Goal: Task Accomplishment & Management: Complete application form

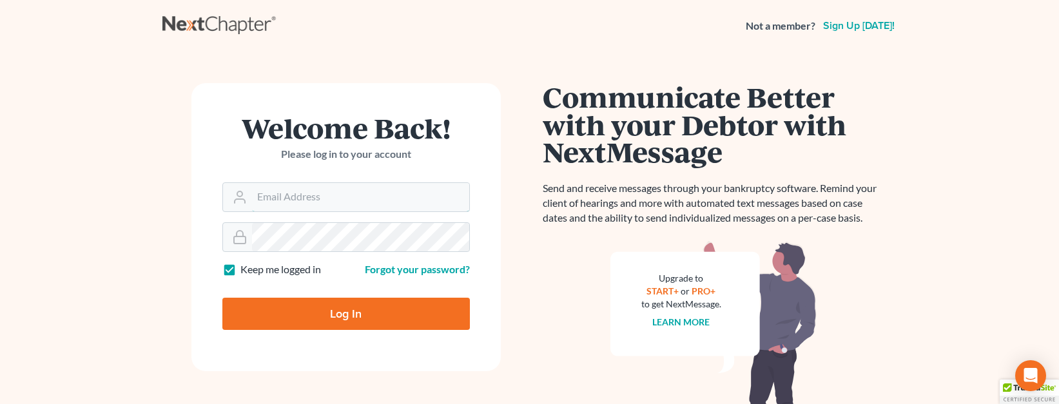
type input "[EMAIL_ADDRESS][DOMAIN_NAME]"
click at [369, 311] on input "Log In" at bounding box center [346, 314] width 248 height 32
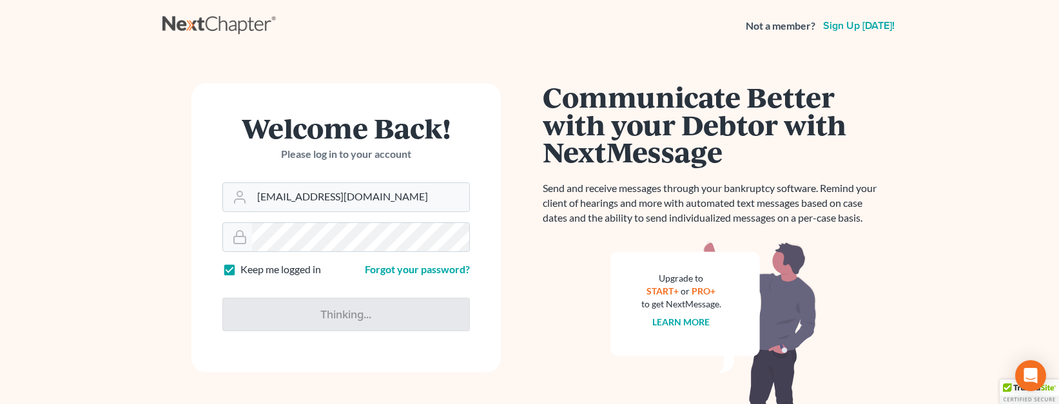
type input "Thinking..."
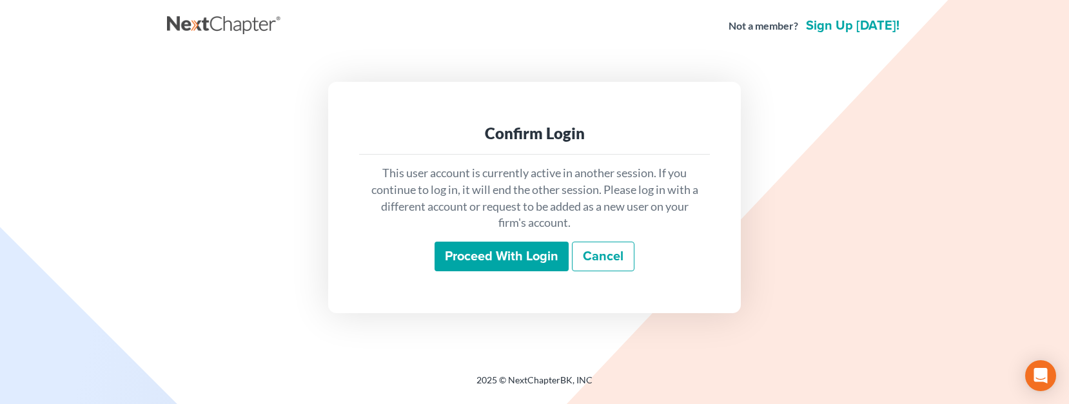
click at [511, 253] on input "Proceed with login" at bounding box center [502, 257] width 134 height 30
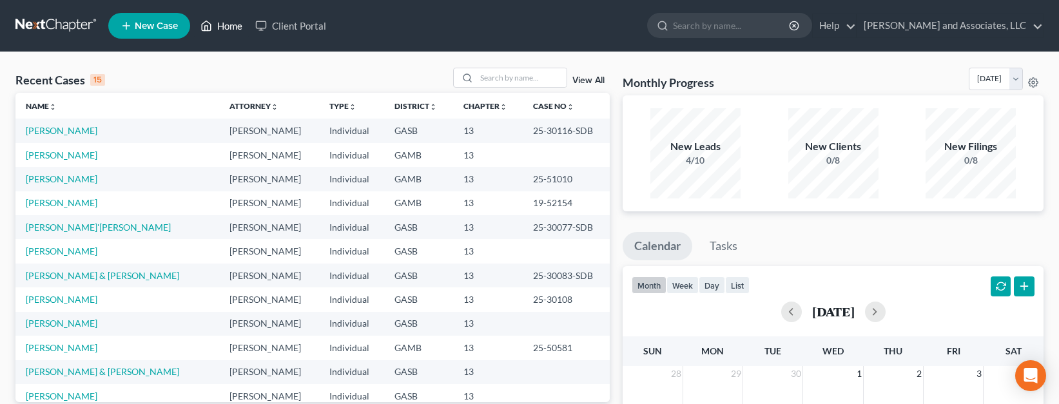
click at [222, 23] on link "Home" at bounding box center [221, 25] width 55 height 23
click at [139, 25] on span "New Case" at bounding box center [156, 26] width 43 height 10
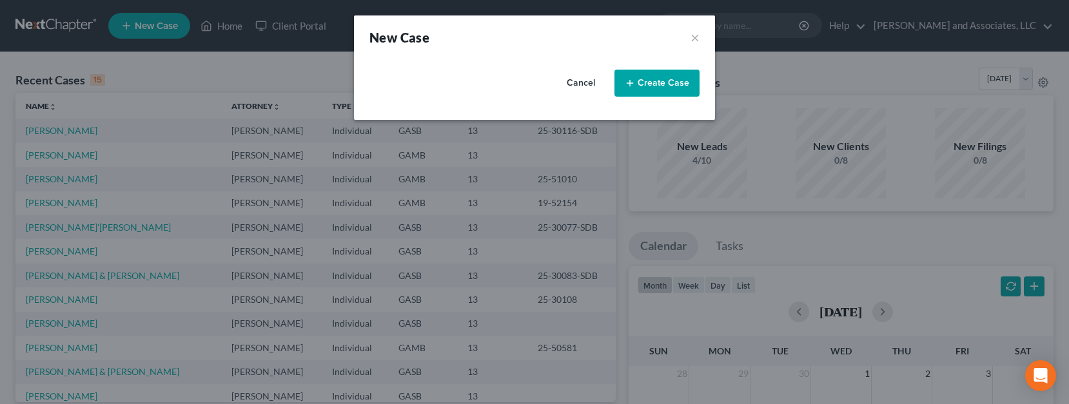
select select "20"
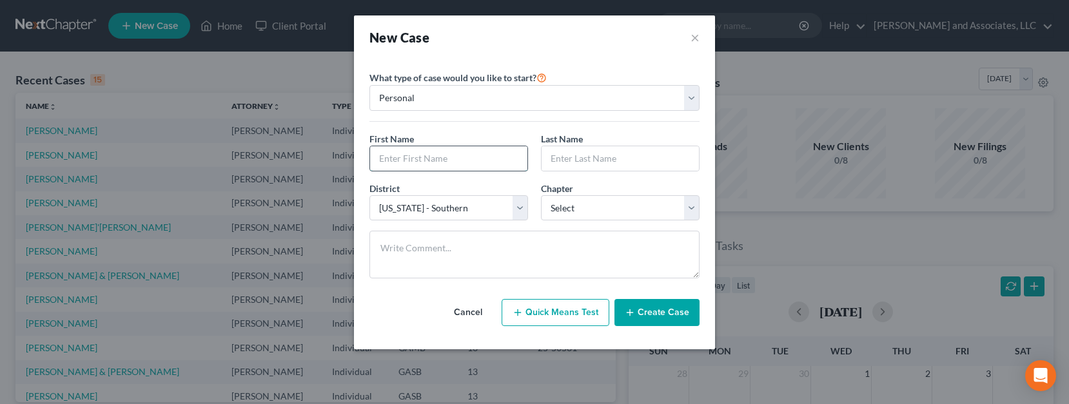
click at [422, 157] on input "text" at bounding box center [448, 158] width 157 height 25
type input "Dale"
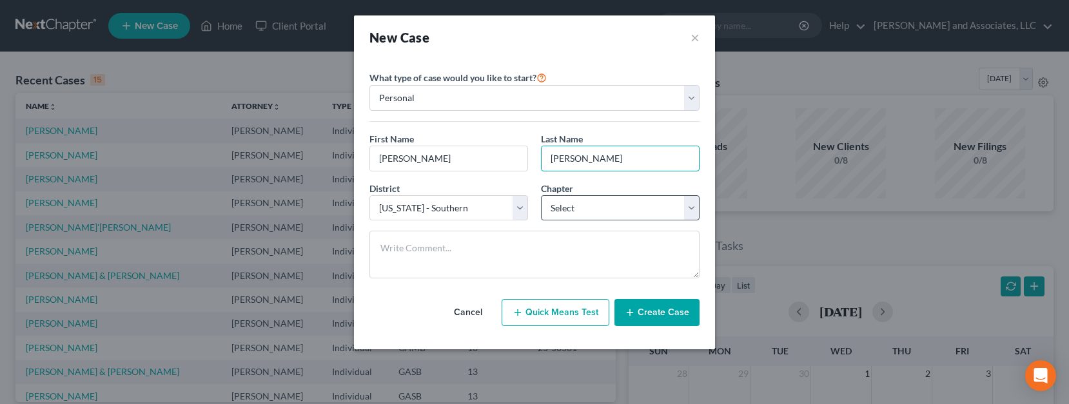
type input "Bowles"
click at [687, 212] on select "Select 7 11 12 13" at bounding box center [620, 208] width 159 height 26
select select "3"
click at [541, 195] on select "Select 7 11 12 13" at bounding box center [620, 208] width 159 height 26
click at [643, 313] on button "Create Case" at bounding box center [657, 312] width 85 height 27
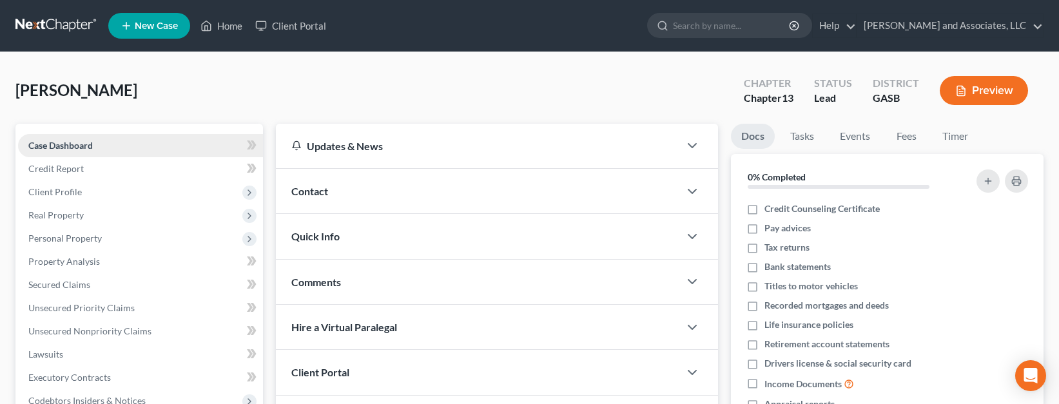
click at [78, 144] on span "Case Dashboard" at bounding box center [60, 145] width 64 height 11
click at [82, 144] on span "Case Dashboard" at bounding box center [60, 145] width 64 height 11
click at [74, 165] on span "Credit Report" at bounding box center [55, 168] width 55 height 11
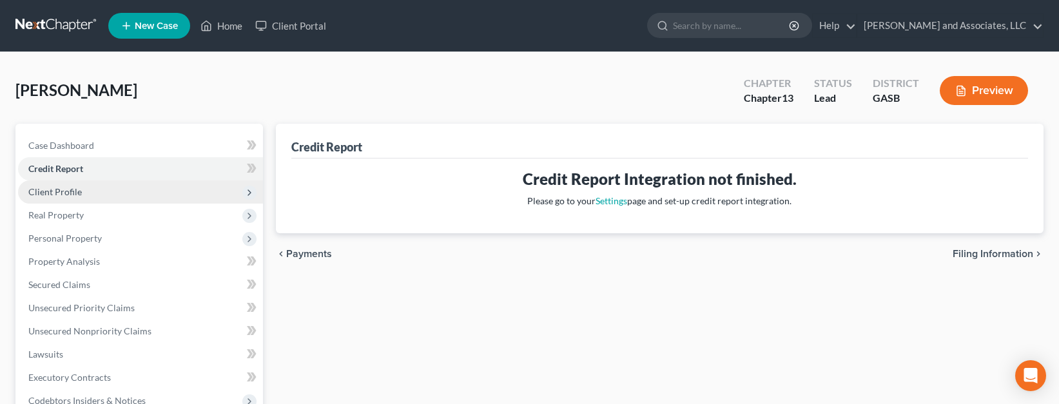
click at [65, 193] on span "Client Profile" at bounding box center [55, 191] width 54 height 11
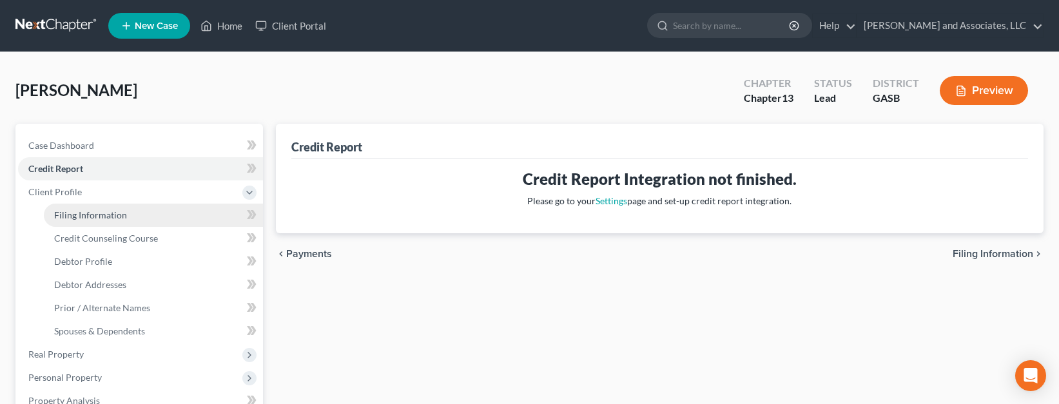
click at [90, 221] on link "Filing Information" at bounding box center [153, 215] width 219 height 23
select select "1"
select select "0"
select select "3"
select select "20"
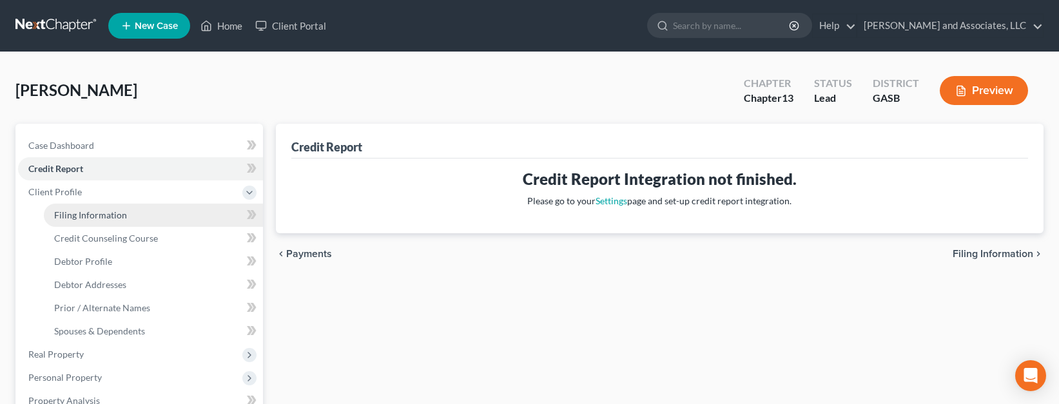
select select "10"
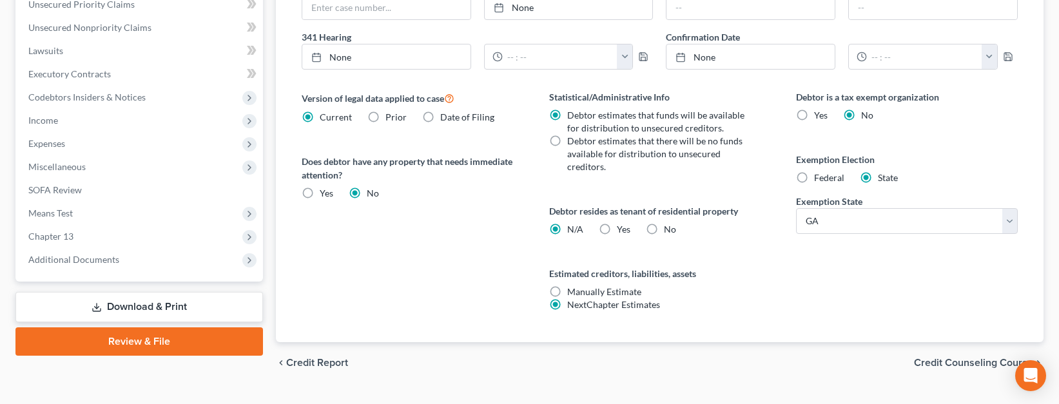
scroll to position [471, 0]
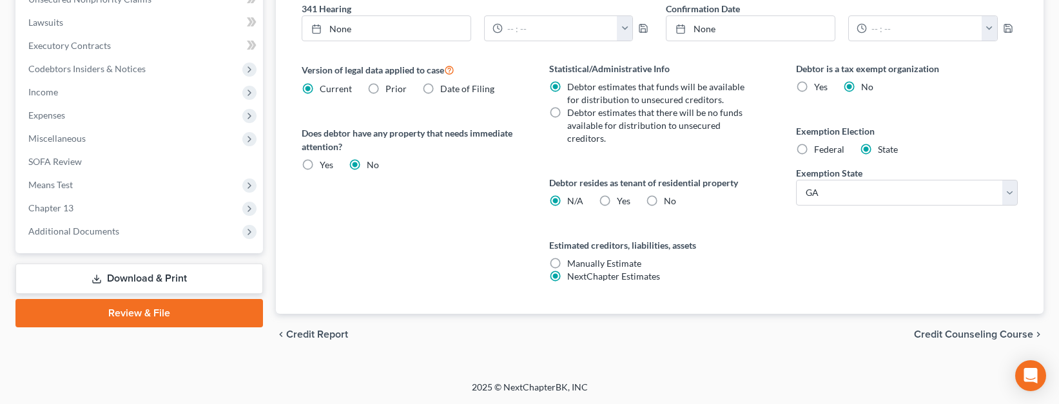
click at [952, 331] on span "Credit Counseling Course" at bounding box center [973, 335] width 119 height 10
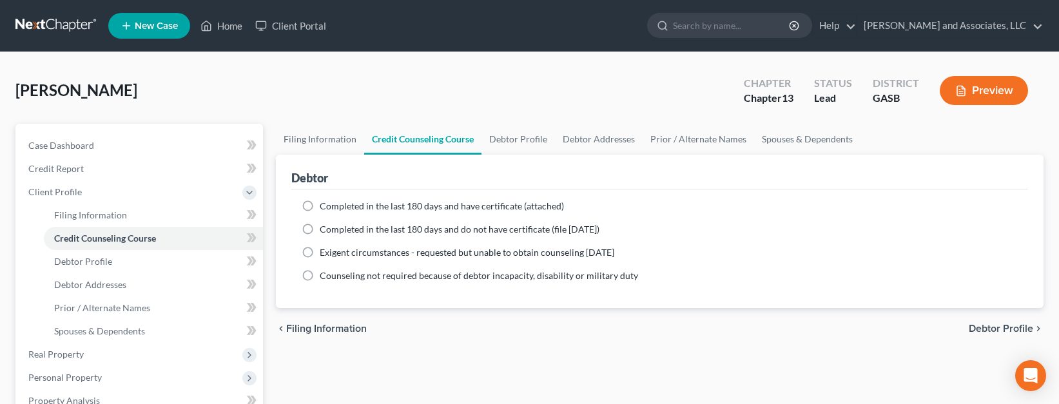
click at [320, 208] on label "Completed in the last 180 days and have certificate (attached)" at bounding box center [442, 206] width 244 height 13
click at [325, 208] on input "Completed in the last 180 days and have certificate (attached)" at bounding box center [329, 204] width 8 height 8
radio input "true"
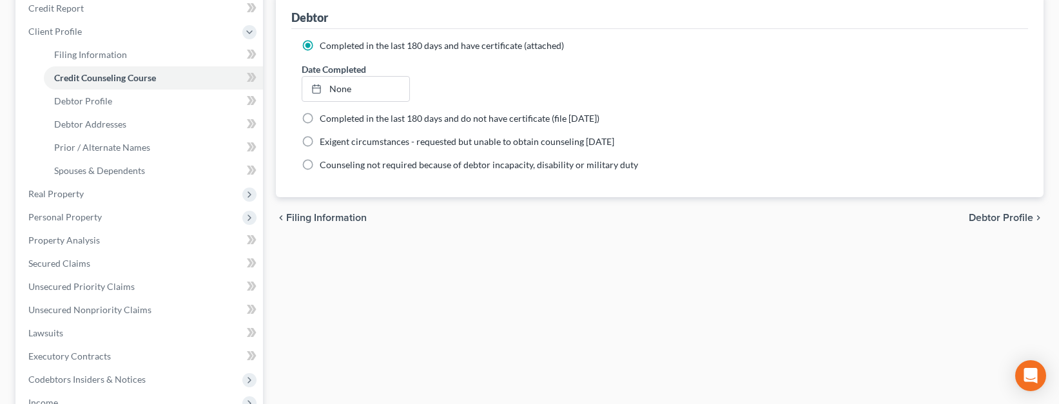
scroll to position [162, 0]
click at [989, 216] on span "Debtor Profile" at bounding box center [1001, 216] width 64 height 10
select select "0"
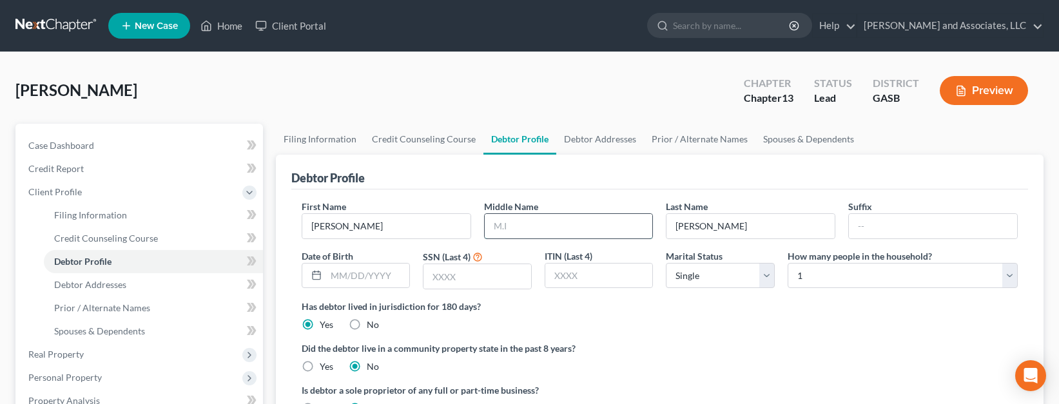
click at [513, 230] on input "text" at bounding box center [569, 226] width 168 height 25
type input "Richard"
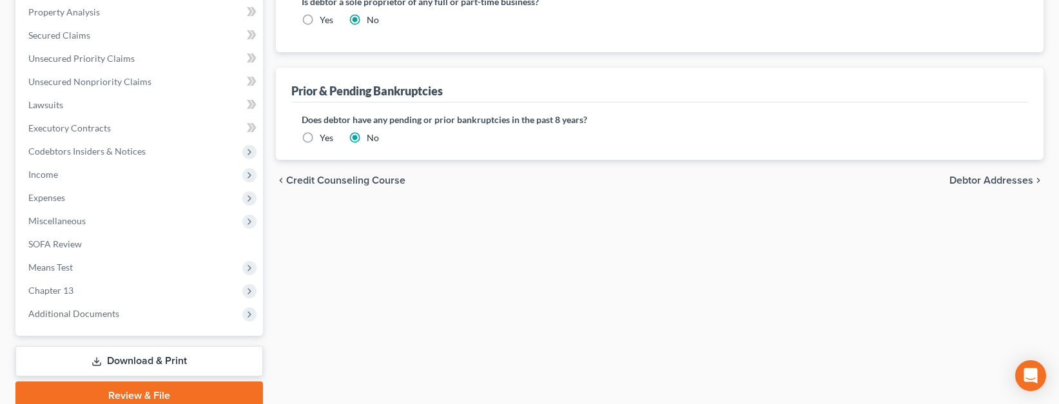
scroll to position [391, 0]
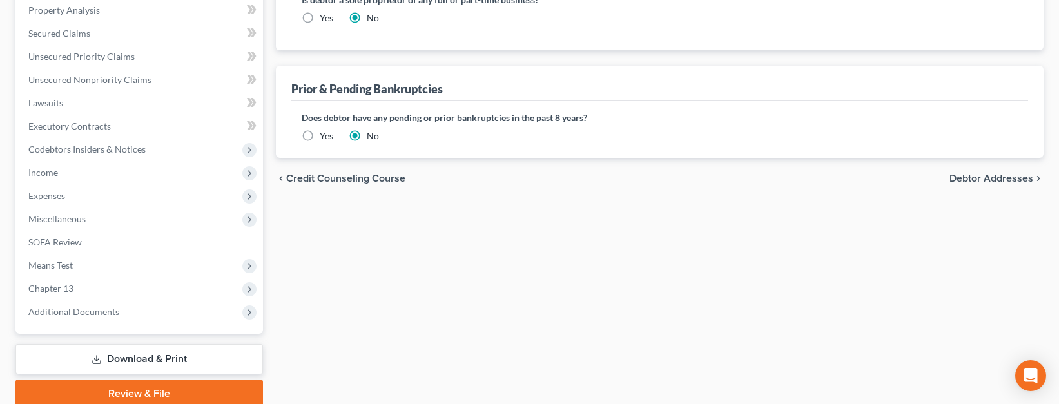
type input "Jr."
click at [992, 177] on span "Debtor Addresses" at bounding box center [992, 178] width 84 height 10
select select "0"
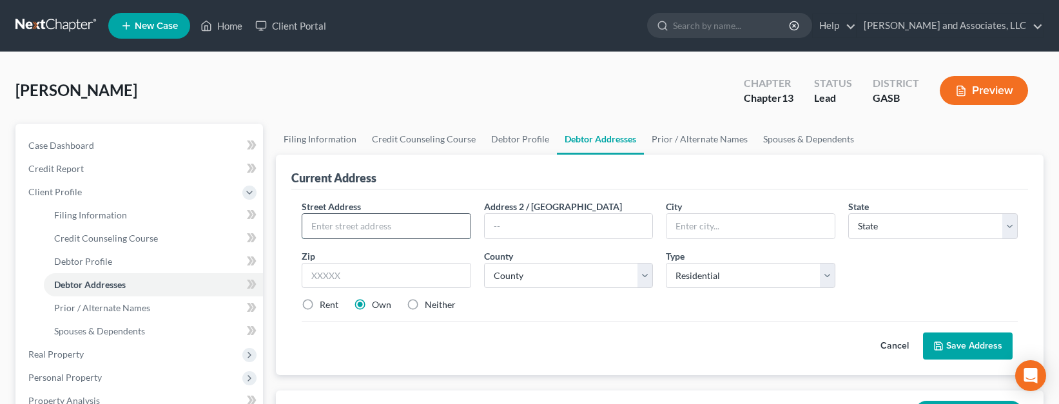
click at [353, 237] on input "text" at bounding box center [386, 226] width 168 height 25
type input "[STREET_ADDRESS][PERSON_NAME]"
type input "[PERSON_NAME]"
click at [925, 228] on select "State [US_STATE] AK AR AZ CA CO CT DE DC [GEOGRAPHIC_DATA] [GEOGRAPHIC_DATA] GU…" at bounding box center [934, 226] width 170 height 26
select select "10"
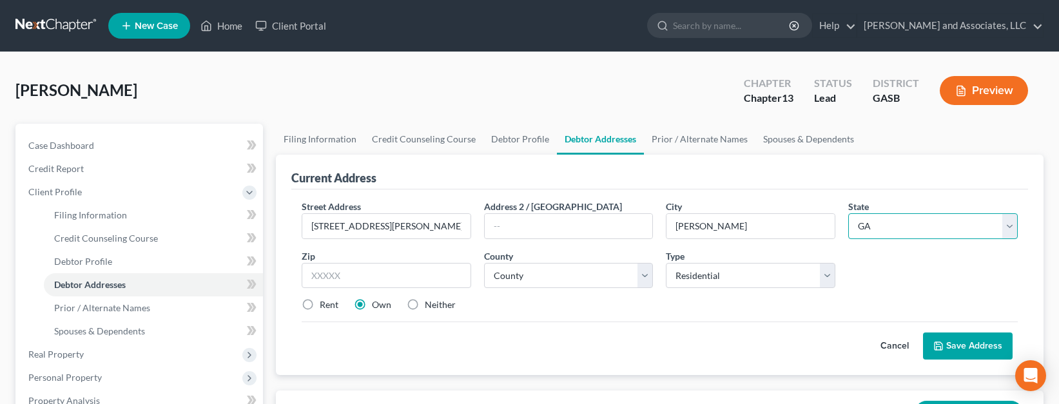
click at [866, 231] on select "State [US_STATE] AK AR AZ CA CO CT DE DC [GEOGRAPHIC_DATA] [GEOGRAPHIC_DATA] GU…" at bounding box center [934, 226] width 170 height 26
click at [351, 286] on input "text" at bounding box center [387, 276] width 170 height 26
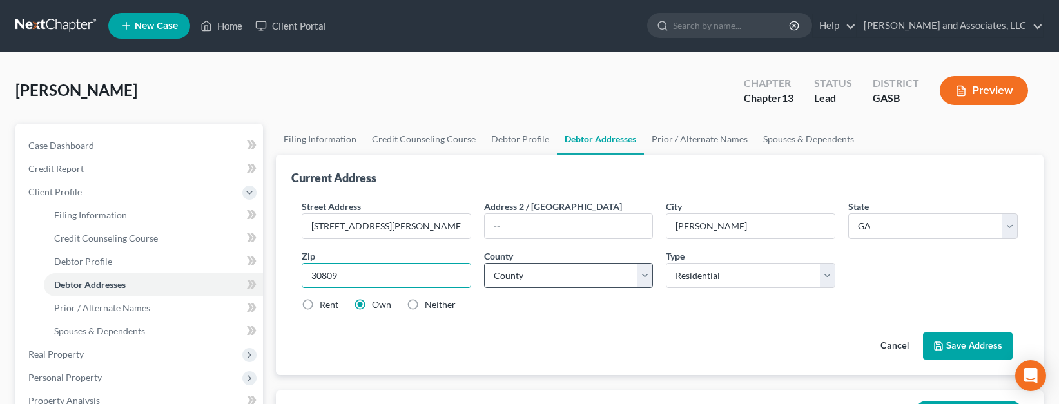
type input "30809"
click at [645, 277] on select "County Appling County Atkinson County Bacon County Baker County Baldwin County …" at bounding box center [569, 276] width 170 height 26
select select "35"
click at [484, 263] on select "County Appling County Atkinson County Bacon County Baker County Baldwin County …" at bounding box center [569, 276] width 170 height 26
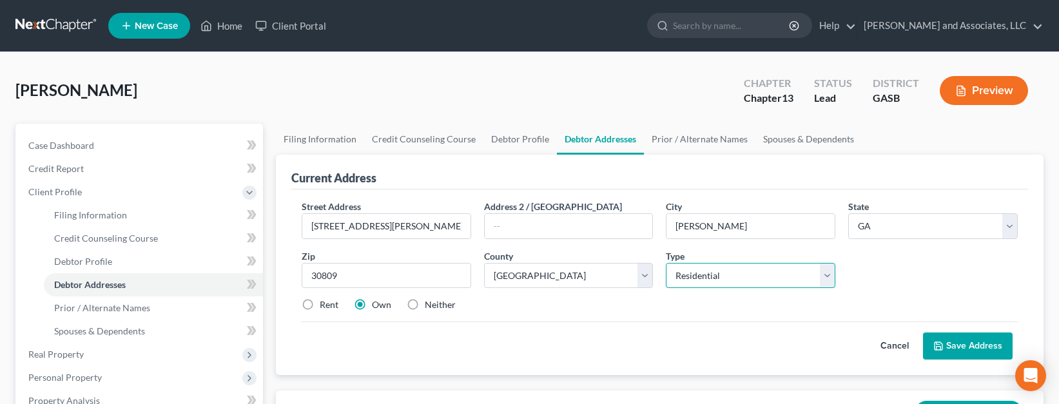
click at [829, 273] on select "Select Residential Mailing Rental Business" at bounding box center [751, 276] width 170 height 26
click at [961, 348] on button "Save Address" at bounding box center [968, 346] width 90 height 27
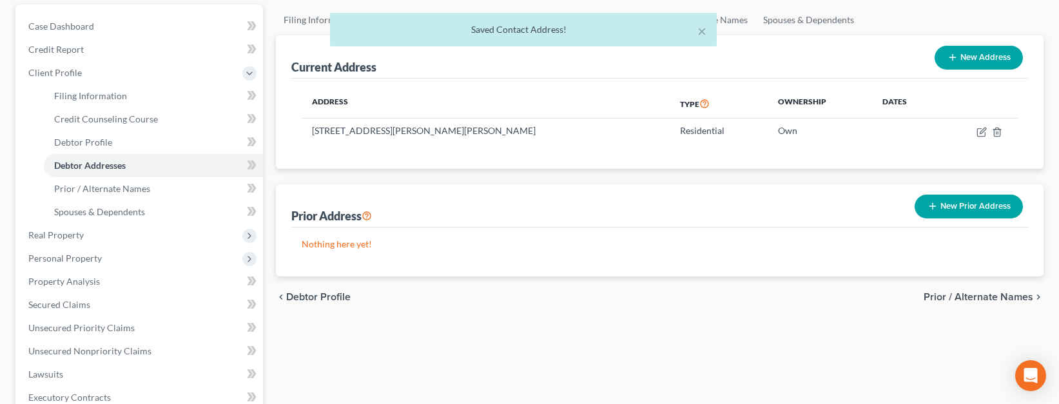
scroll to position [142, 0]
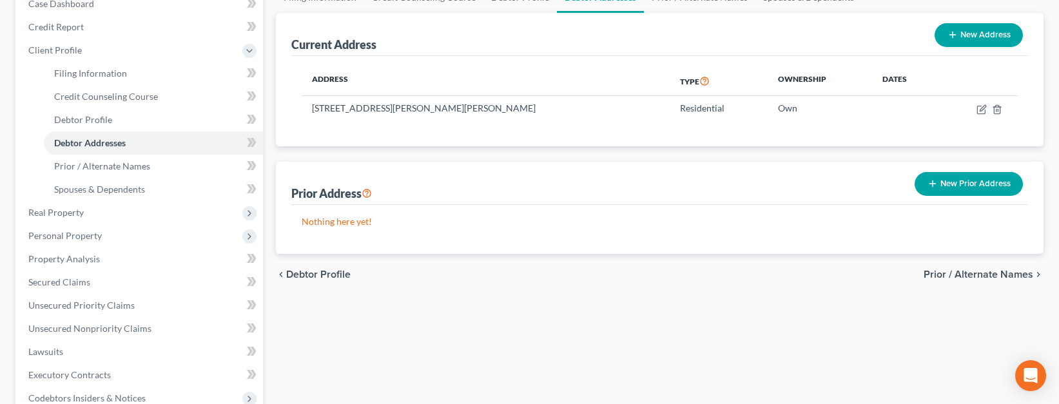
click at [974, 274] on span "Prior / Alternate Names" at bounding box center [979, 275] width 110 height 10
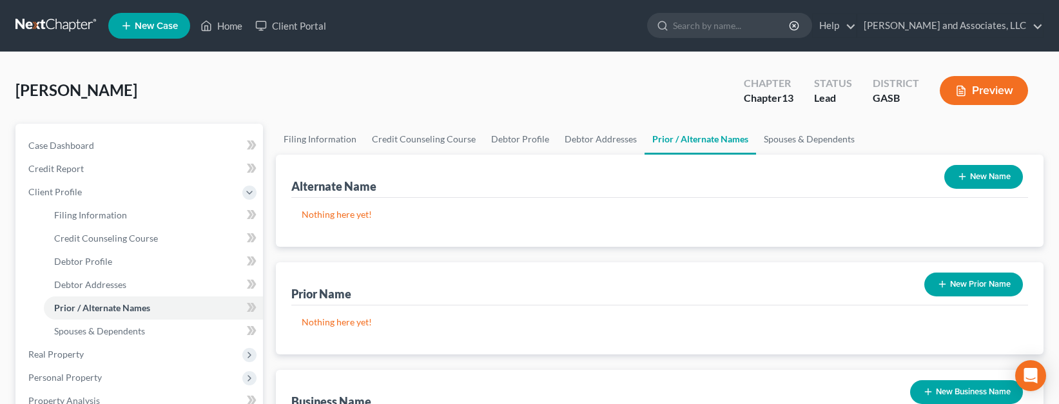
click at [980, 173] on button "New Name" at bounding box center [984, 177] width 79 height 24
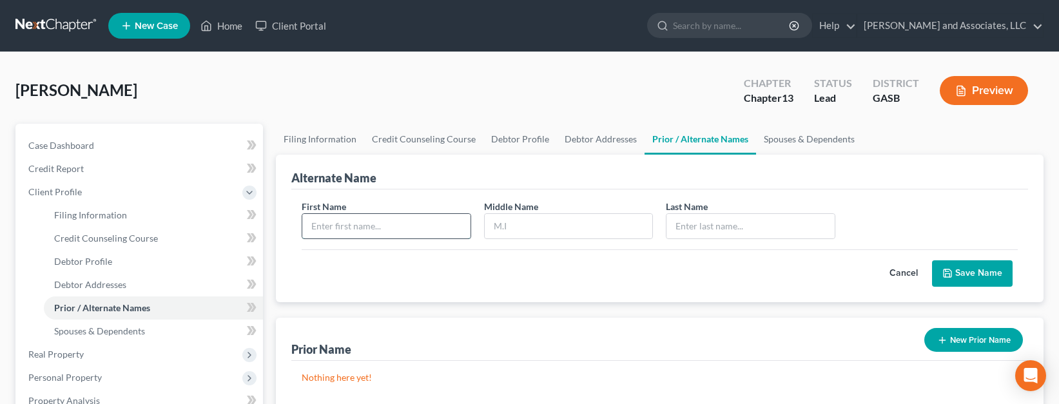
click at [374, 230] on input "text" at bounding box center [386, 226] width 168 height 25
type input "Dale"
type input "R."
type input "Bowles"
click at [961, 271] on button "Save Name" at bounding box center [972, 274] width 81 height 27
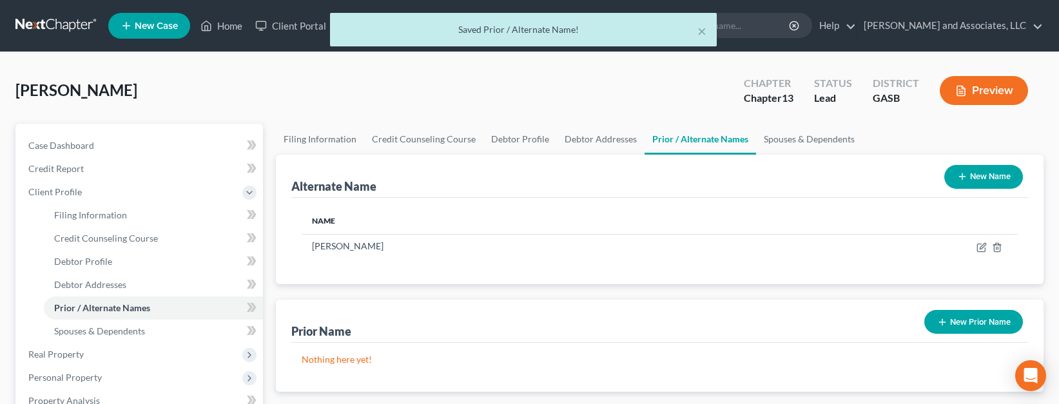
click at [983, 182] on button "New Name" at bounding box center [984, 177] width 79 height 24
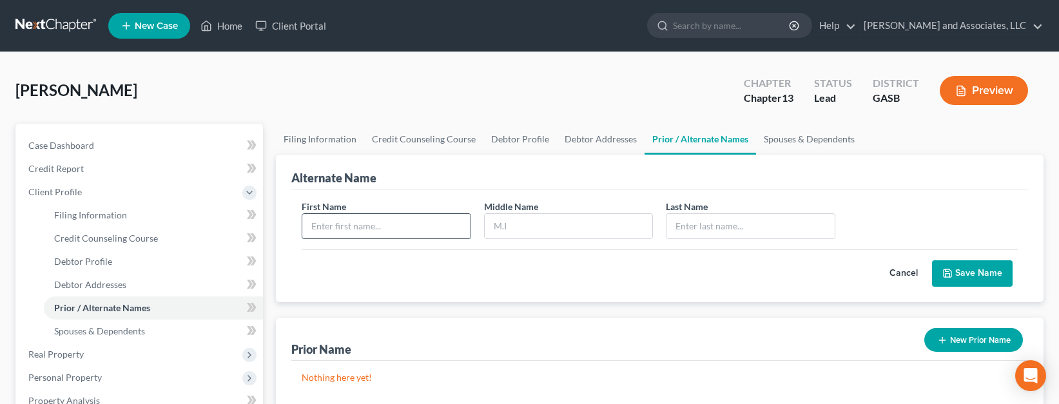
click at [321, 226] on input "text" at bounding box center [386, 226] width 168 height 25
type input "Dale"
type input "Bowles"
click at [965, 268] on button "Save Name" at bounding box center [972, 274] width 81 height 27
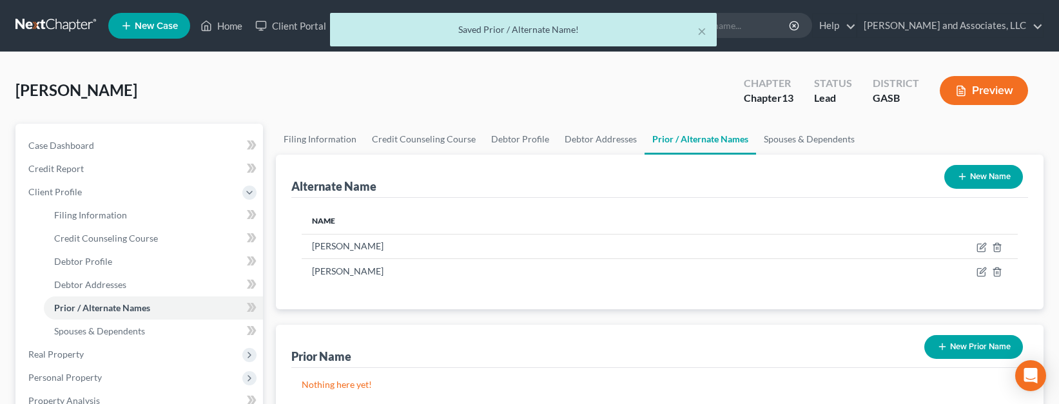
click at [963, 171] on button "New Name" at bounding box center [984, 177] width 79 height 24
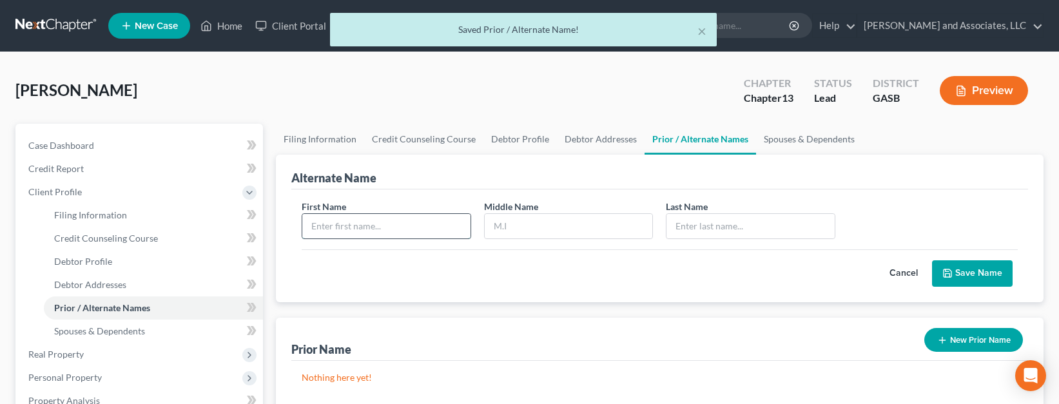
click at [322, 223] on input "text" at bounding box center [386, 226] width 168 height 25
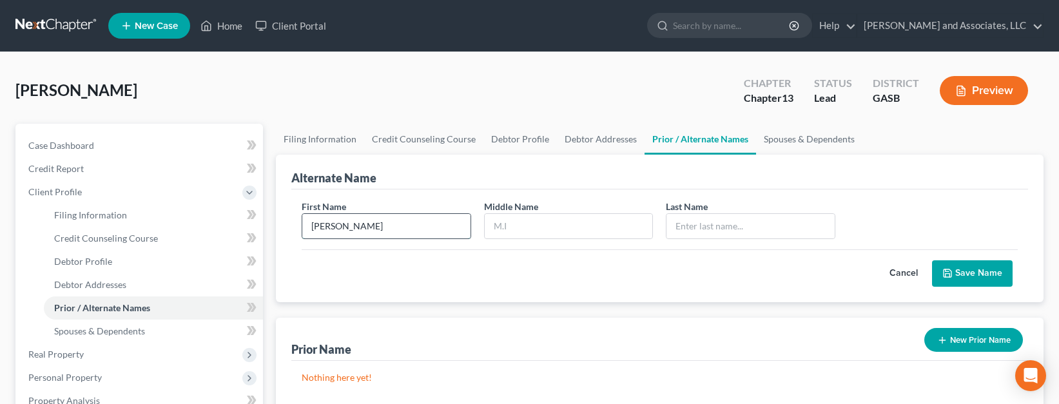
type input "Dale"
type input "Bowles, Jr."
click at [965, 274] on button "Save Name" at bounding box center [972, 274] width 81 height 27
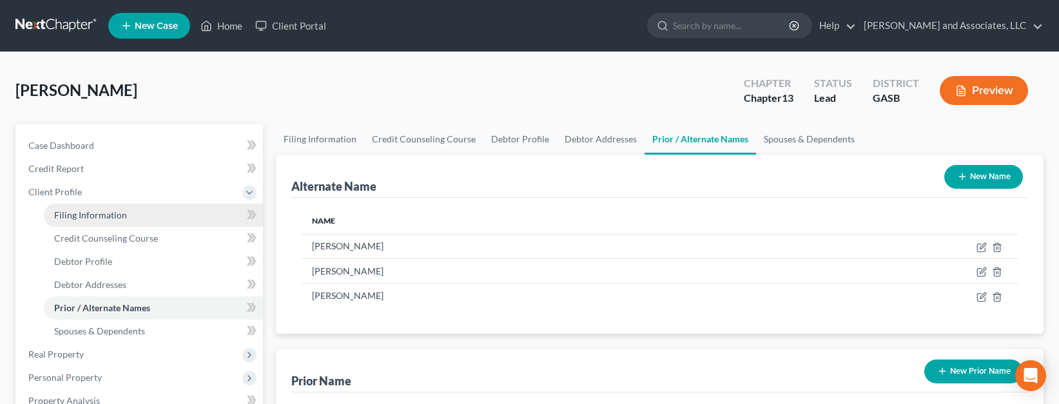
click at [116, 219] on span "Filing Information" at bounding box center [90, 215] width 73 height 11
select select "1"
select select "0"
select select "3"
select select "20"
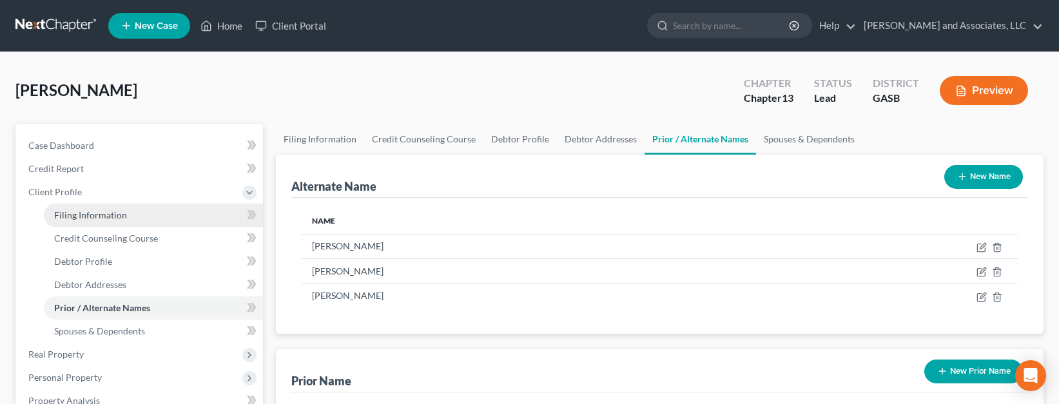
select select "0"
select select "10"
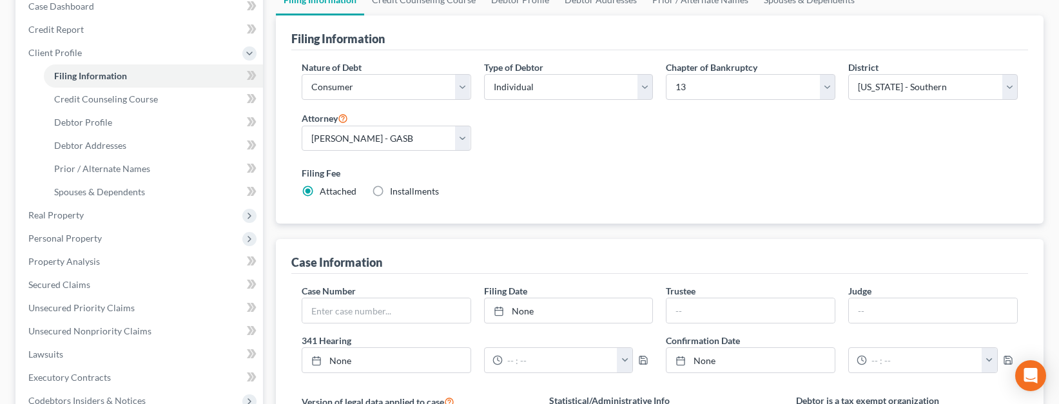
scroll to position [121, 0]
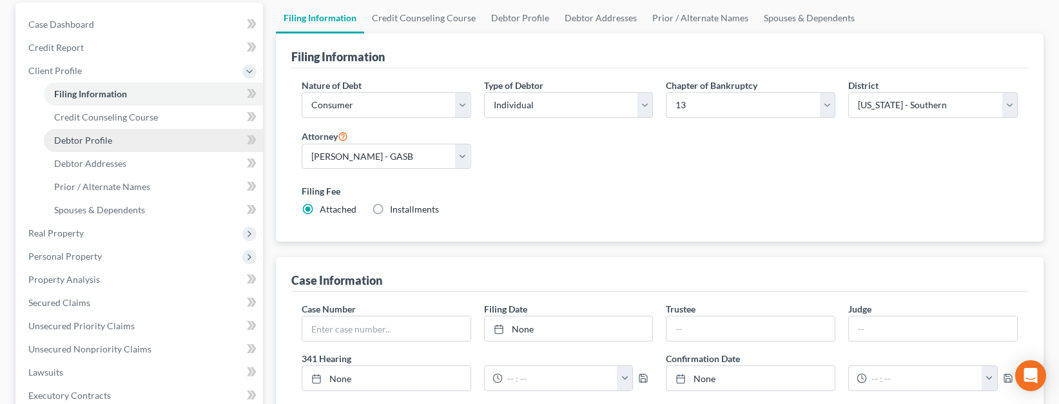
click at [81, 142] on span "Debtor Profile" at bounding box center [83, 140] width 58 height 11
select select "0"
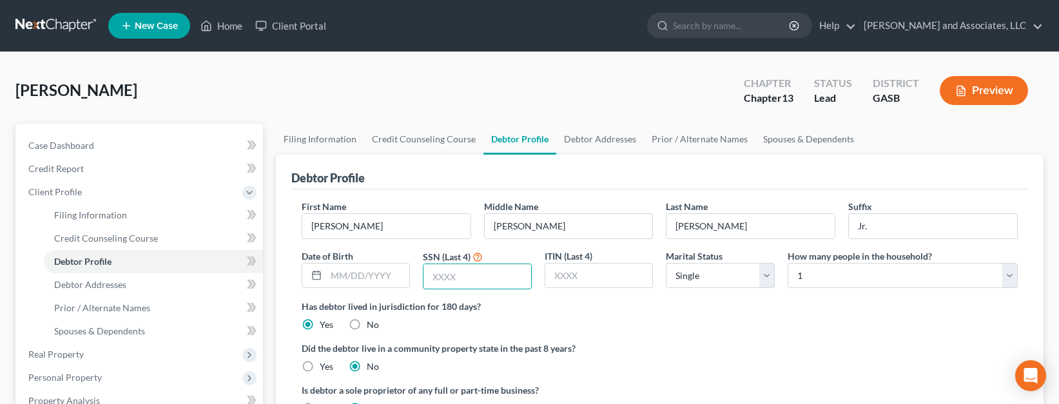
drag, startPoint x: 447, startPoint y: 278, endPoint x: 385, endPoint y: 398, distance: 135.0
click at [447, 286] on input "text" at bounding box center [478, 276] width 108 height 25
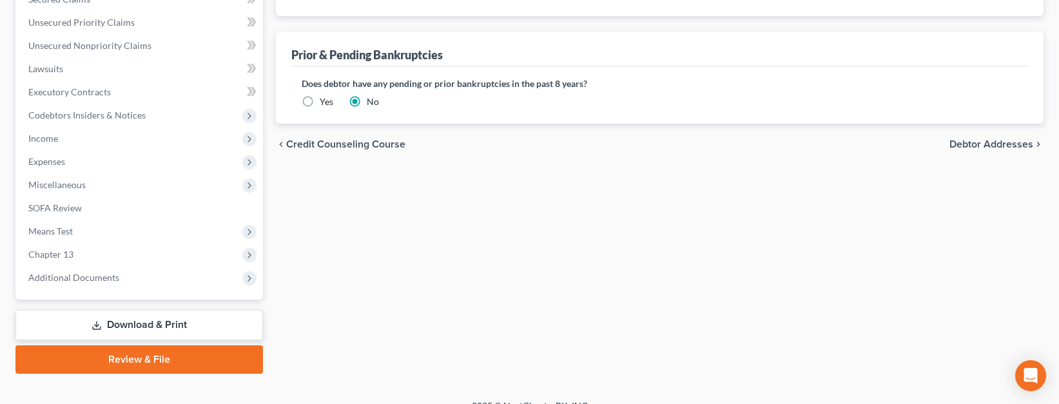
scroll to position [444, 0]
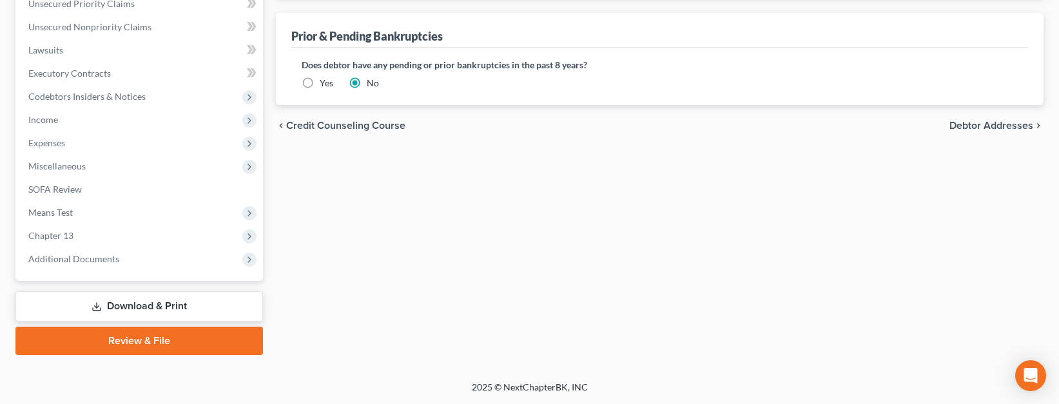
type input "8960"
click at [983, 121] on span "Debtor Addresses" at bounding box center [992, 126] width 84 height 10
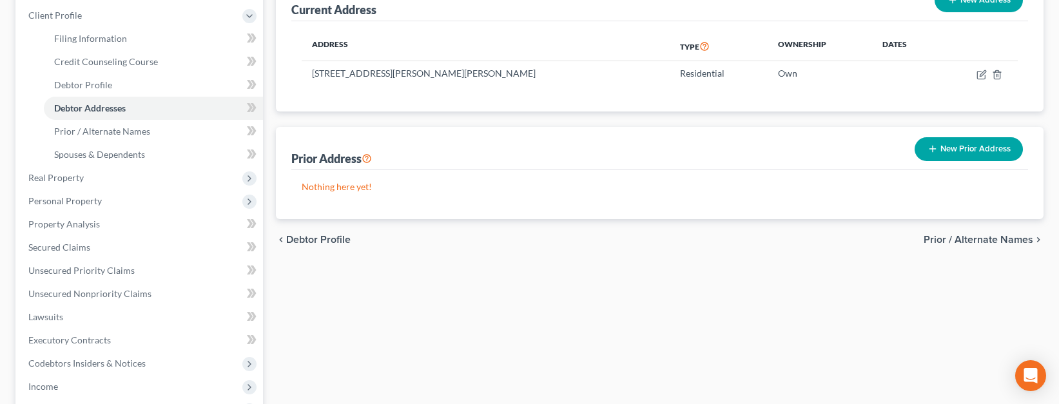
scroll to position [170, 0]
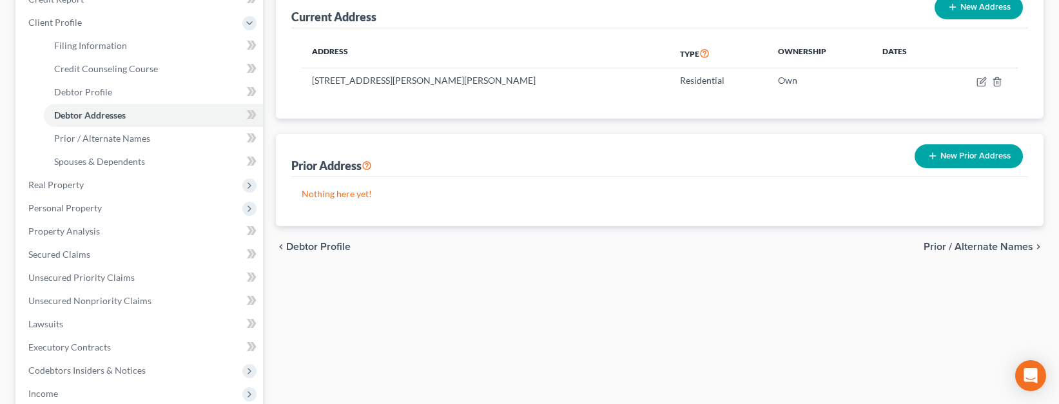
click at [987, 243] on span "Prior / Alternate Names" at bounding box center [979, 247] width 110 height 10
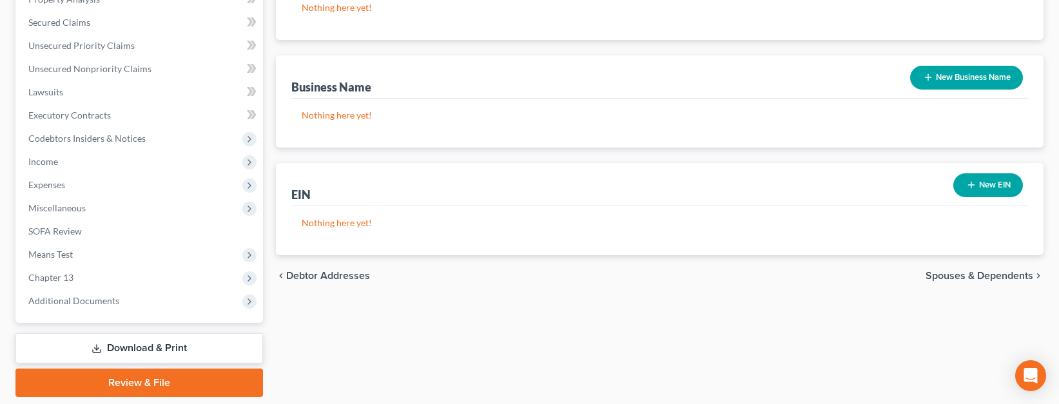
scroll to position [404, 0]
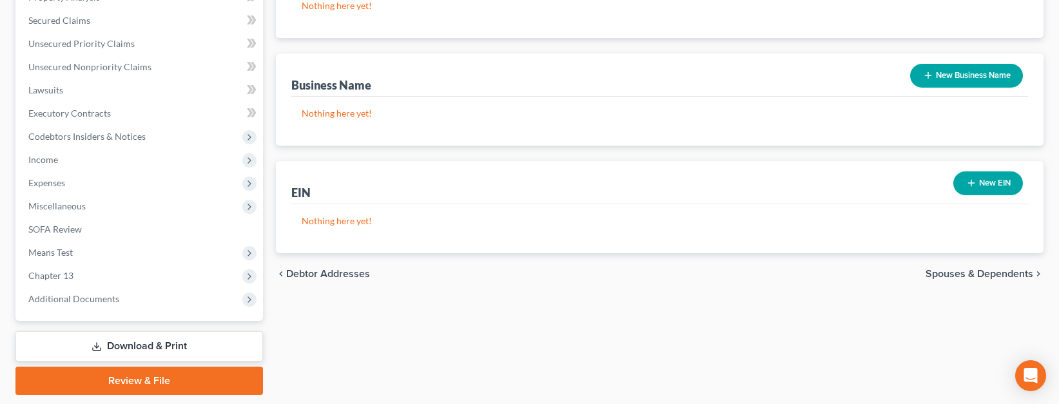
click at [1008, 273] on span "Spouses & Dependents" at bounding box center [980, 274] width 108 height 10
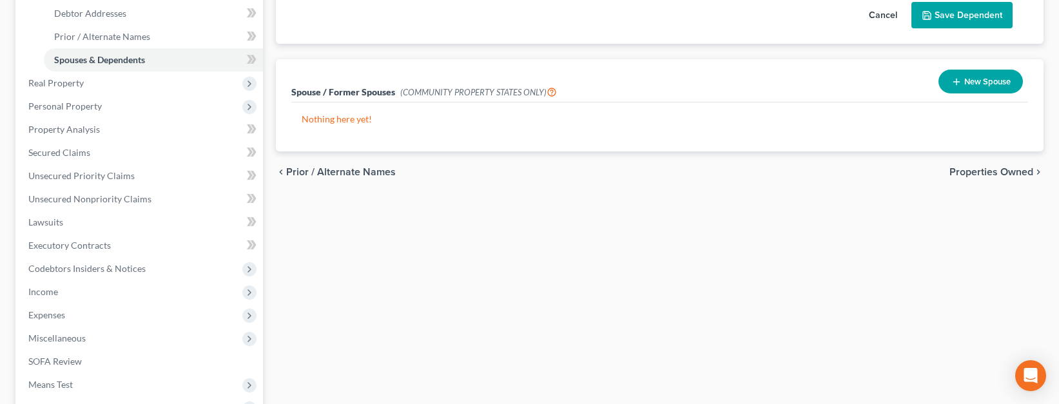
scroll to position [246, 0]
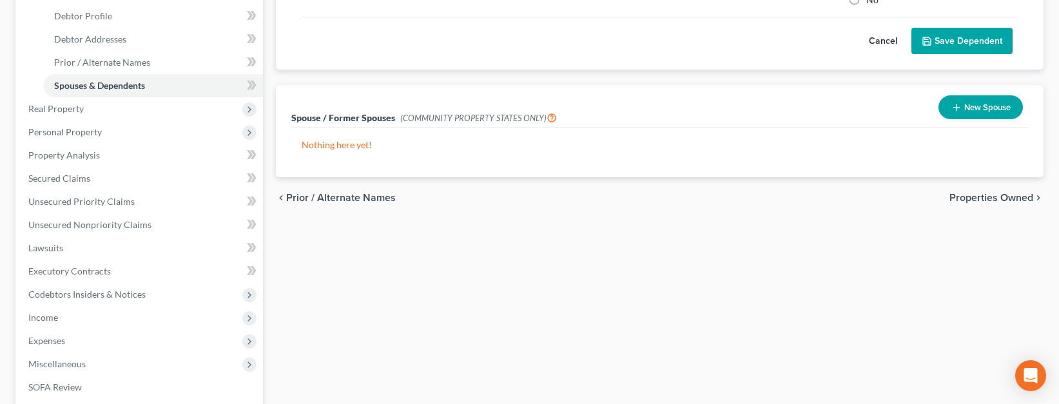
click at [983, 196] on span "Properties Owned" at bounding box center [992, 198] width 84 height 10
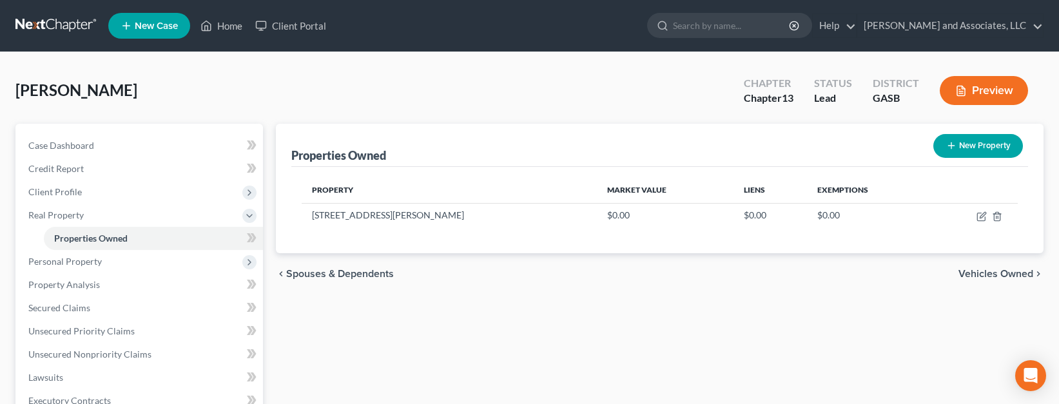
click at [1014, 285] on div "chevron_left Spouses & Dependents Vehicles Owned chevron_right" at bounding box center [660, 273] width 768 height 41
click at [83, 259] on span "Personal Property" at bounding box center [65, 261] width 74 height 11
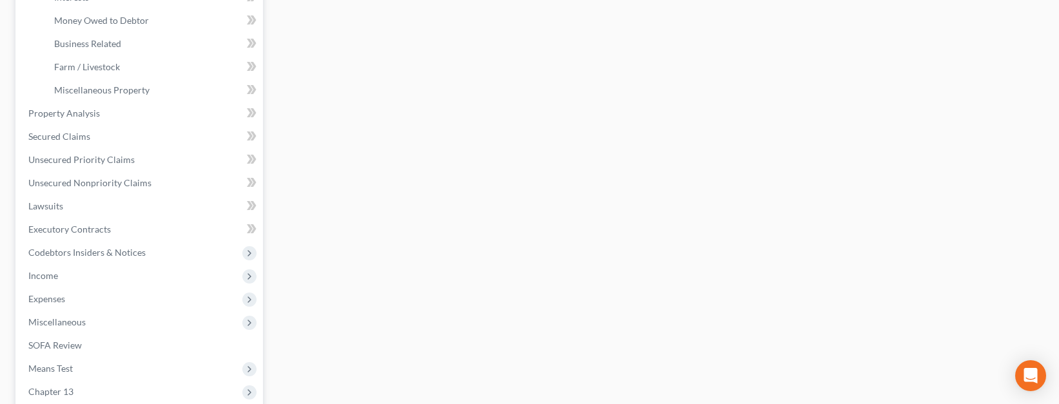
scroll to position [404, 0]
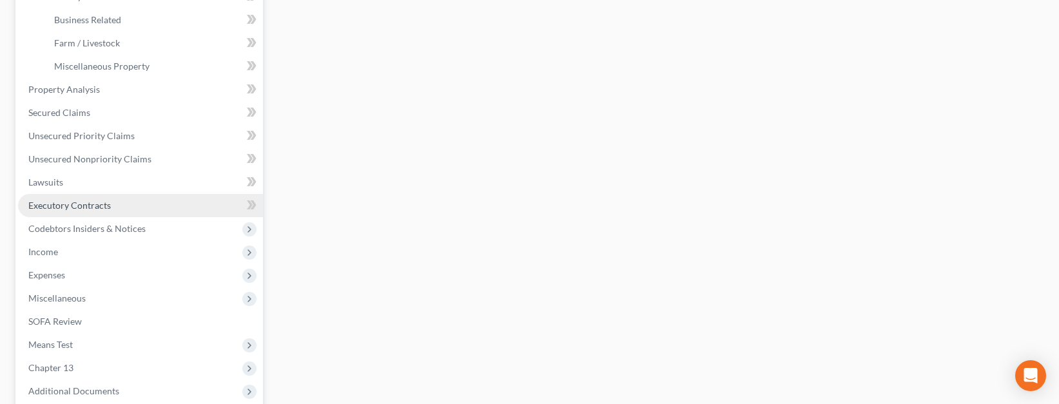
click at [75, 207] on span "Executory Contracts" at bounding box center [69, 205] width 83 height 11
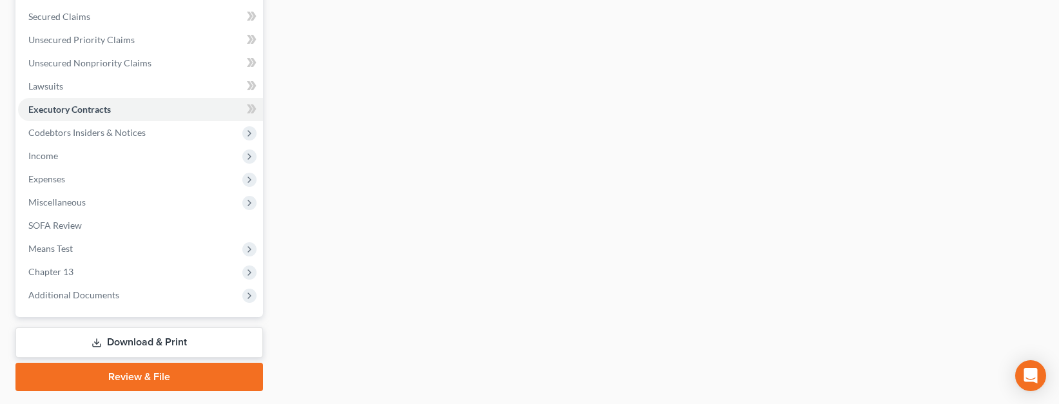
scroll to position [304, 0]
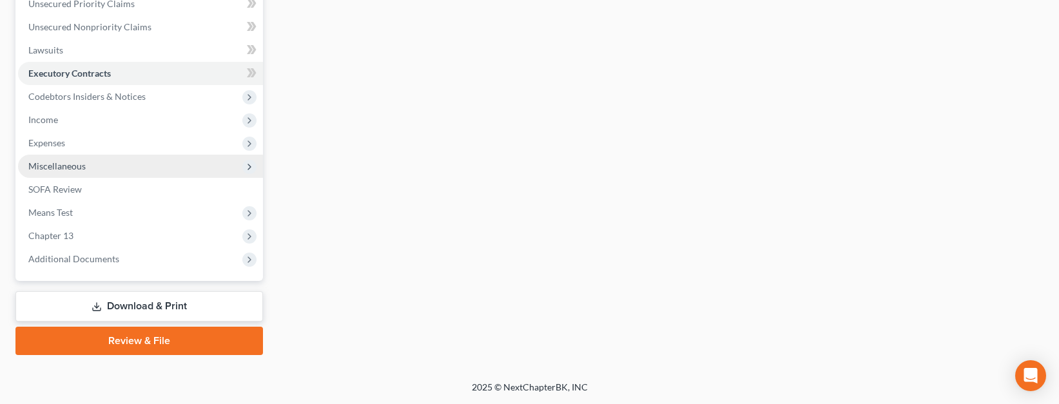
click at [61, 165] on span "Miscellaneous" at bounding box center [56, 166] width 57 height 11
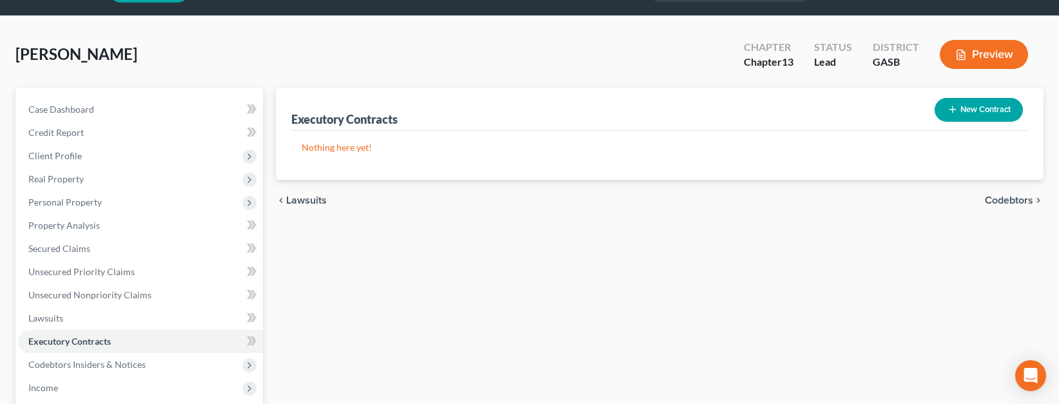
scroll to position [26, 0]
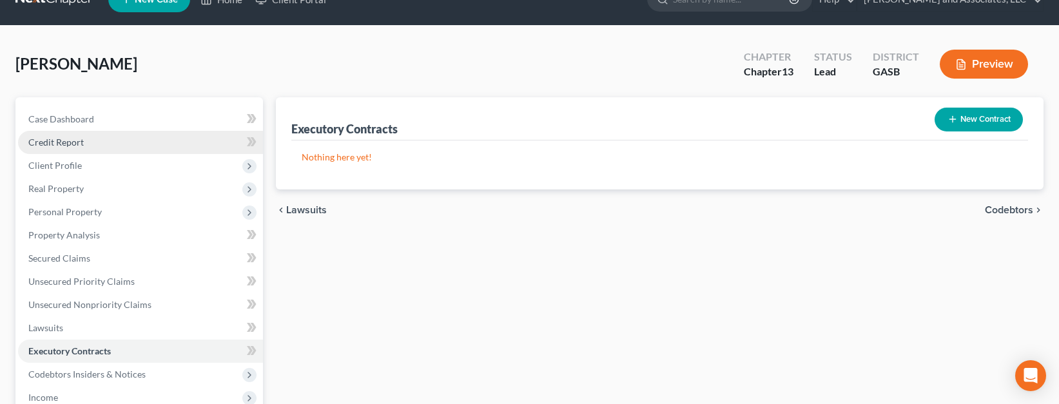
click at [64, 142] on span "Credit Report" at bounding box center [55, 142] width 55 height 11
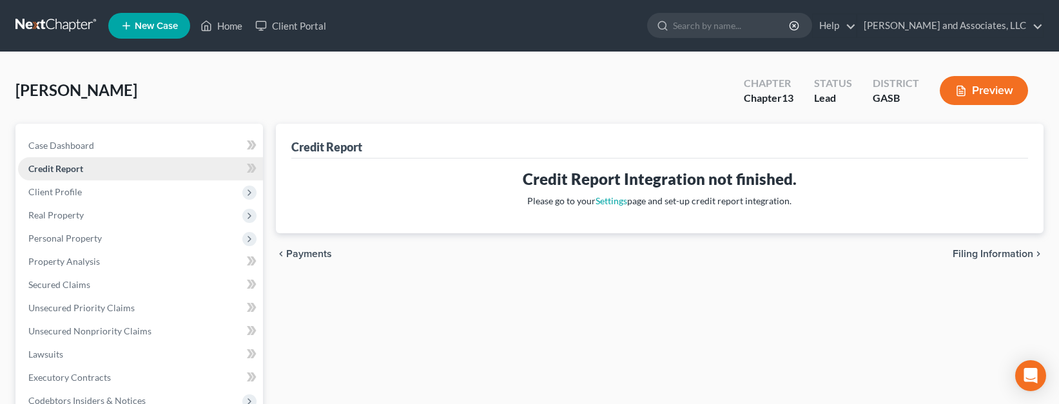
click at [46, 170] on span "Credit Report" at bounding box center [55, 168] width 55 height 11
click at [627, 181] on h3 "Credit Report Integration not finished." at bounding box center [660, 179] width 716 height 21
click at [59, 194] on span "Client Profile" at bounding box center [55, 191] width 54 height 11
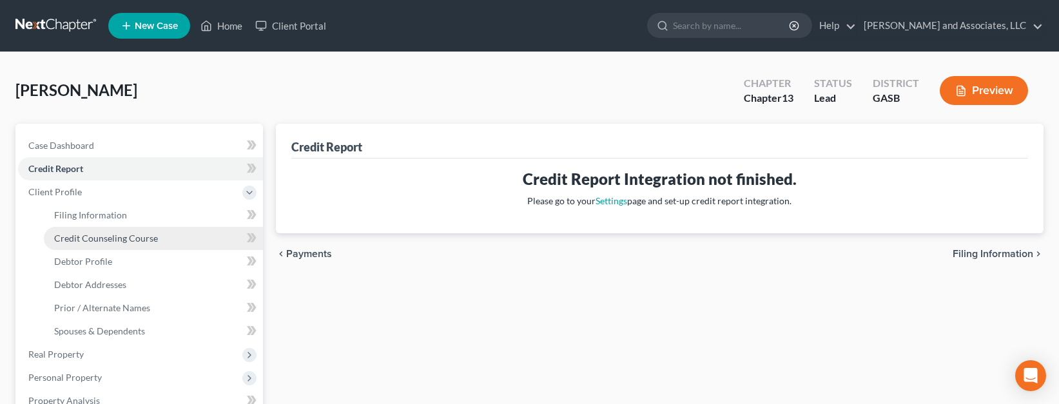
drag, startPoint x: 104, startPoint y: 241, endPoint x: 110, endPoint y: 235, distance: 7.8
click at [104, 240] on span "Credit Counseling Course" at bounding box center [106, 238] width 104 height 11
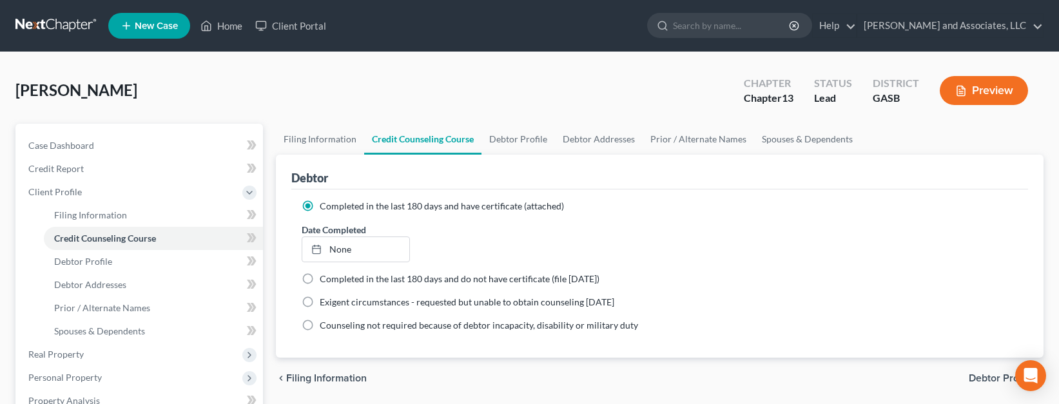
drag, startPoint x: 364, startPoint y: 259, endPoint x: 350, endPoint y: 275, distance: 22.0
click at [360, 266] on ng-include "Completed in the last 180 days and have certificate (attached) Date Completed N…" at bounding box center [660, 266] width 716 height 132
click at [317, 252] on icon at bounding box center [316, 249] width 10 height 10
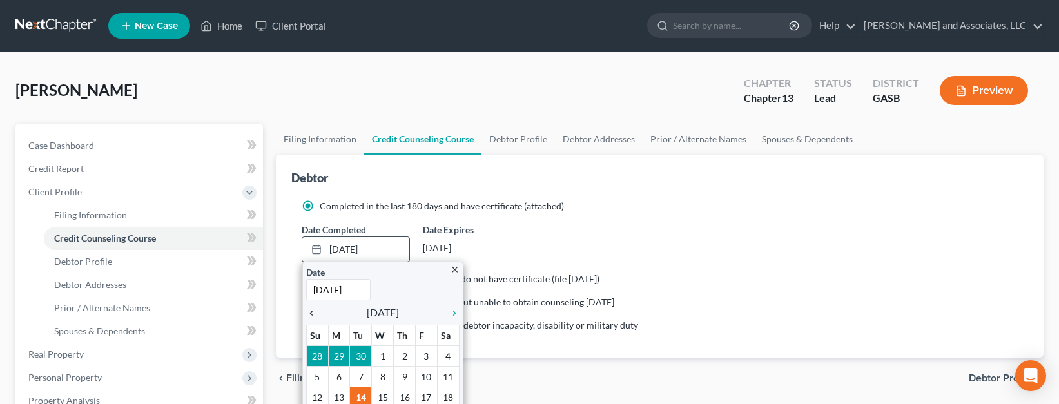
click at [310, 311] on icon "chevron_left" at bounding box center [314, 313] width 17 height 10
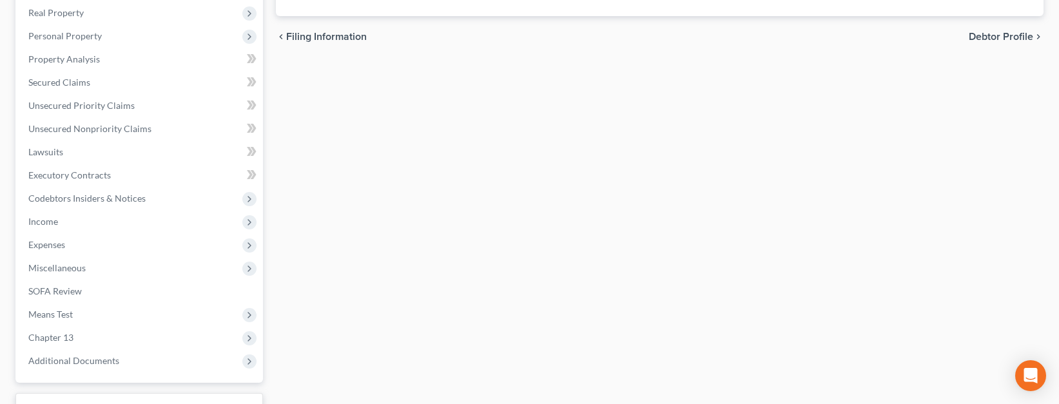
scroll to position [444, 0]
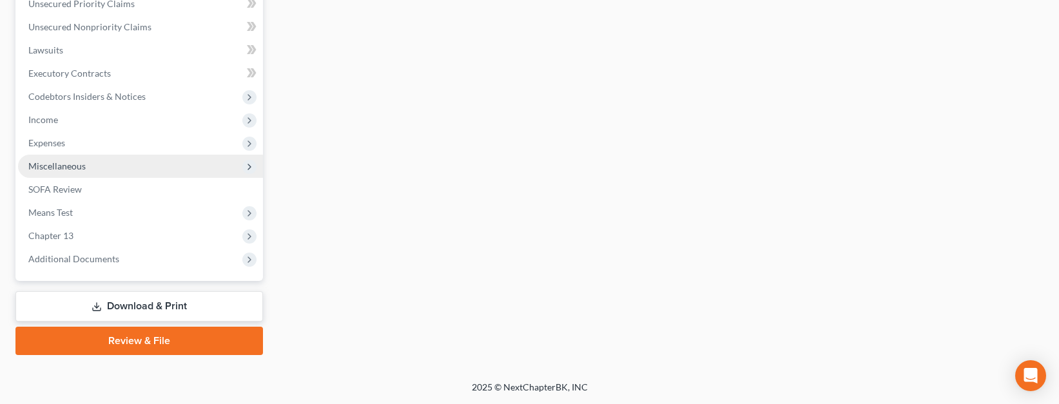
click at [70, 164] on span "Miscellaneous" at bounding box center [56, 166] width 57 height 11
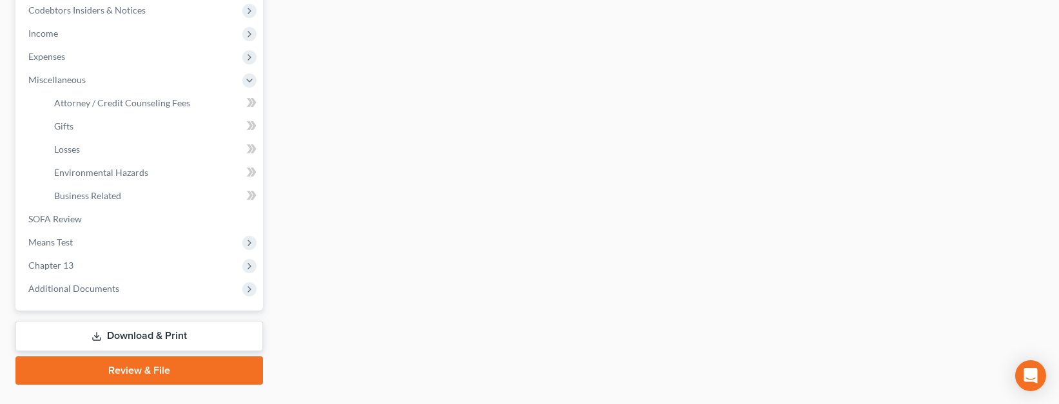
scroll to position [400, 0]
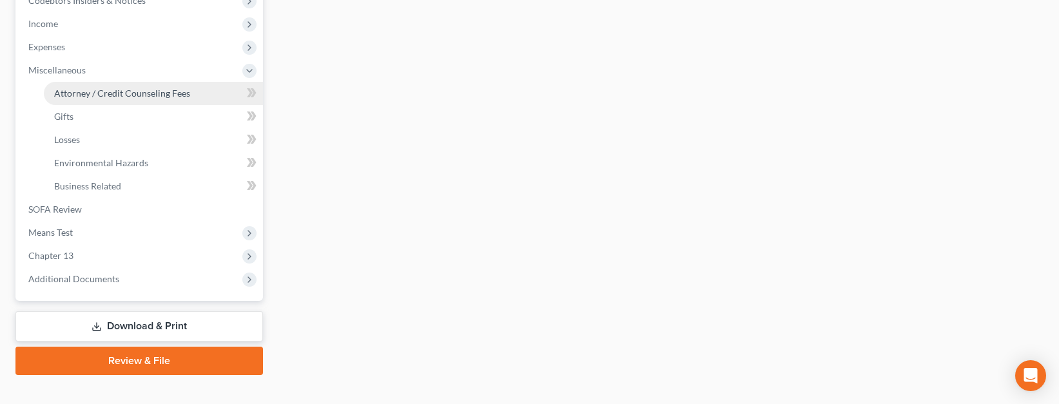
click at [112, 96] on span "Attorney / Credit Counseling Fees" at bounding box center [122, 93] width 136 height 11
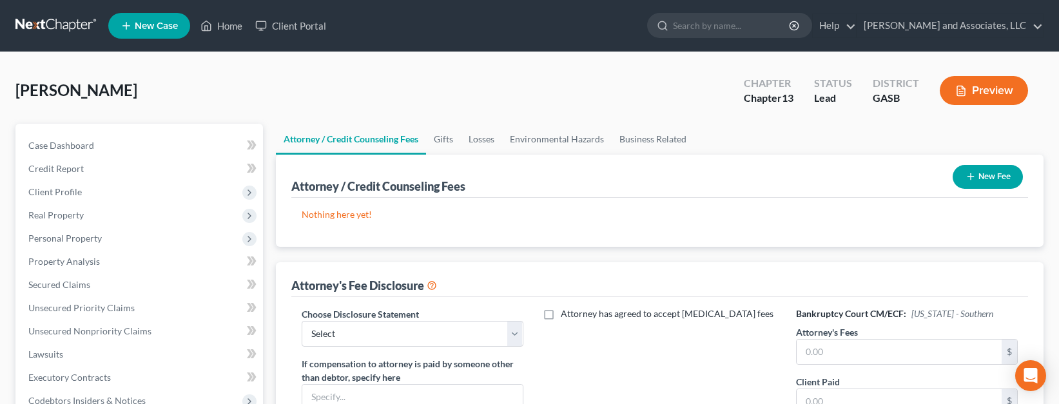
click at [994, 175] on button "New Fee" at bounding box center [988, 177] width 70 height 24
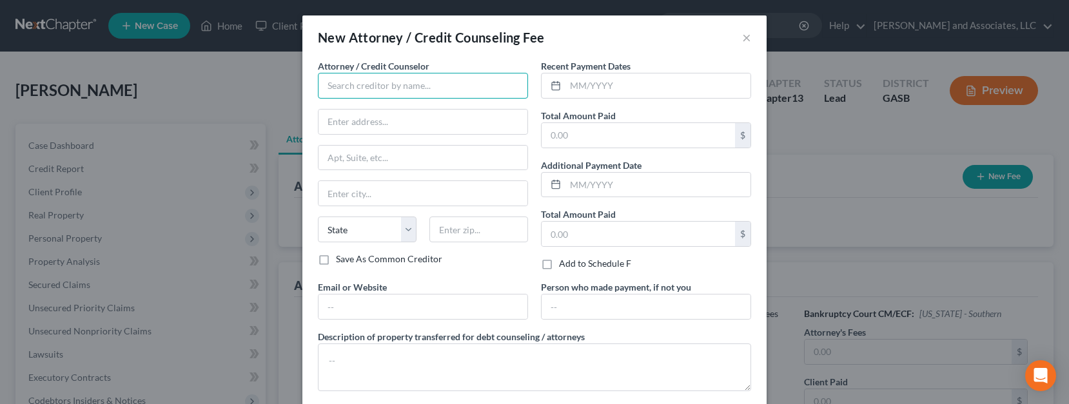
drag, startPoint x: 400, startPoint y: 74, endPoint x: 401, endPoint y: 85, distance: 11.0
click at [400, 75] on input "text" at bounding box center [423, 86] width 210 height 26
click at [378, 88] on input "text" at bounding box center [423, 86] width 210 height 26
type input "d"
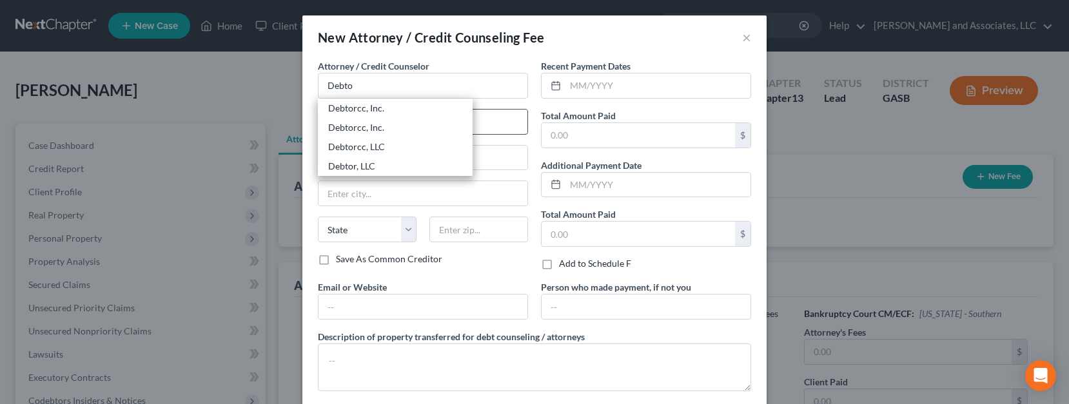
click at [357, 125] on div "Debtorcc, Inc." at bounding box center [395, 127] width 134 height 13
type input "Debtorcc, Inc."
type input "372 Summitt Avenue"
type input "Jersey City"
select select "33"
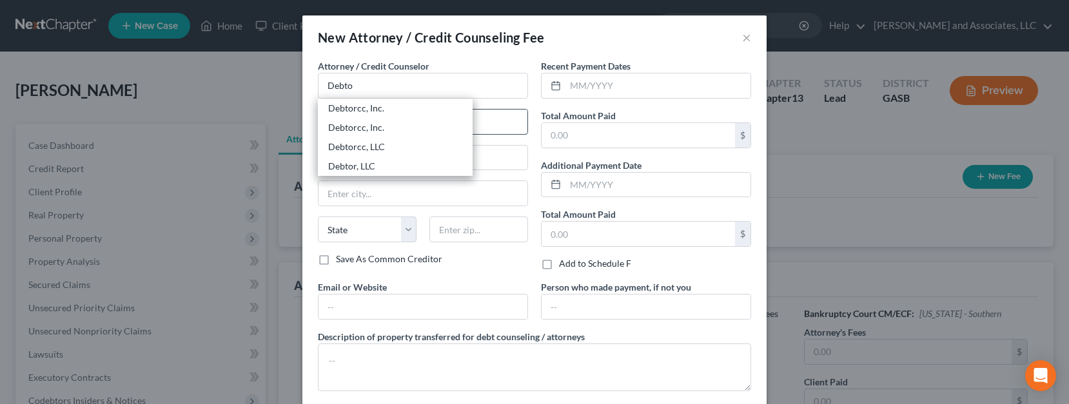
type input "07306"
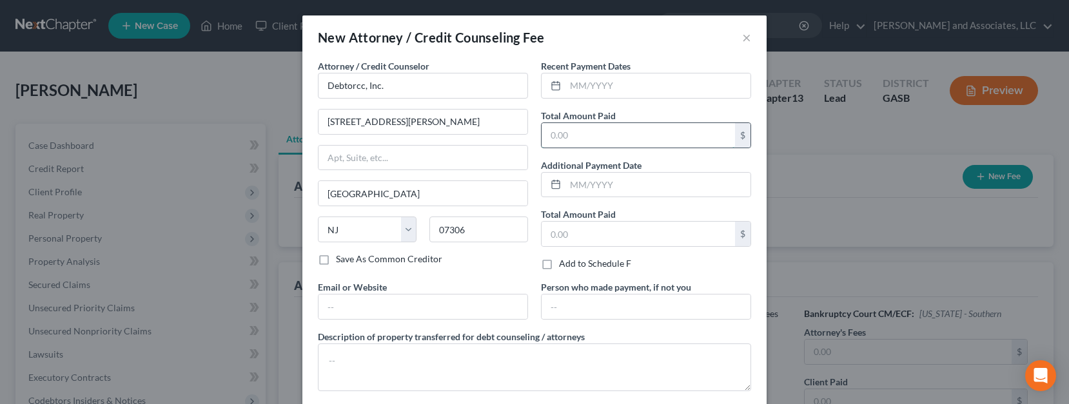
click at [542, 133] on input "text" at bounding box center [638, 135] width 193 height 25
type input "19.95"
click at [335, 306] on input "text" at bounding box center [423, 307] width 209 height 25
type input "www.debtorcc.org"
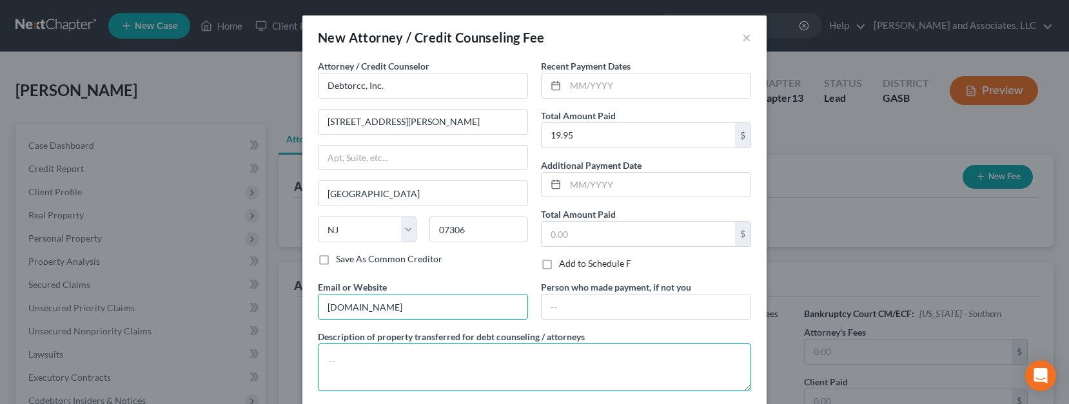
click at [323, 361] on textarea at bounding box center [534, 368] width 433 height 48
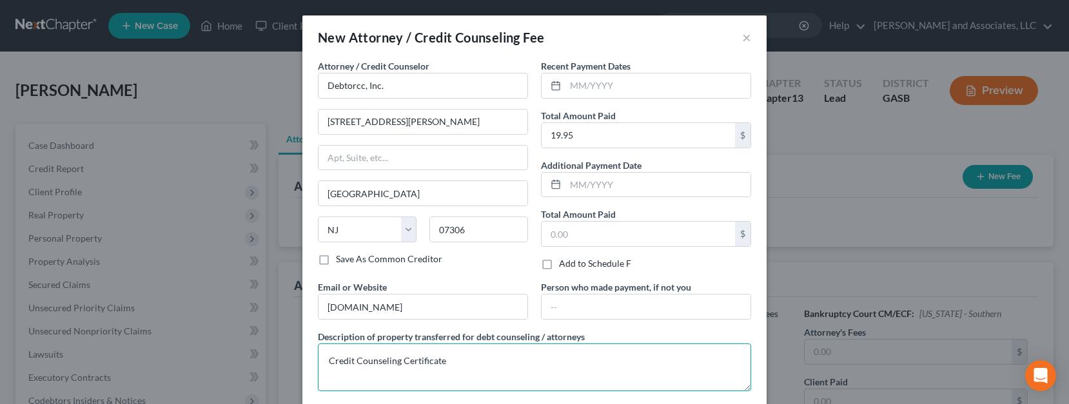
type textarea "Credit Counseling Certificate"
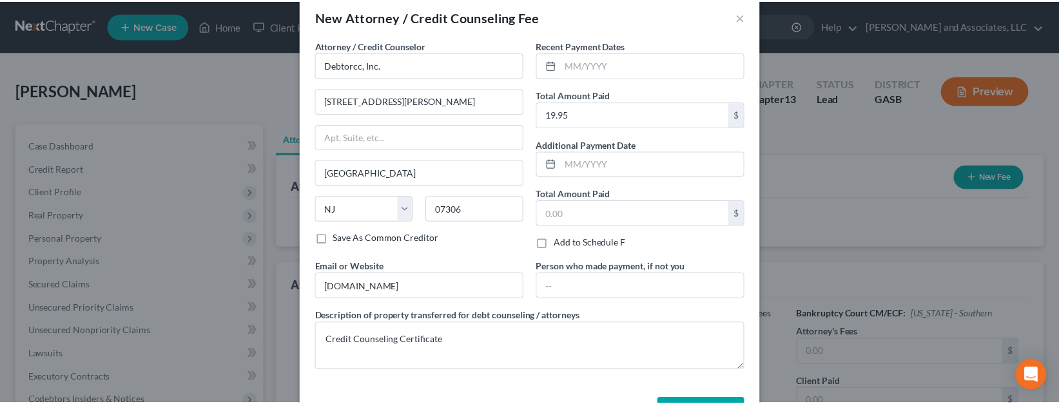
scroll to position [68, 0]
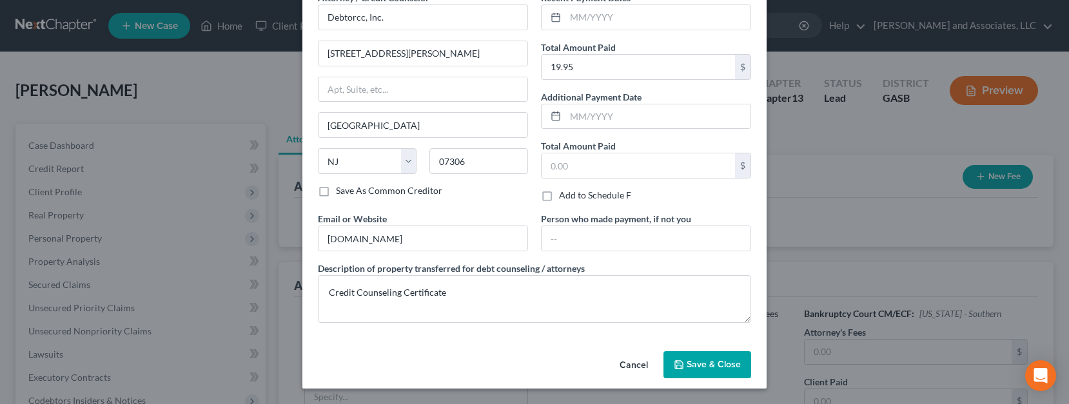
click at [687, 362] on span "Save & Close" at bounding box center [714, 364] width 54 height 11
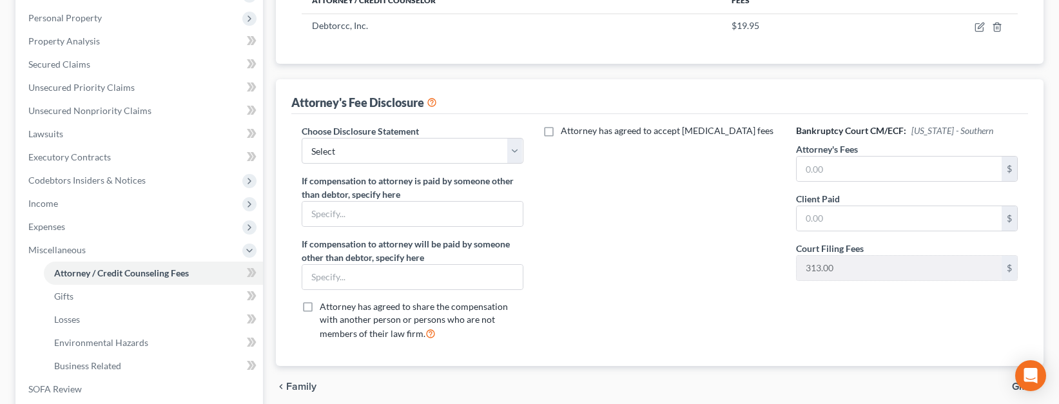
scroll to position [225, 0]
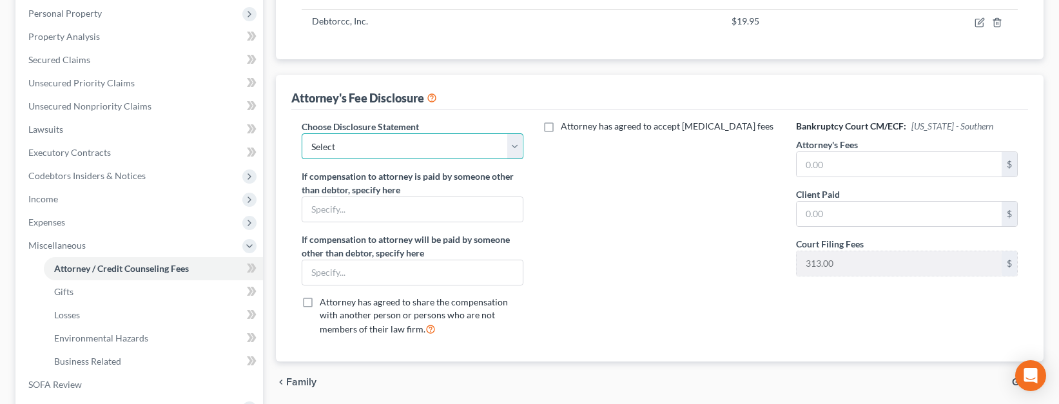
click at [513, 148] on select "Select Attorney for Debtors" at bounding box center [413, 146] width 222 height 26
select select "0"
click at [302, 133] on select "Select Attorney for Debtors" at bounding box center [413, 146] width 222 height 26
click at [324, 208] on input "text" at bounding box center [412, 209] width 221 height 25
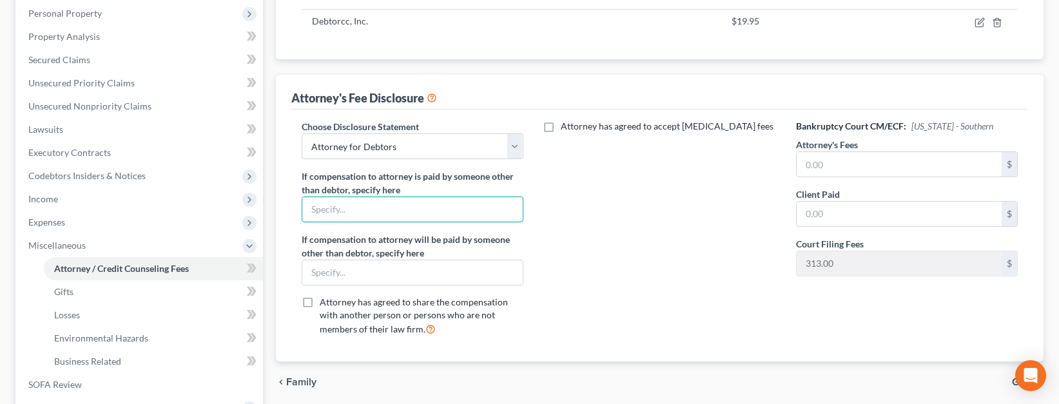
type input "NONE"
click at [903, 161] on input "text" at bounding box center [899, 164] width 205 height 25
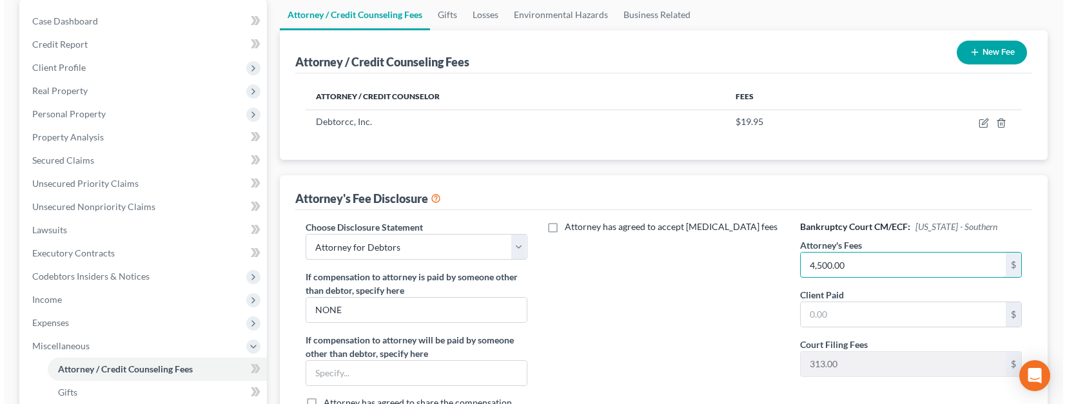
scroll to position [112, 0]
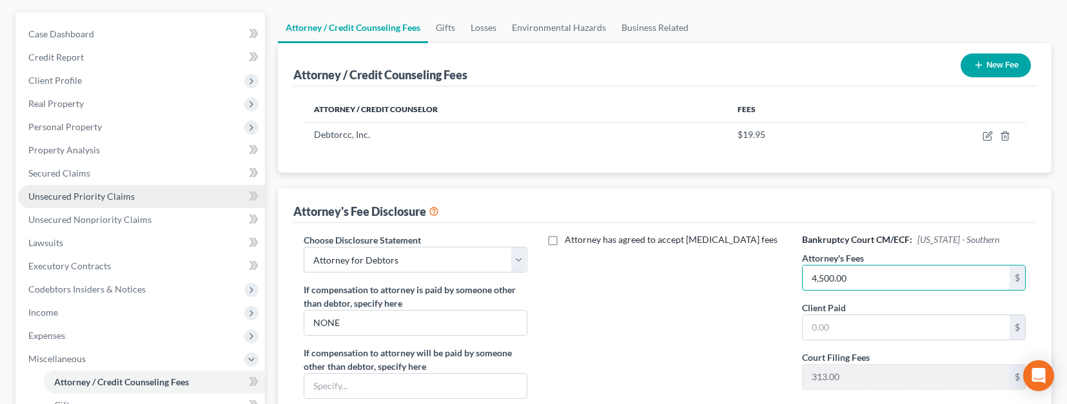
type input "4,500.00"
click at [89, 196] on span "Unsecured Priority Claims" at bounding box center [81, 196] width 106 height 11
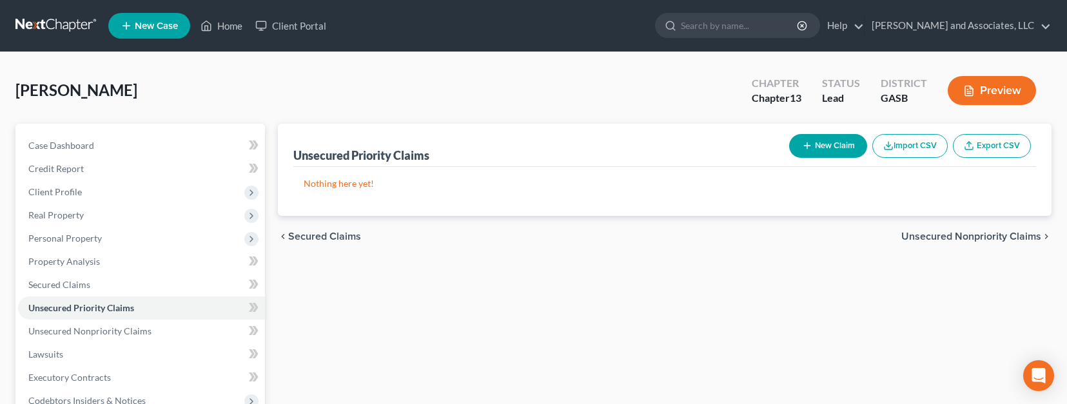
click at [983, 90] on button "Preview" at bounding box center [992, 90] width 88 height 29
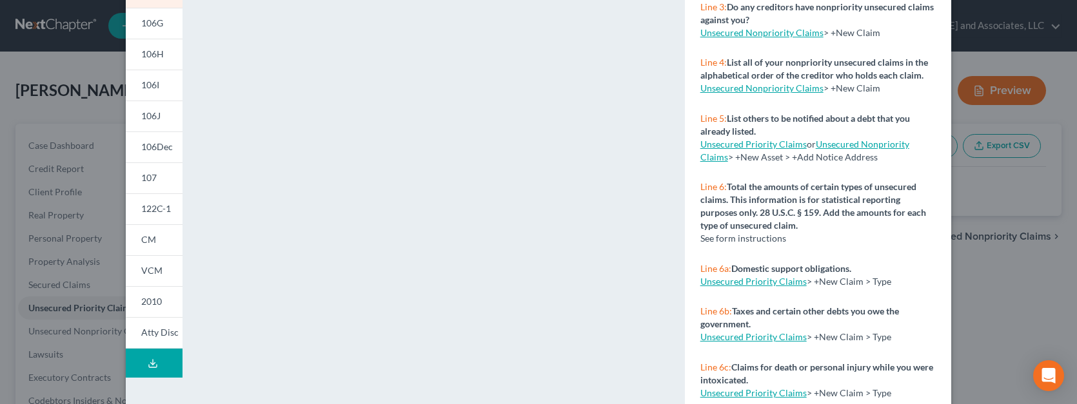
scroll to position [262, 0]
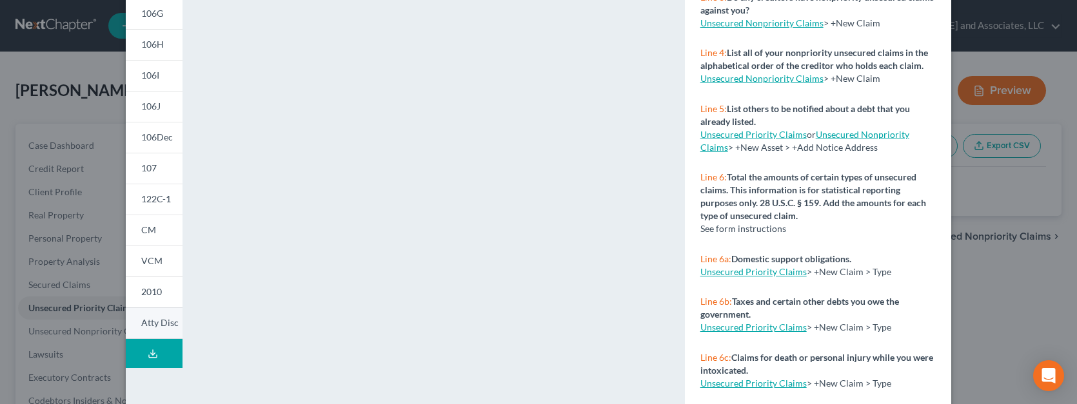
click at [159, 322] on span "Atty Disc" at bounding box center [159, 322] width 37 height 11
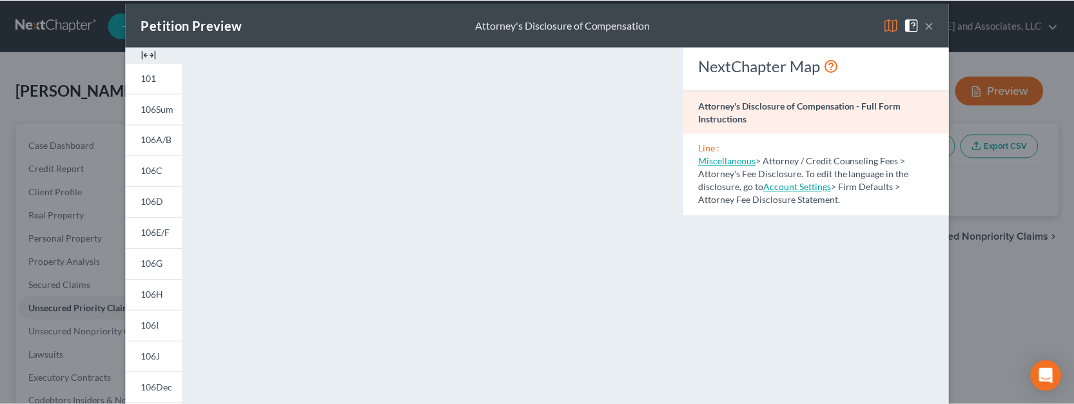
scroll to position [0, 0]
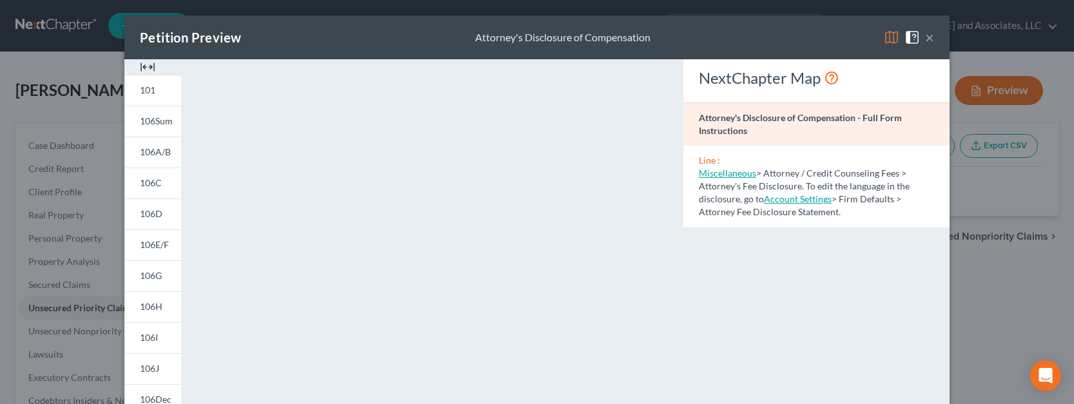
drag, startPoint x: 655, startPoint y: 303, endPoint x: 650, endPoint y: 402, distance: 98.8
click at [653, 404] on html "Home New Case Client Portal [PERSON_NAME] and Associates, LLC [EMAIL_ADDRESS][D…" at bounding box center [537, 354] width 1074 height 709
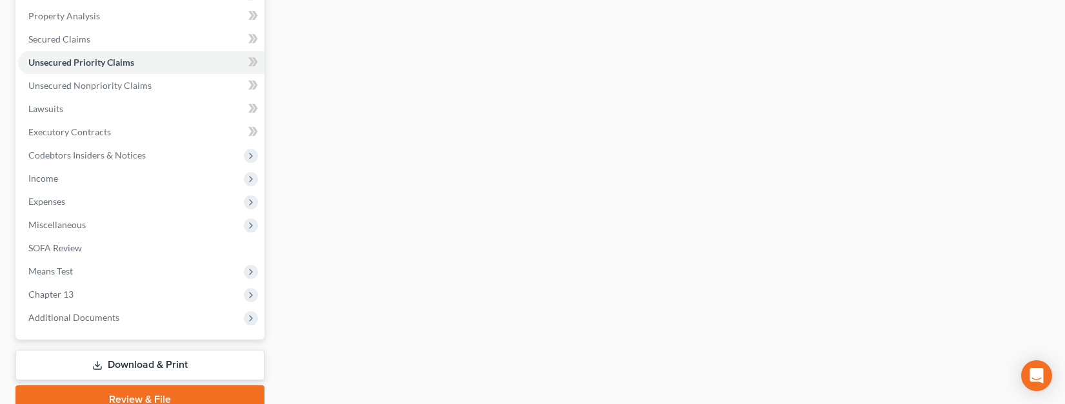
scroll to position [304, 0]
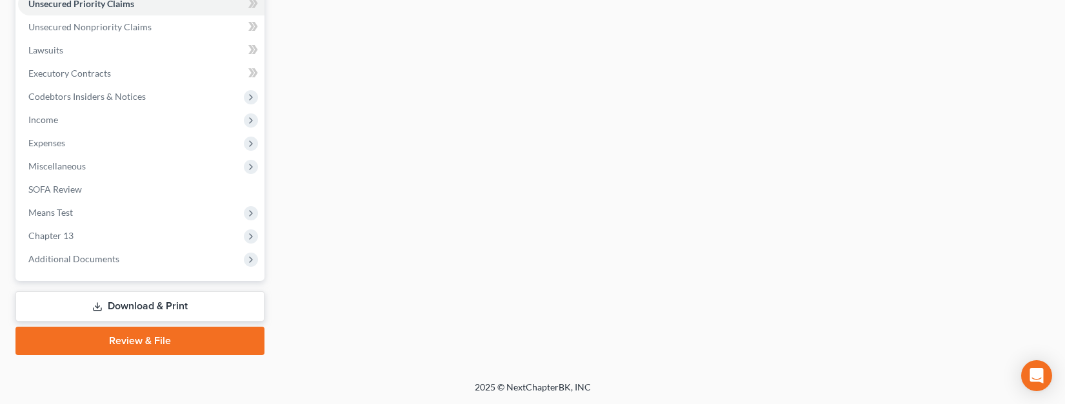
click at [144, 306] on link "Download & Print" at bounding box center [139, 306] width 249 height 30
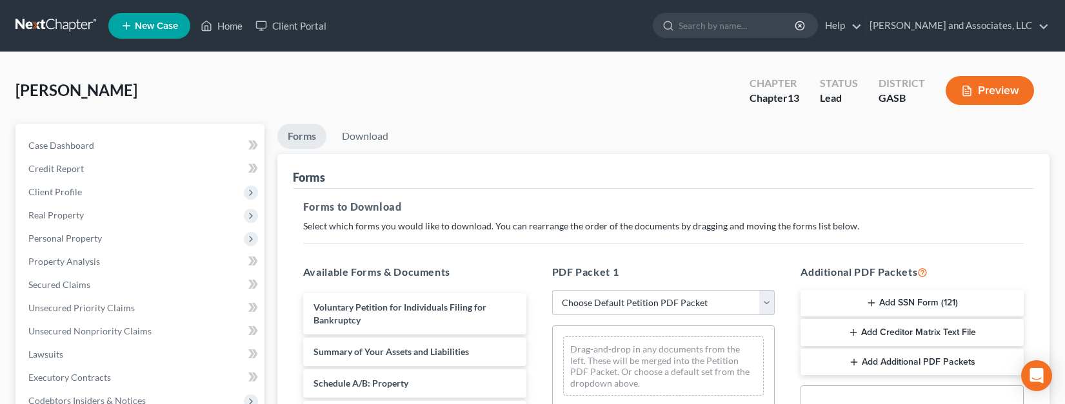
click at [891, 303] on button "Add SSN Form (121)" at bounding box center [911, 303] width 223 height 27
click at [606, 305] on select "Choose Default Petition PDF Packet Complete Bankruptcy Petition (all forms and …" at bounding box center [663, 303] width 223 height 26
drag, startPoint x: 1060, startPoint y: 57, endPoint x: 1059, endPoint y: 177, distance: 119.9
click at [1065, 160] on html "Home New Case Client Portal [PERSON_NAME] and Associates, LLC [EMAIL_ADDRESS][D…" at bounding box center [532, 398] width 1065 height 796
click at [302, 132] on link "Forms" at bounding box center [301, 136] width 49 height 25
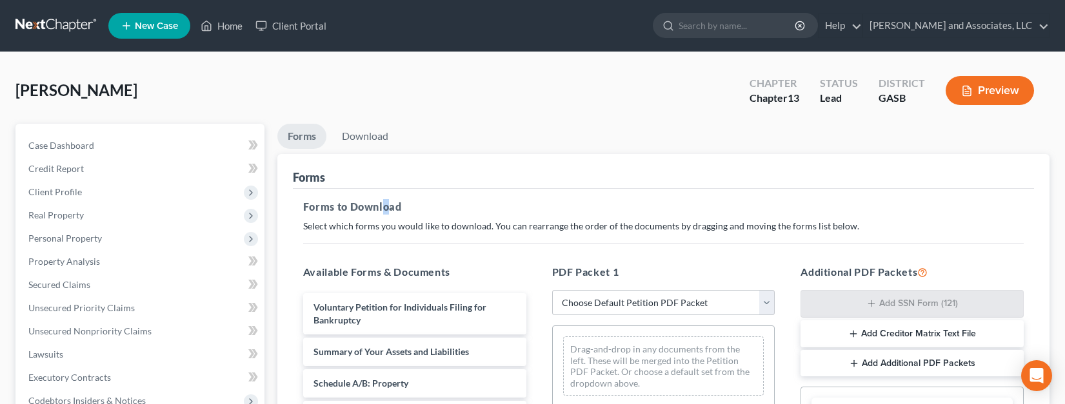
drag, startPoint x: 386, startPoint y: 192, endPoint x: 360, endPoint y: 204, distance: 28.6
click at [301, 135] on link "Forms" at bounding box center [301, 136] width 49 height 25
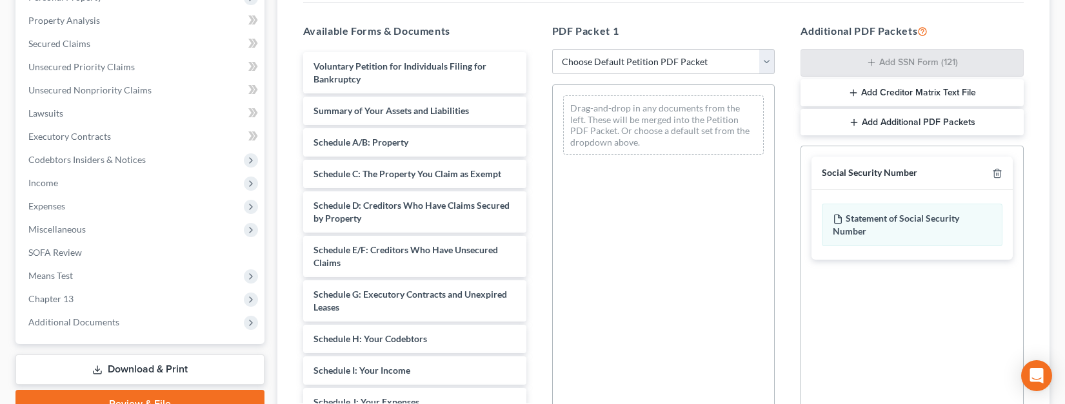
scroll to position [236, 0]
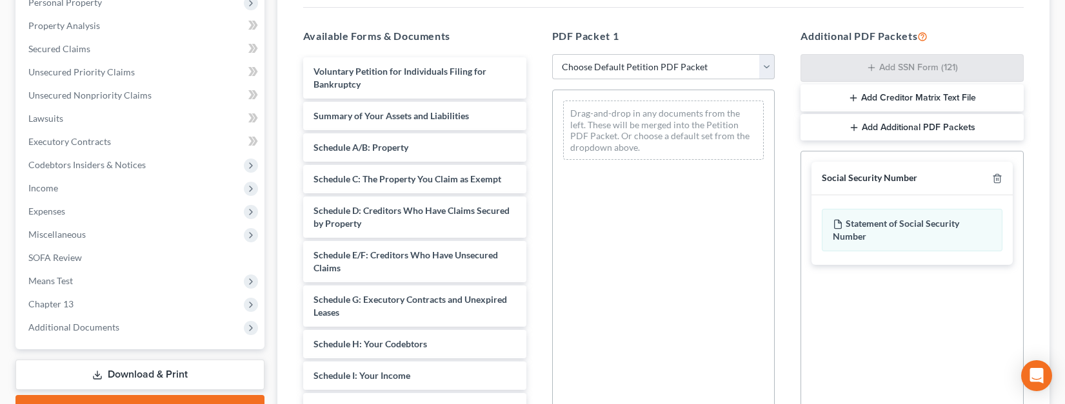
click at [881, 182] on div "Social Security Number" at bounding box center [869, 178] width 95 height 12
click at [1000, 178] on icon "button" at bounding box center [997, 179] width 6 height 8
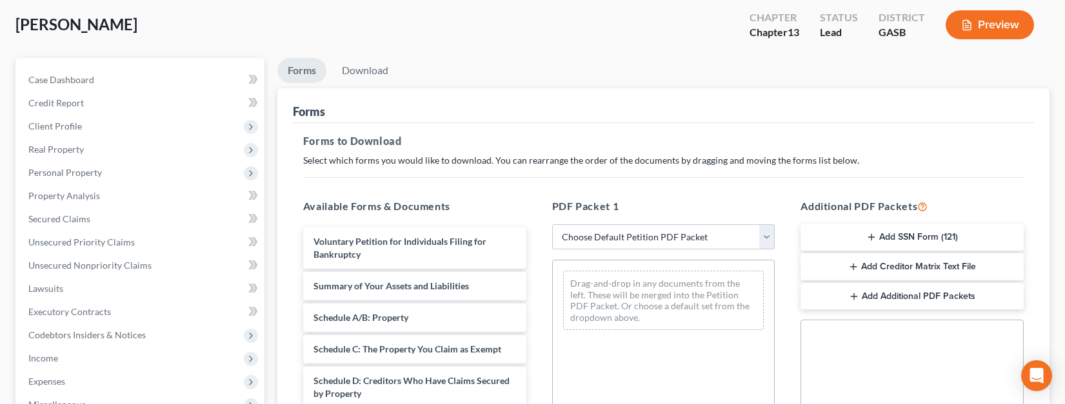
scroll to position [62, 0]
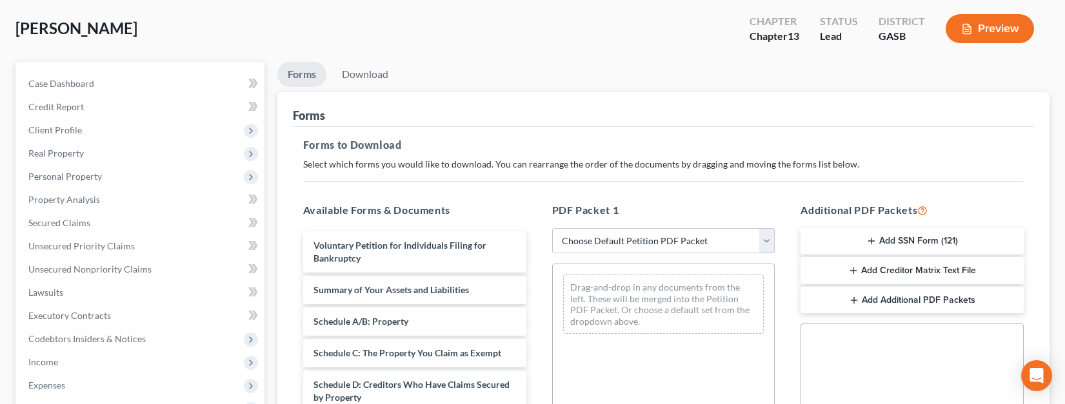
click at [889, 240] on button "Add SSN Form (121)" at bounding box center [911, 241] width 223 height 27
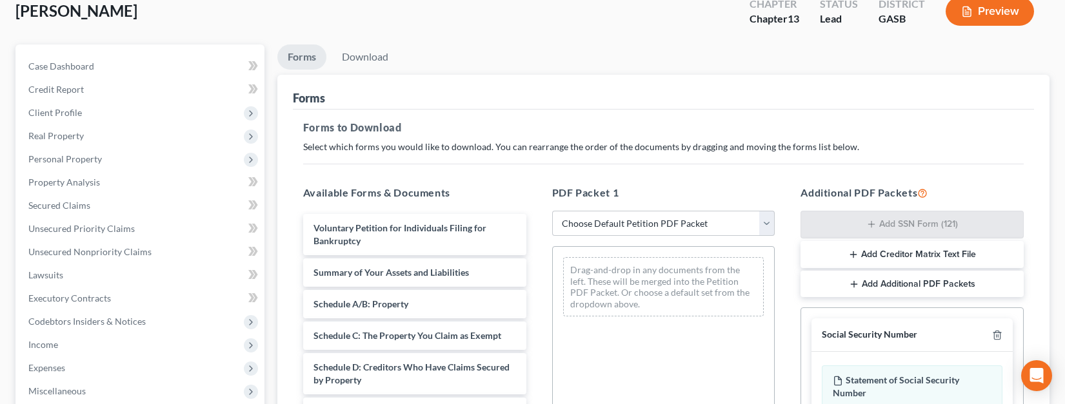
scroll to position [84, 0]
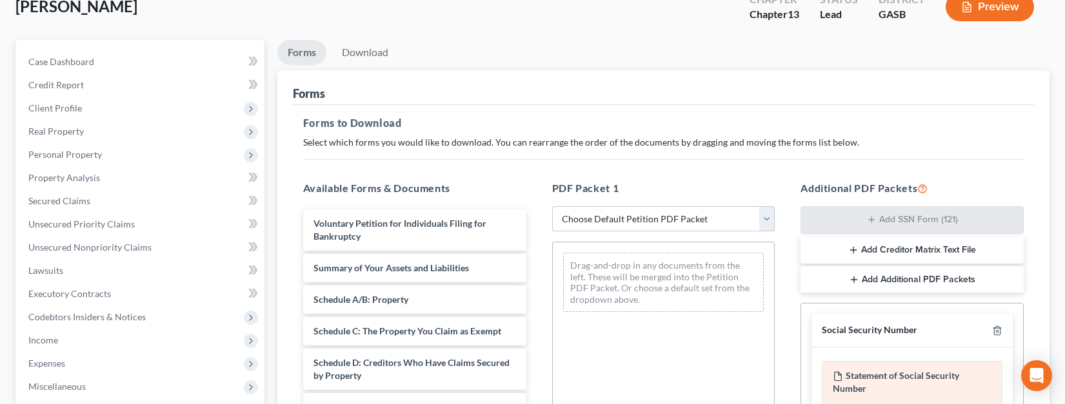
click at [847, 377] on div "Statement of Social Security Number" at bounding box center [912, 382] width 181 height 43
click at [836, 375] on icon at bounding box center [837, 376] width 10 height 10
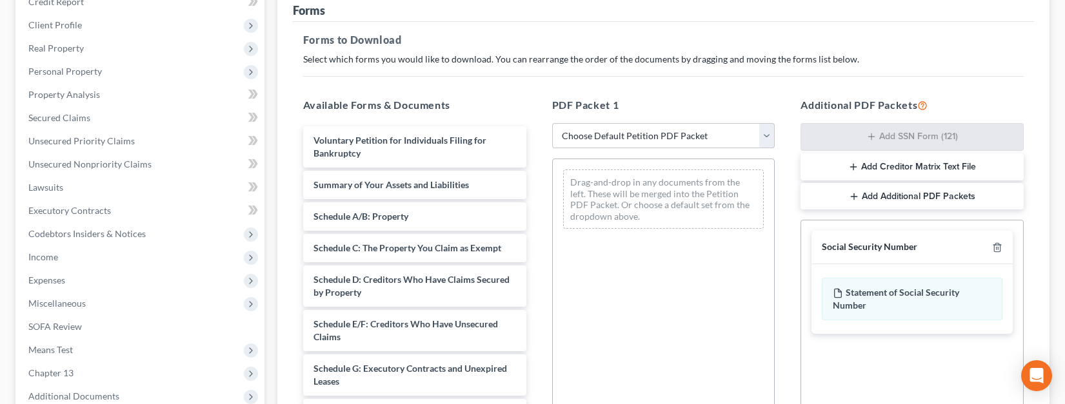
scroll to position [236, 0]
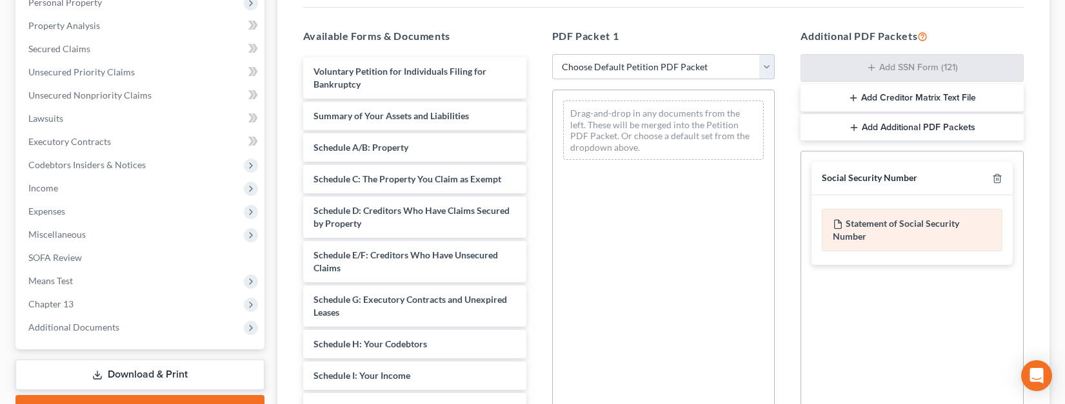
click at [840, 237] on div "Statement of Social Security Number" at bounding box center [912, 230] width 181 height 43
click at [838, 228] on icon at bounding box center [837, 224] width 7 height 8
click at [834, 177] on div "Social Security Number" at bounding box center [869, 178] width 95 height 12
click at [858, 226] on div "Statement of Social Security Number" at bounding box center [912, 230] width 181 height 43
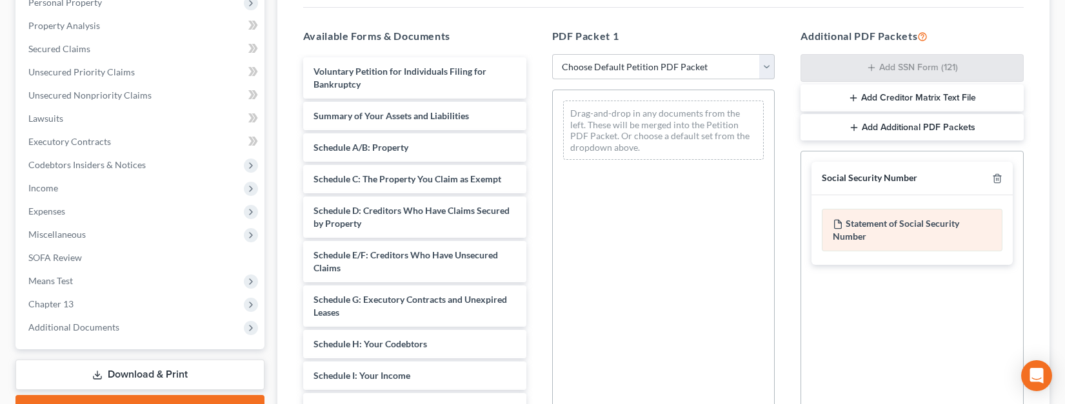
click at [855, 224] on div "Statement of Social Security Number" at bounding box center [912, 230] width 181 height 43
drag, startPoint x: 855, startPoint y: 224, endPoint x: 1061, endPoint y: 223, distance: 205.7
click at [857, 224] on div "Statement of Social Security Number" at bounding box center [912, 230] width 181 height 43
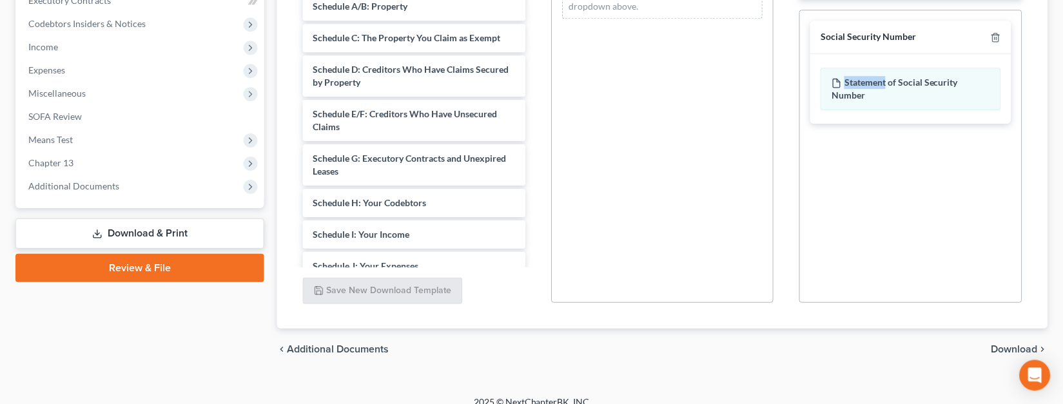
scroll to position [371, 0]
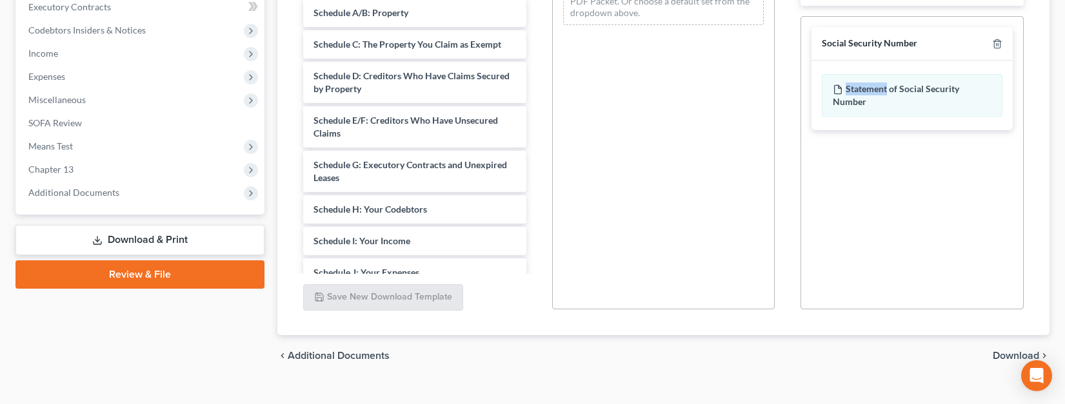
click at [142, 240] on link "Download & Print" at bounding box center [139, 240] width 249 height 30
click at [100, 239] on icon at bounding box center [97, 240] width 10 height 10
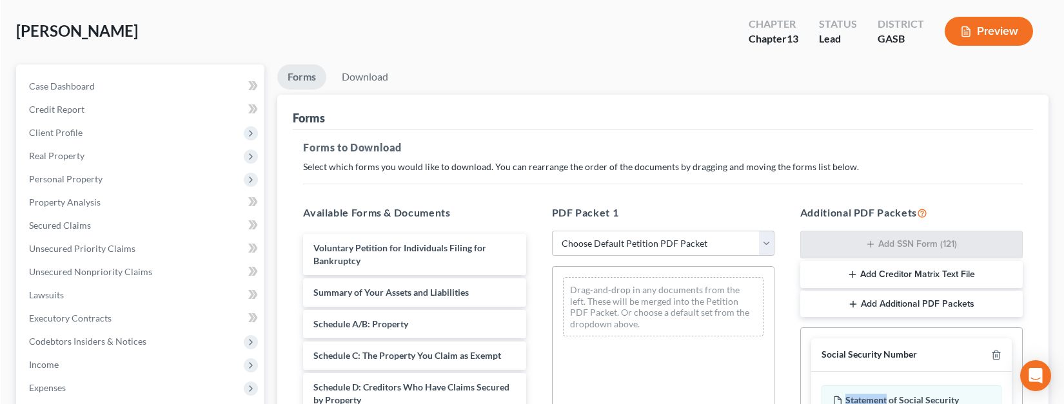
scroll to position [57, 0]
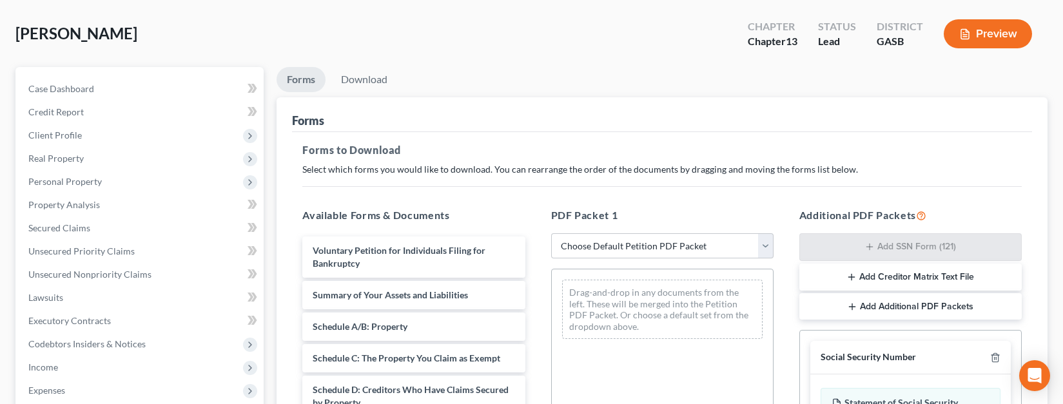
click at [766, 243] on select "Choose Default Petition PDF Packet Complete Bankruptcy Petition (all forms and …" at bounding box center [662, 246] width 222 height 26
click at [364, 76] on link "Download" at bounding box center [364, 79] width 67 height 25
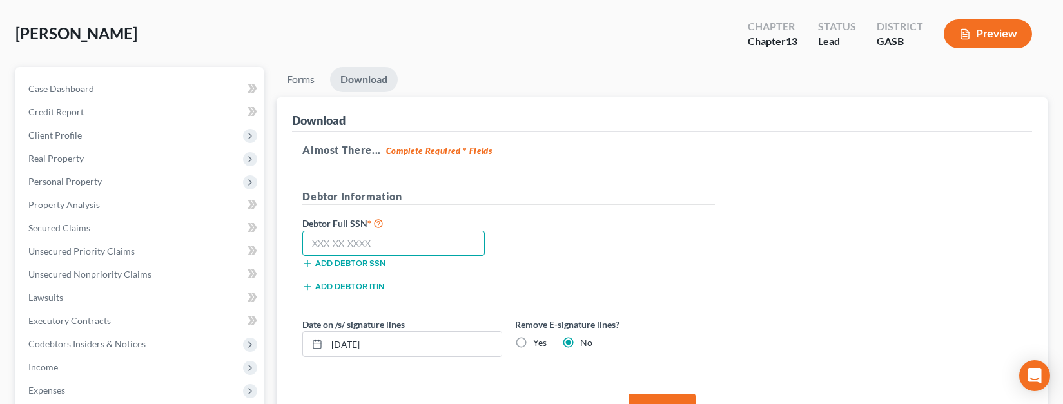
click at [330, 239] on input "text" at bounding box center [393, 244] width 182 height 26
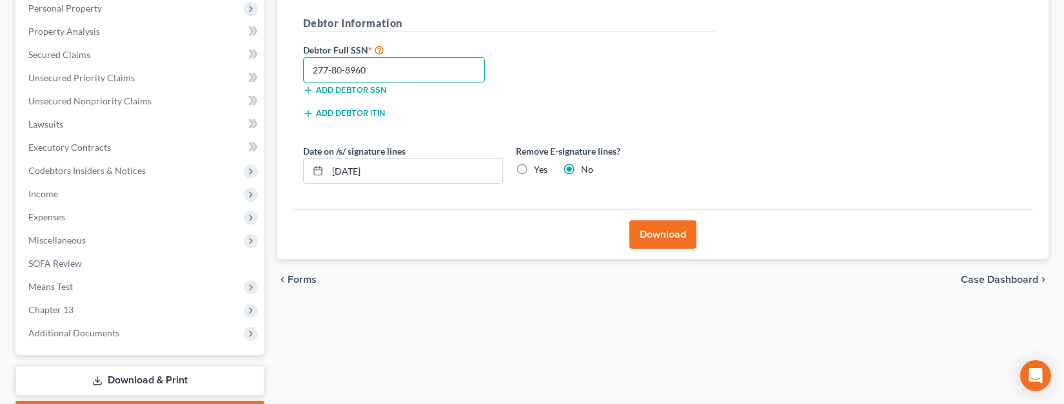
scroll to position [229, 0]
type input "277-80-8960"
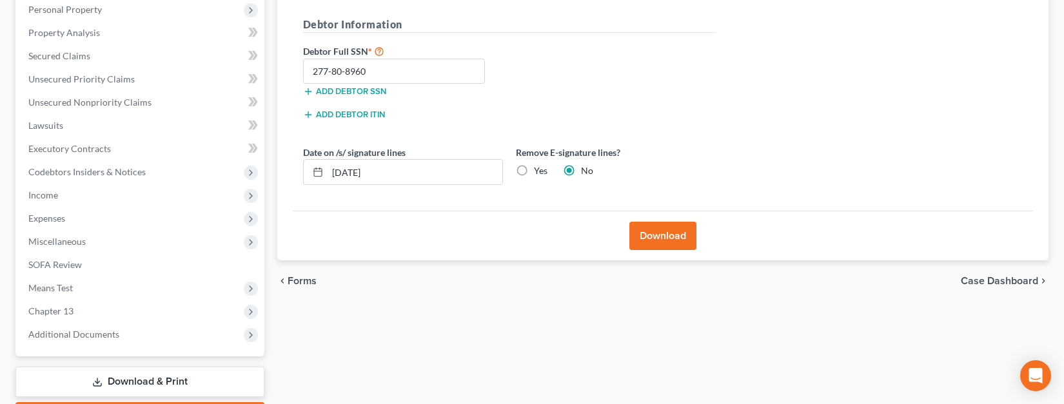
click at [651, 231] on button "Download" at bounding box center [662, 236] width 67 height 28
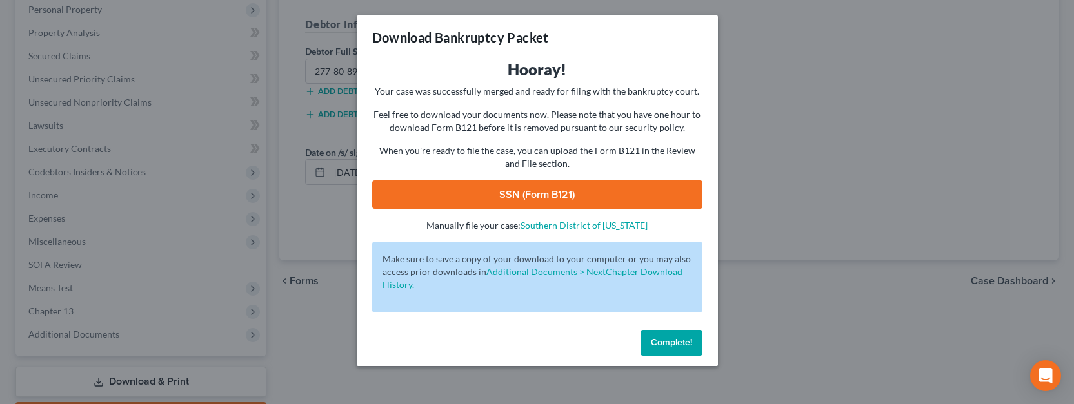
click at [586, 197] on link "SSN (Form B121)" at bounding box center [537, 195] width 330 height 28
drag, startPoint x: 1058, startPoint y: 117, endPoint x: 822, endPoint y: 21, distance: 254.8
click at [1036, 108] on div "Download Bankruptcy Packet Hooray! Your case was successfully merged and ready …" at bounding box center [537, 202] width 1074 height 404
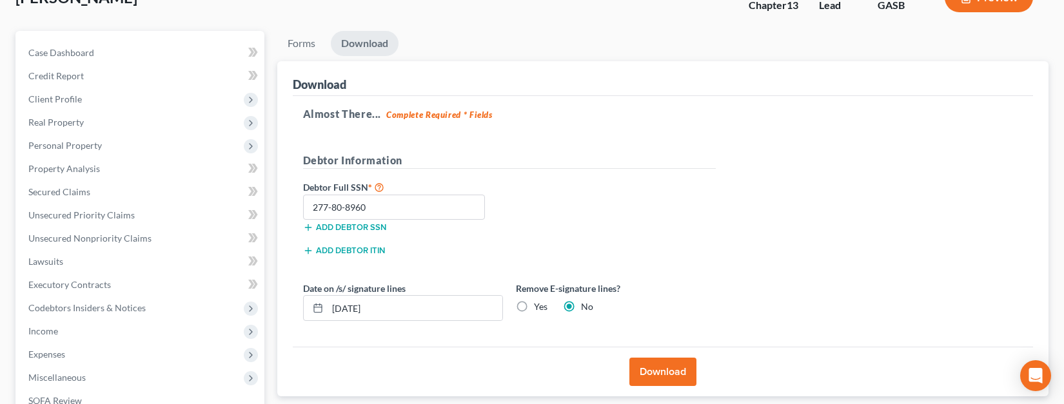
scroll to position [0, 0]
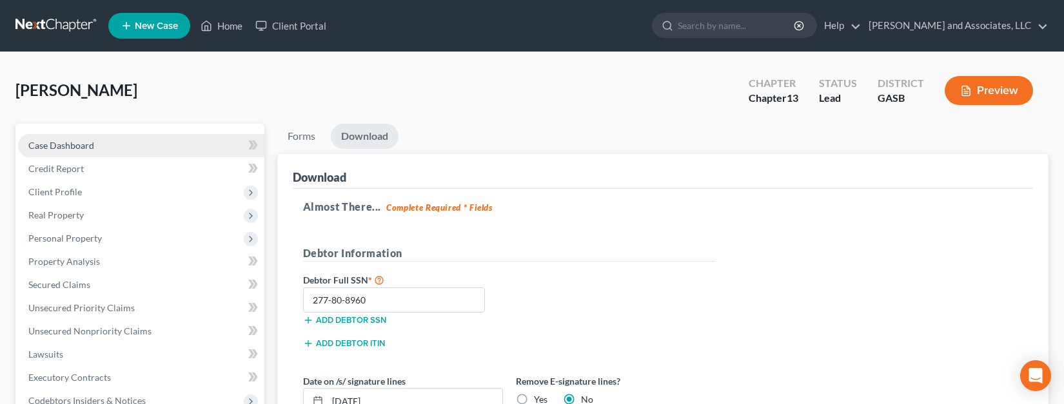
click at [77, 144] on span "Case Dashboard" at bounding box center [61, 145] width 66 height 11
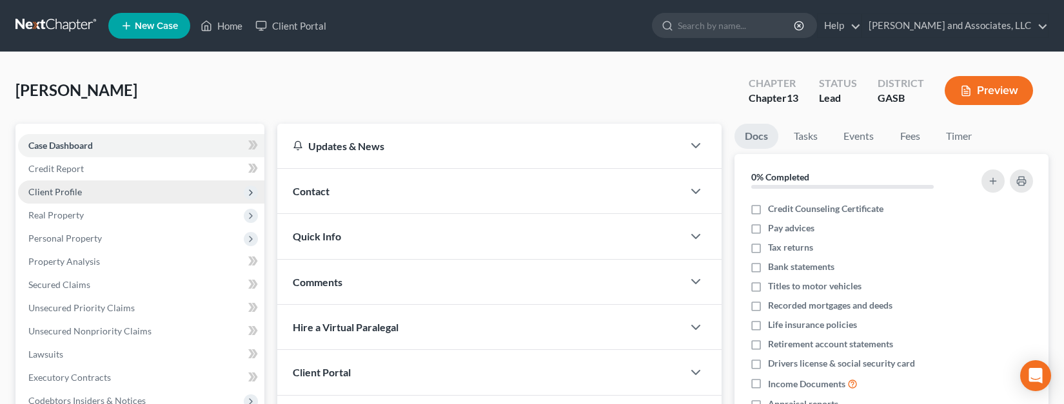
click at [59, 188] on span "Client Profile" at bounding box center [55, 191] width 54 height 11
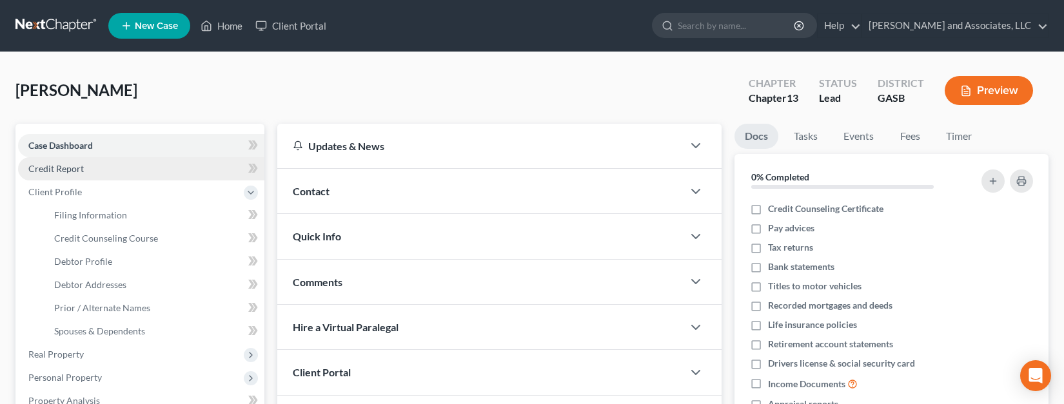
click at [66, 160] on link "Credit Report" at bounding box center [141, 168] width 246 height 23
click at [70, 138] on link "Case Dashboard" at bounding box center [141, 145] width 246 height 23
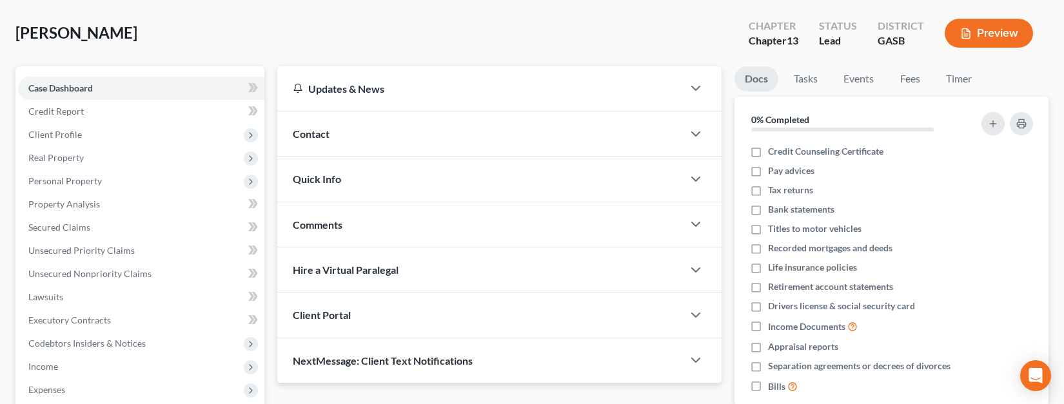
scroll to position [67, 0]
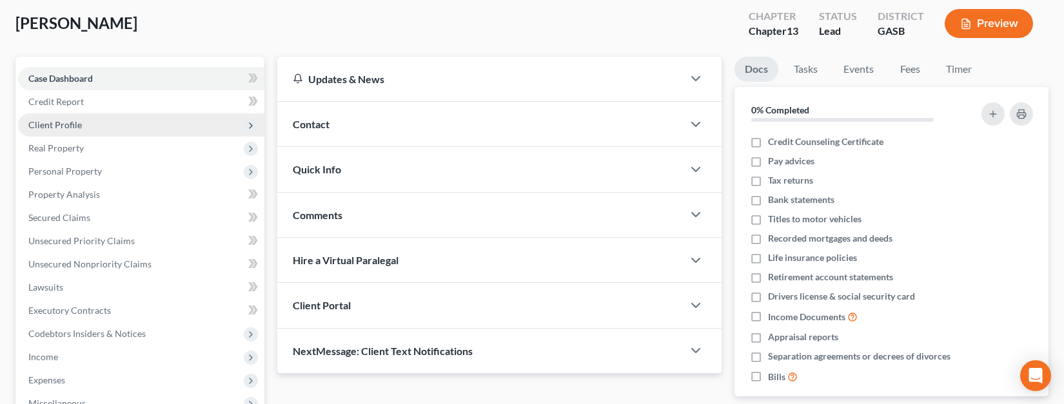
click at [59, 124] on span "Client Profile" at bounding box center [55, 124] width 54 height 11
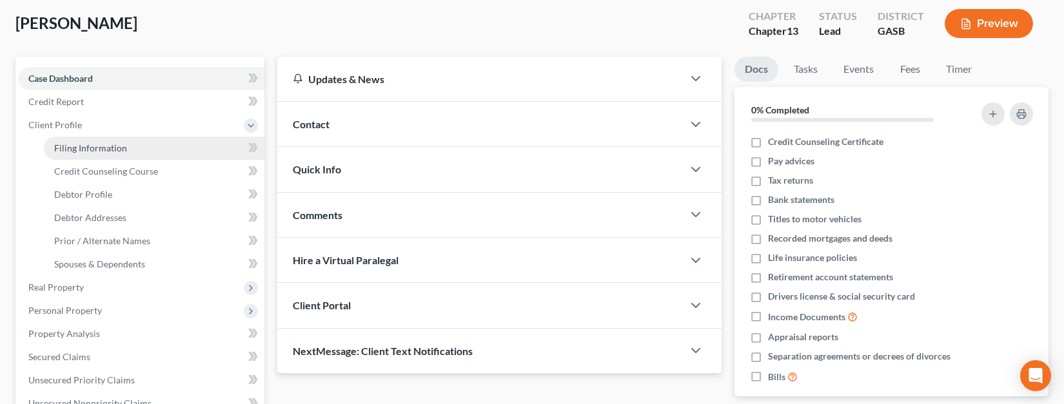
click at [98, 149] on span "Filing Information" at bounding box center [90, 148] width 73 height 11
select select "1"
select select "0"
select select "3"
select select "20"
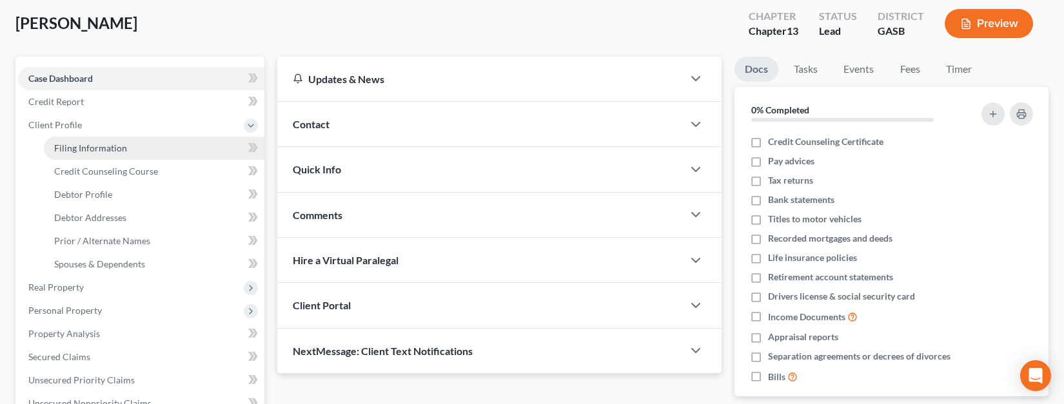
select select "0"
select select "10"
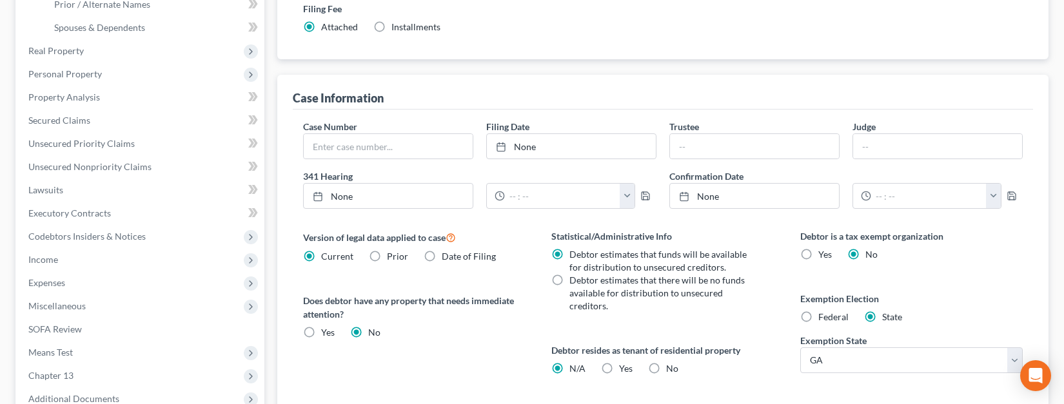
scroll to position [302, 0]
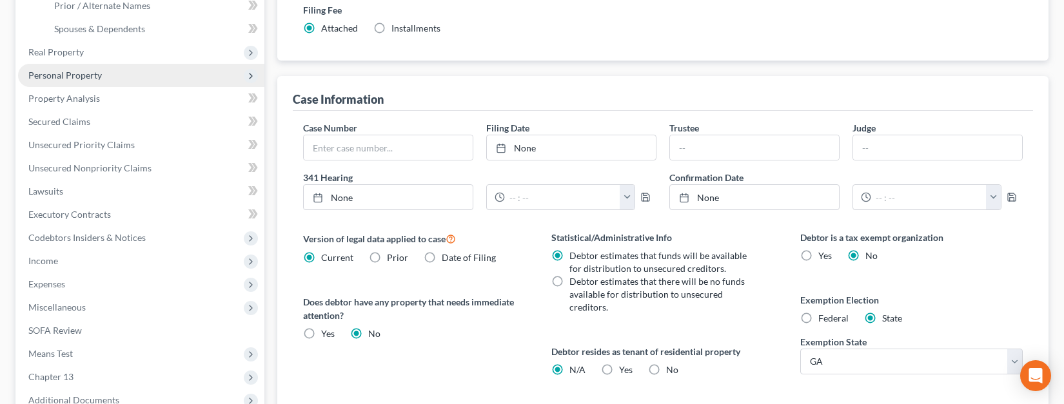
click at [87, 75] on span "Personal Property" at bounding box center [65, 75] width 74 height 11
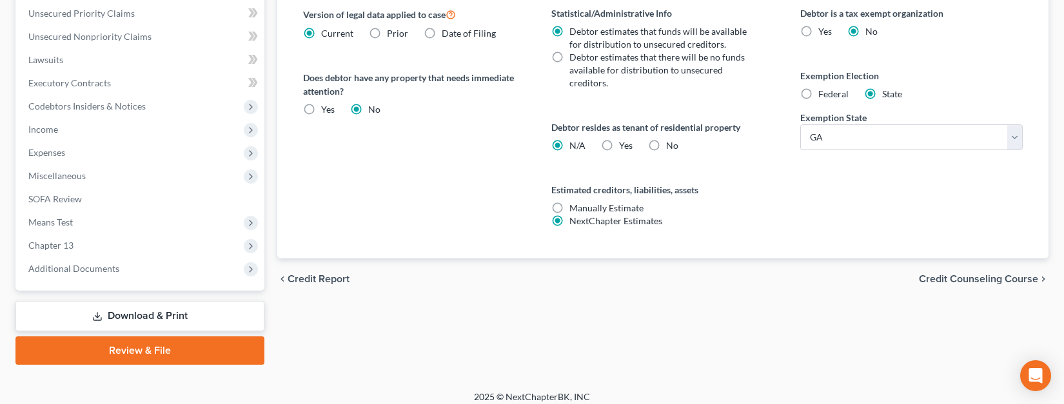
scroll to position [537, 0]
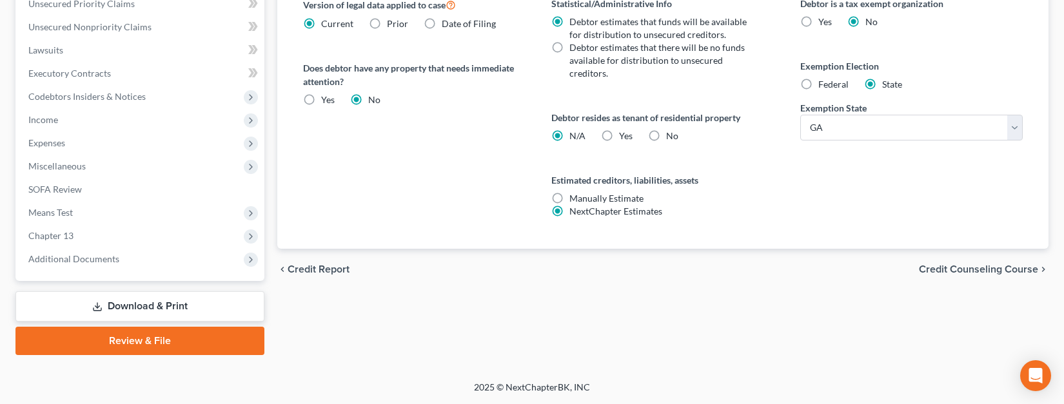
click at [947, 264] on span "Credit Counseling Course" at bounding box center [978, 269] width 119 height 10
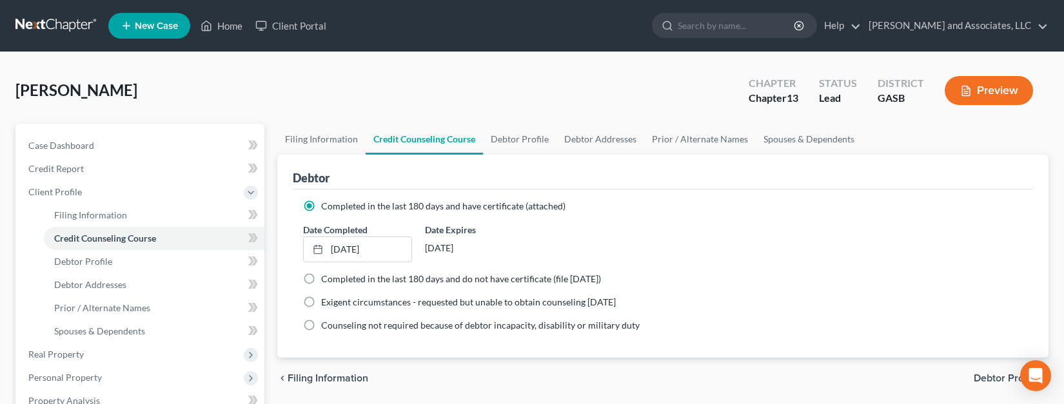
click at [947, 254] on div "Date Completed 9/28/2025 close Date 9/28/2025 Time 12:00 AM chevron_left Septem…" at bounding box center [663, 242] width 733 height 39
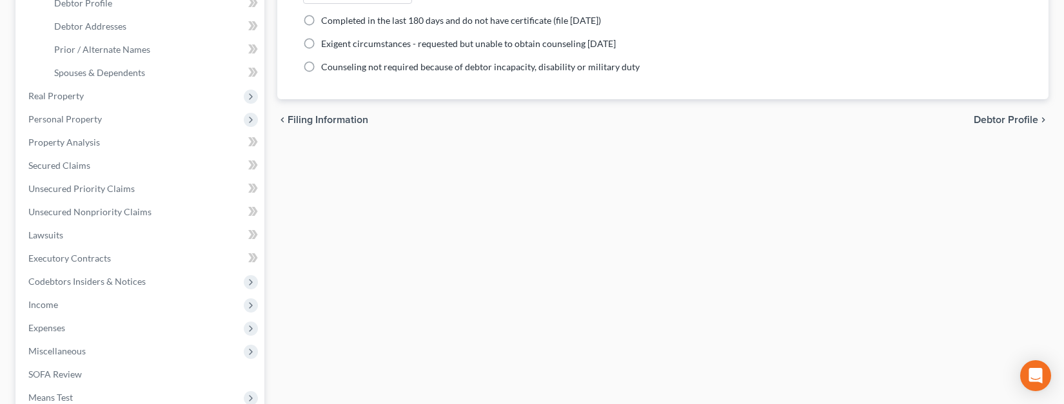
scroll to position [246, 0]
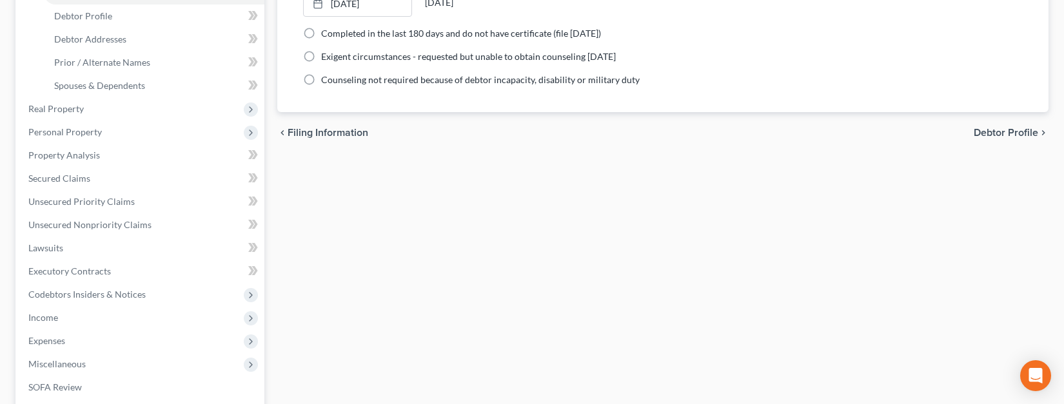
click at [994, 135] on span "Debtor Profile" at bounding box center [1006, 133] width 64 height 10
select select "0"
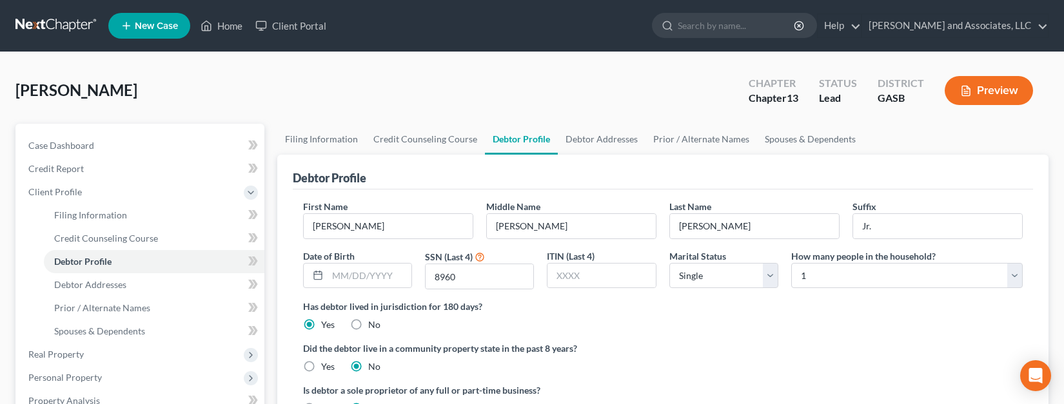
click at [994, 135] on ul "Filing Information Credit Counseling Course Debtor Profile Debtor Addresses Pri…" at bounding box center [663, 139] width 772 height 31
click at [972, 81] on button "Preview" at bounding box center [989, 90] width 88 height 29
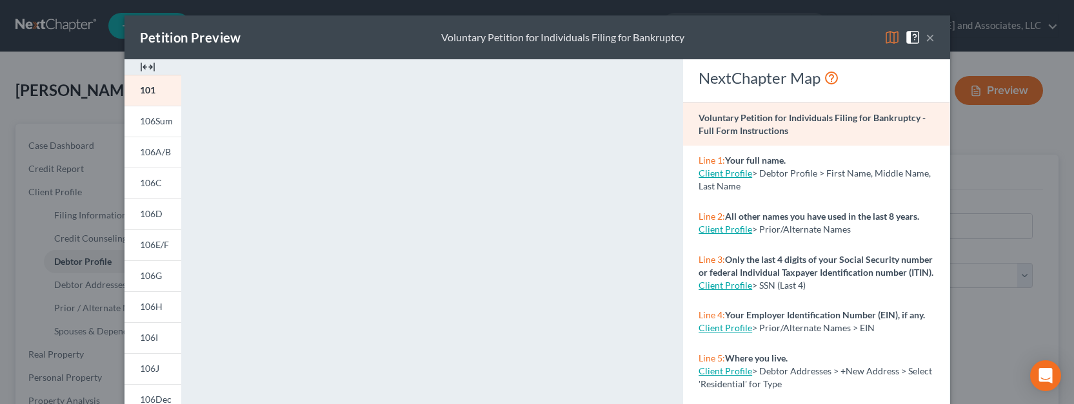
click at [926, 37] on button "×" at bounding box center [929, 37] width 9 height 15
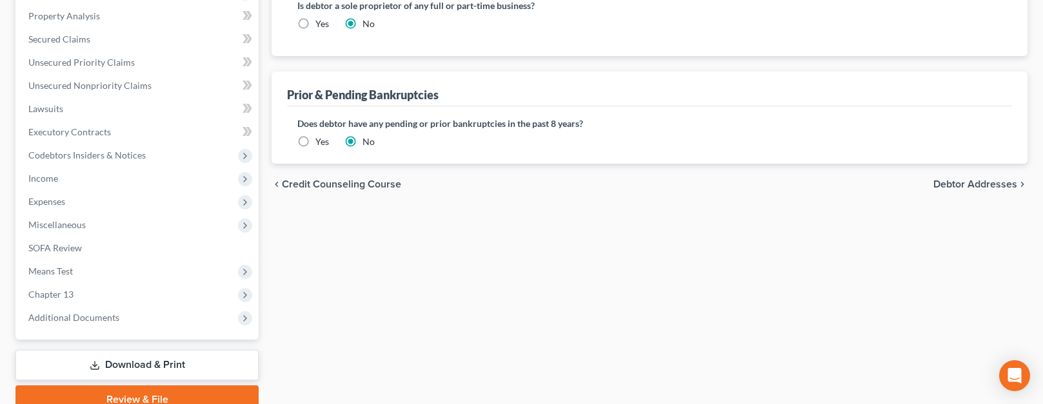
scroll to position [444, 0]
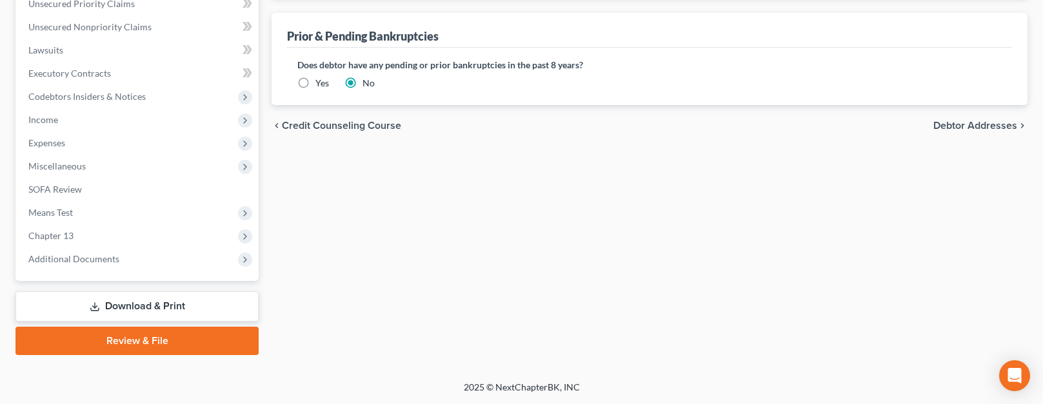
click at [143, 311] on link "Download & Print" at bounding box center [136, 306] width 243 height 30
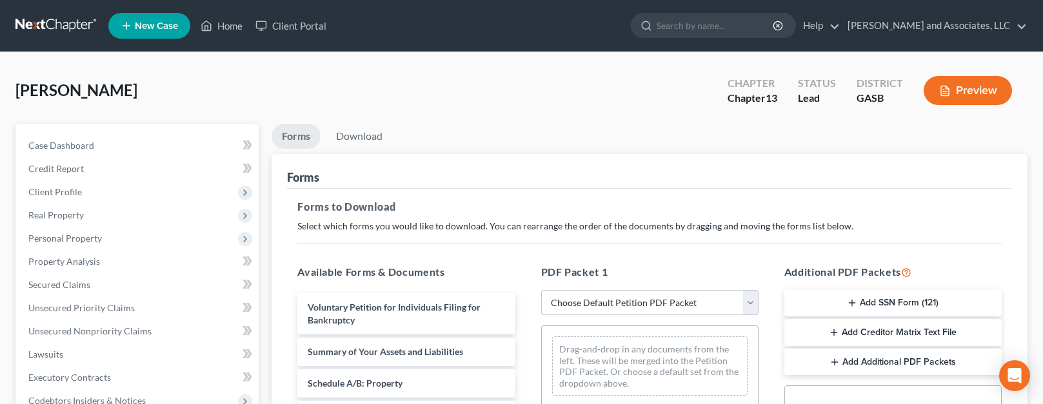
click at [869, 299] on button "Add SSN Form (121)" at bounding box center [892, 303] width 217 height 27
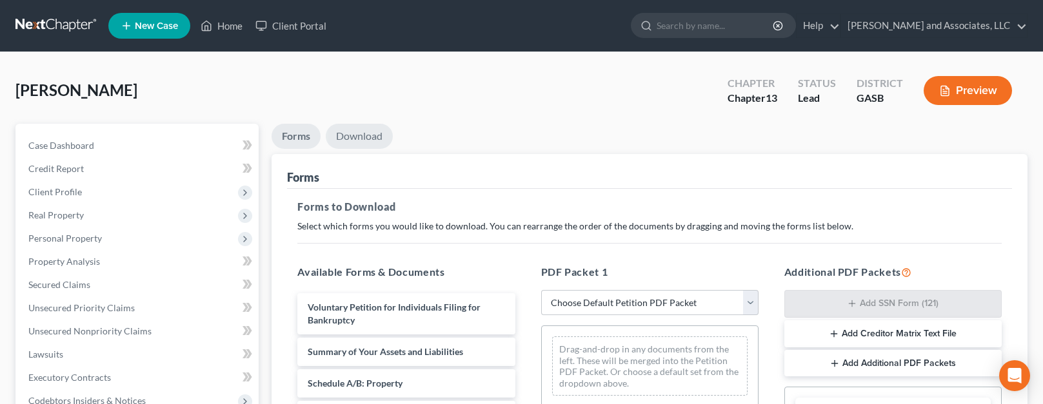
click at [374, 133] on link "Download" at bounding box center [359, 136] width 67 height 25
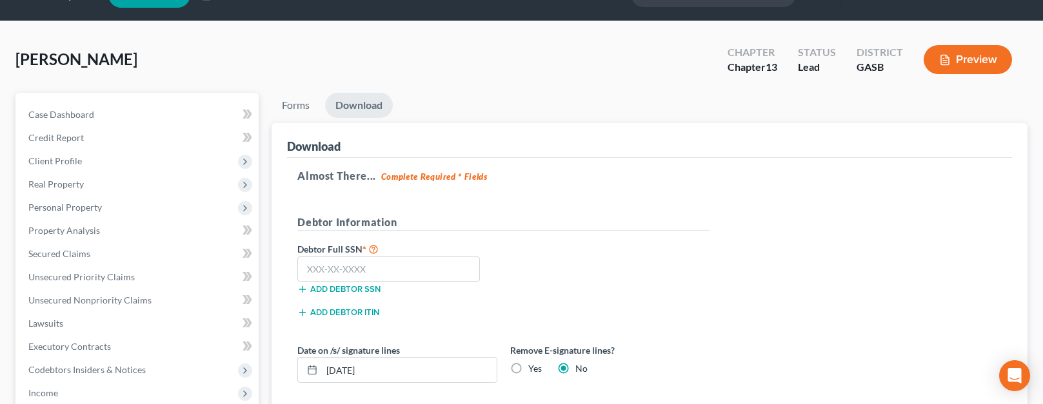
scroll to position [53, 0]
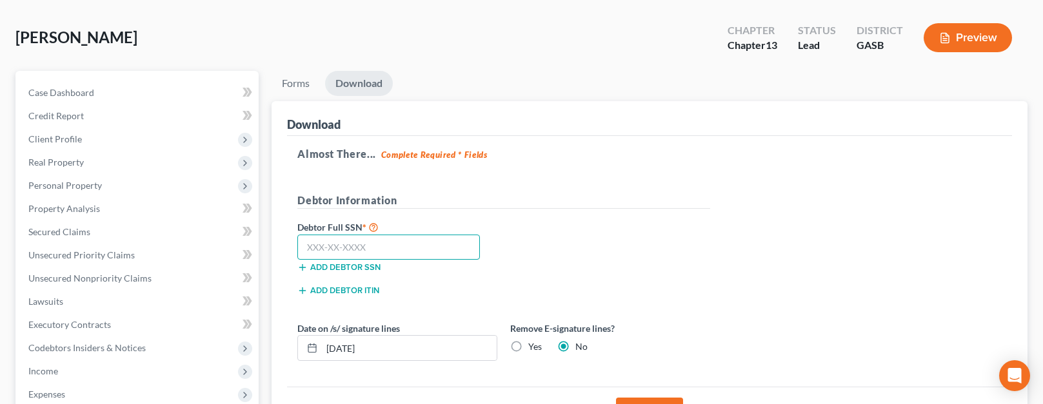
click at [330, 245] on input "text" at bounding box center [388, 248] width 182 height 26
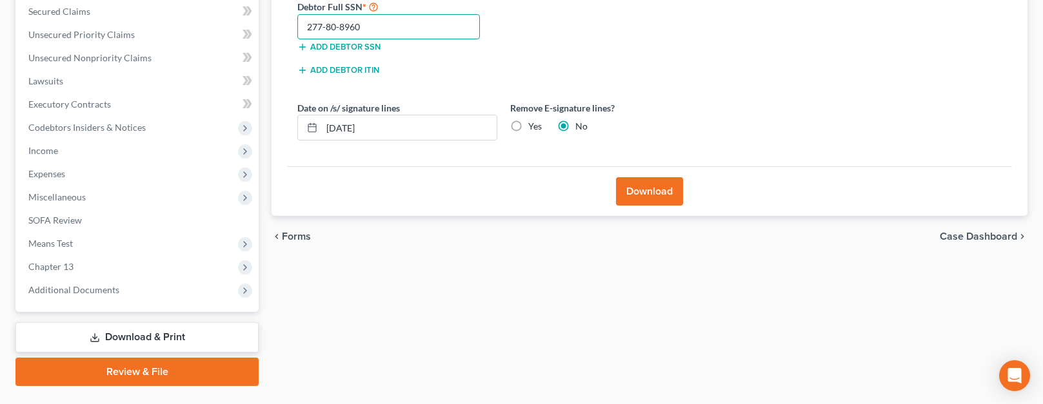
scroll to position [278, 0]
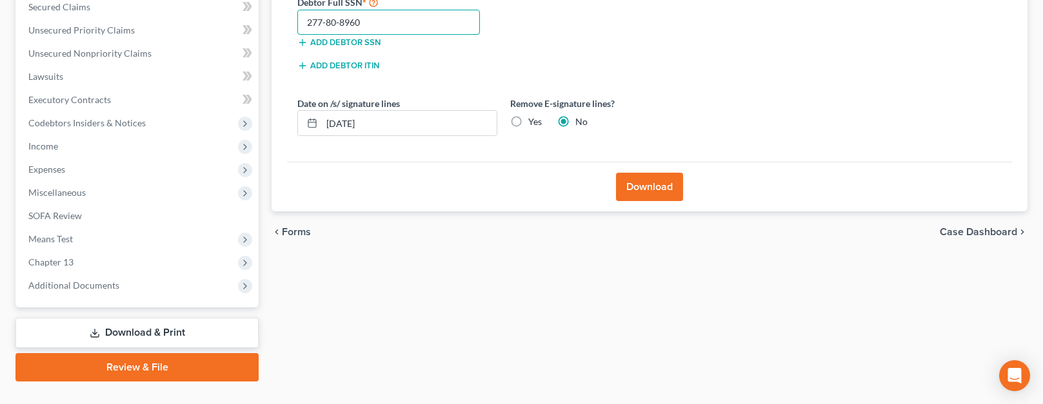
type input "277-80-8960"
click at [652, 193] on button "Download" at bounding box center [649, 187] width 67 height 28
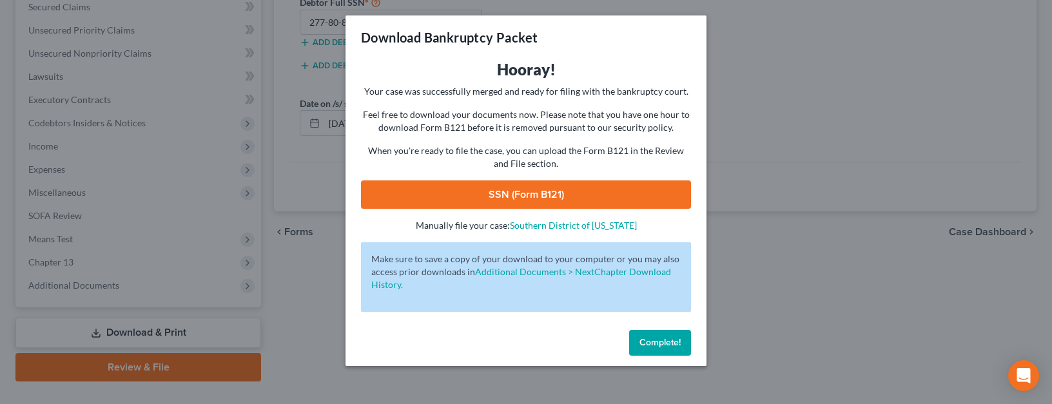
click at [595, 192] on link "SSN (Form B121)" at bounding box center [526, 195] width 330 height 28
click at [653, 336] on button "Complete!" at bounding box center [660, 343] width 62 height 26
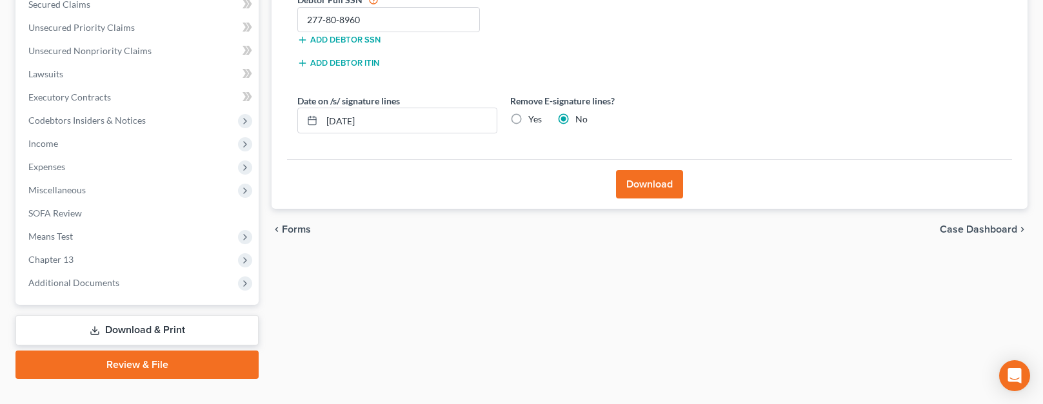
scroll to position [304, 0]
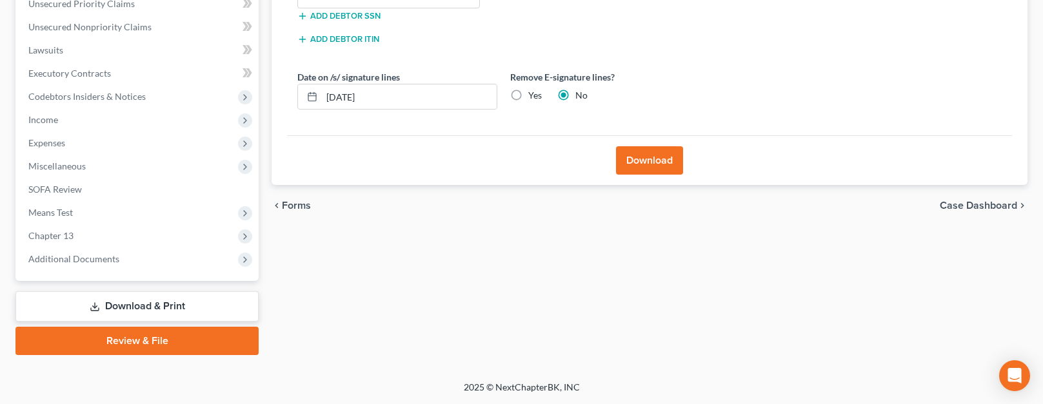
click at [149, 307] on link "Download & Print" at bounding box center [136, 306] width 243 height 30
click at [113, 303] on link "Download & Print" at bounding box center [136, 306] width 243 height 30
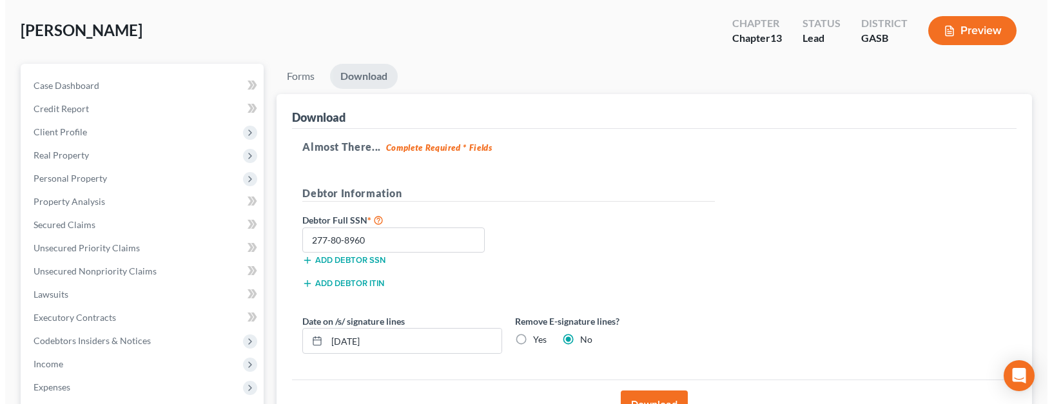
scroll to position [0, 0]
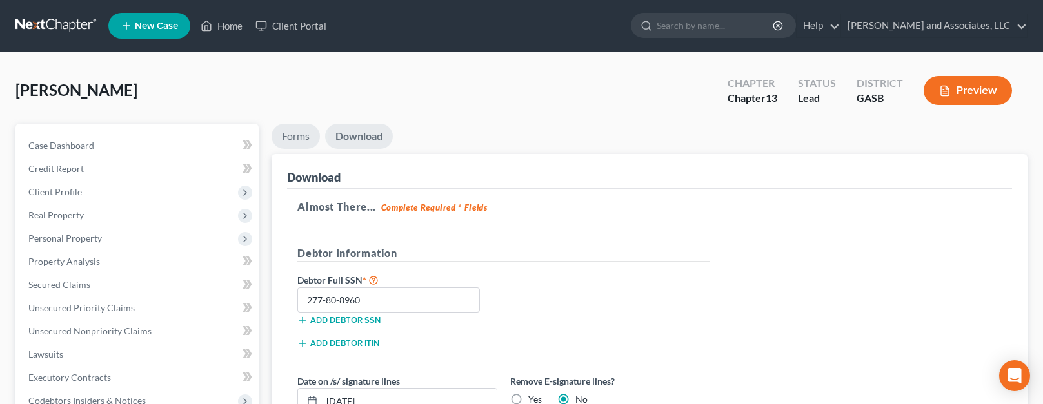
click at [310, 135] on link "Forms" at bounding box center [295, 136] width 48 height 25
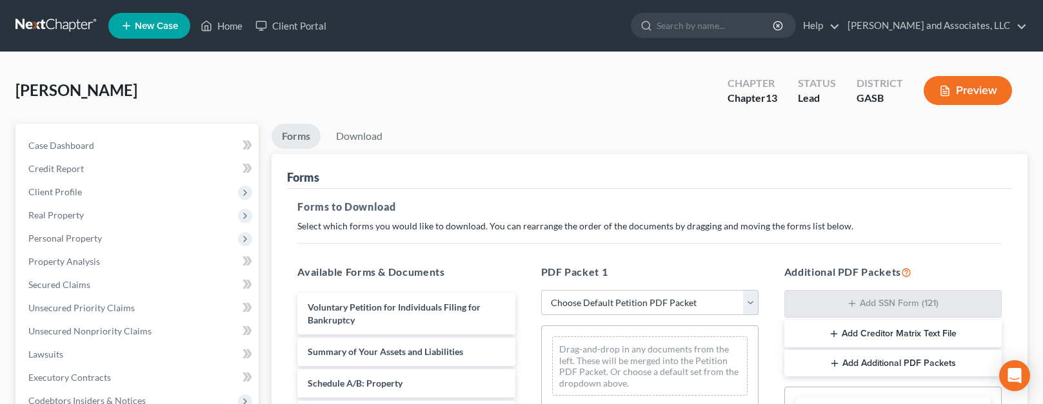
drag, startPoint x: 53, startPoint y: 114, endPoint x: 88, endPoint y: 96, distance: 39.8
click at [59, 106] on div "Bowles, Dale Upgraded Chapter Chapter 13 Status Lead District GASB Preview" at bounding box center [521, 96] width 1012 height 56
click at [754, 303] on select "Choose Default Petition PDF Packet Complete Bankruptcy Petition (all forms and …" at bounding box center [649, 303] width 217 height 26
select select "3"
click at [541, 290] on select "Choose Default Petition PDF Packet Complete Bankruptcy Petition (all forms and …" at bounding box center [649, 303] width 217 height 26
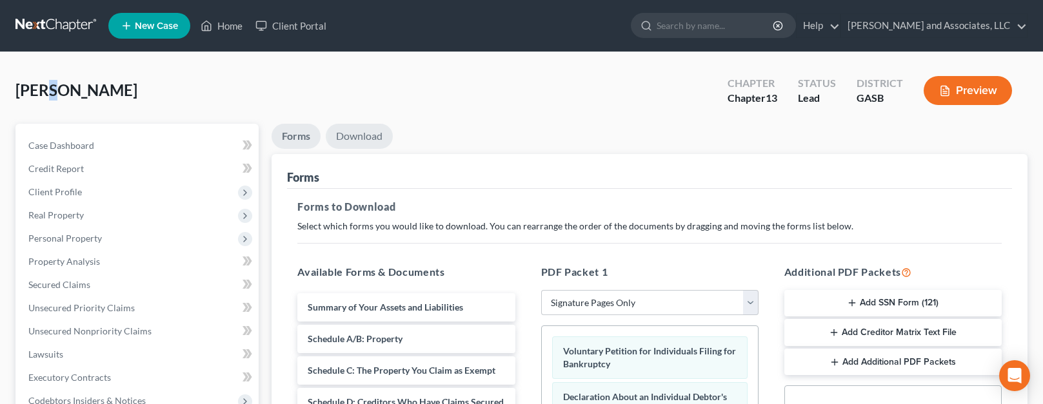
click at [362, 139] on link "Download" at bounding box center [359, 136] width 67 height 25
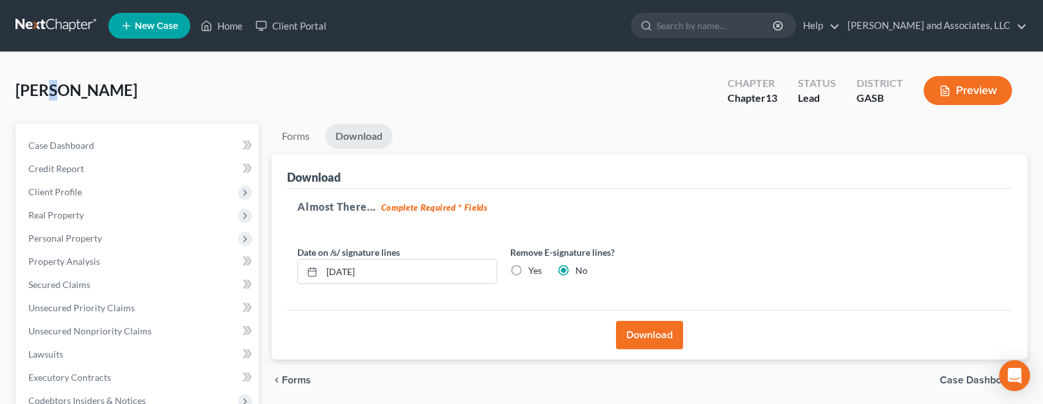
click at [660, 330] on button "Download" at bounding box center [649, 335] width 67 height 28
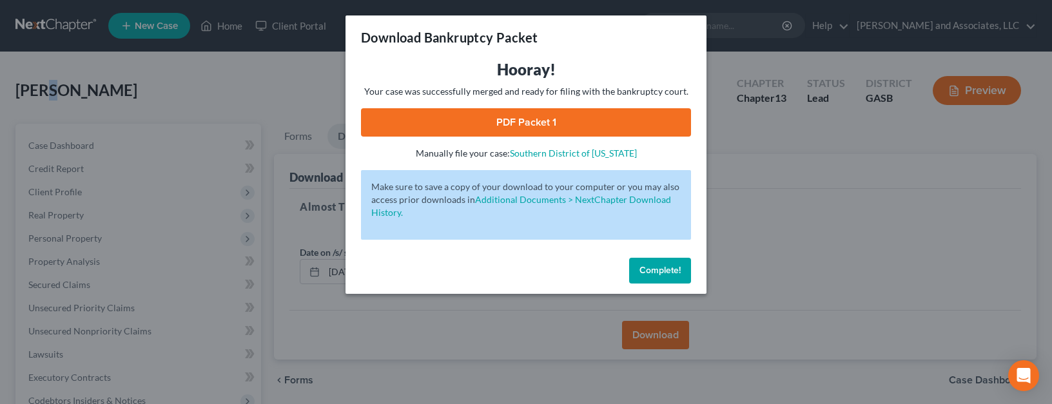
click at [554, 115] on link "PDF Packet 1" at bounding box center [526, 122] width 330 height 28
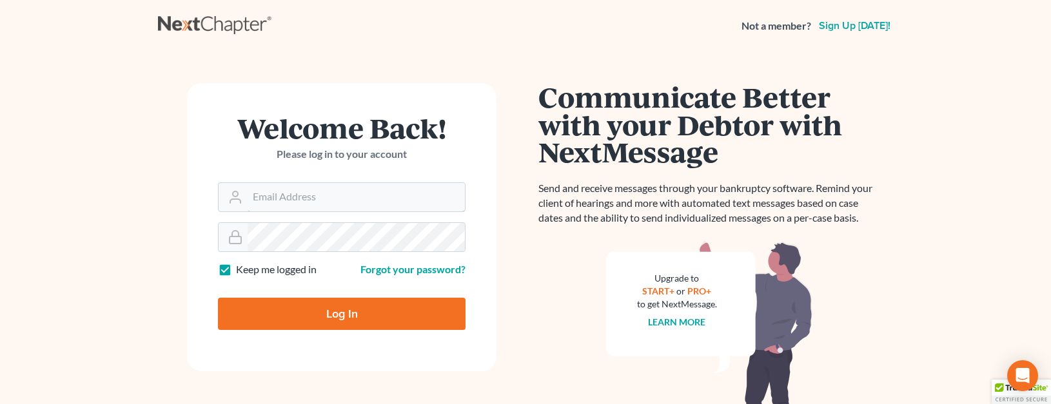
type input "[EMAIL_ADDRESS][DOMAIN_NAME]"
click at [389, 309] on input "Log In" at bounding box center [342, 314] width 248 height 32
type input "Thinking..."
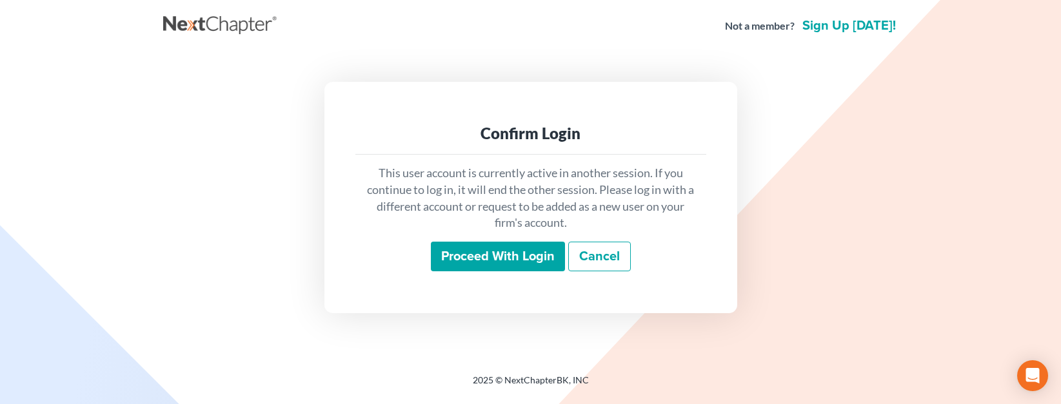
click at [527, 250] on input "Proceed with login" at bounding box center [498, 257] width 134 height 30
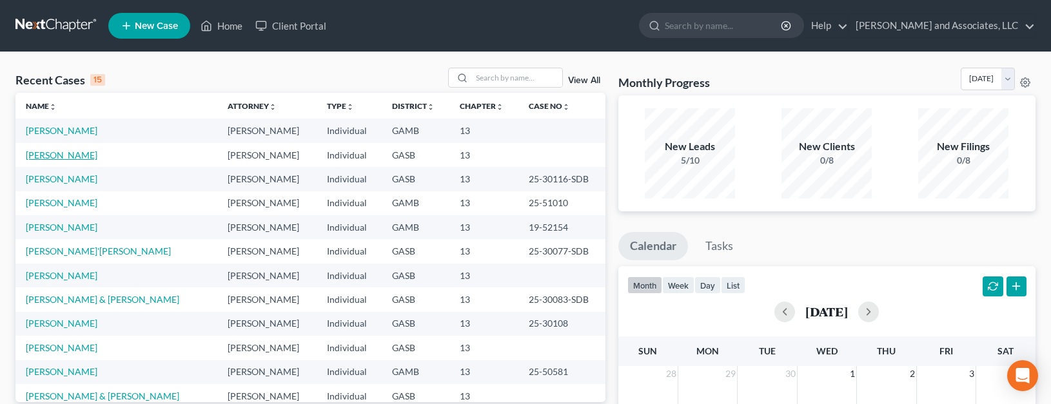
click at [63, 158] on link "Bowles, Dale" at bounding box center [62, 155] width 72 height 11
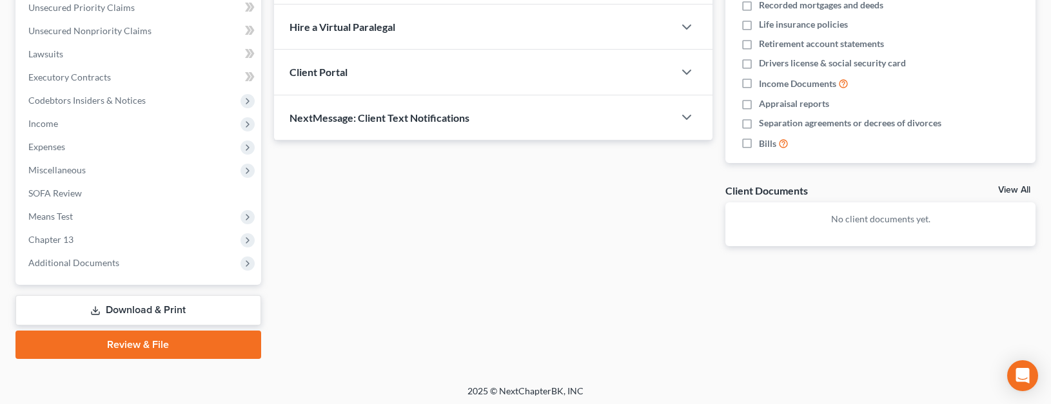
scroll to position [304, 0]
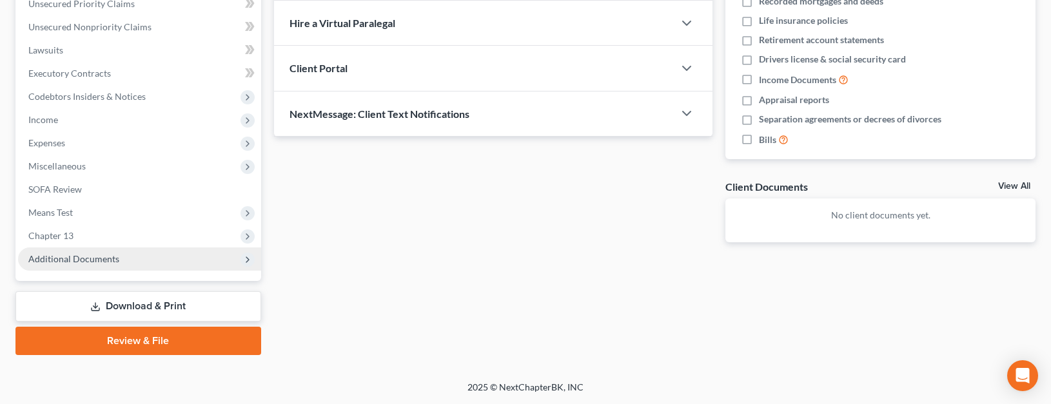
click at [66, 262] on span "Additional Documents" at bounding box center [73, 258] width 91 height 11
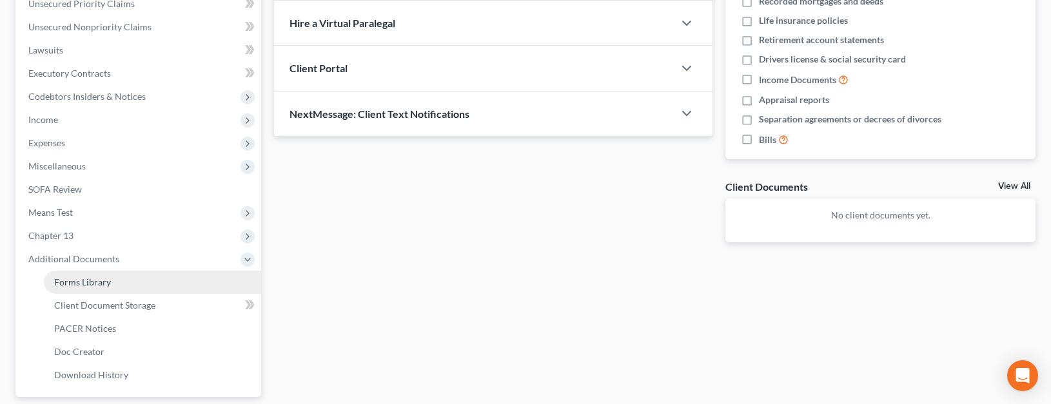
click at [100, 284] on span "Forms Library" at bounding box center [82, 282] width 57 height 11
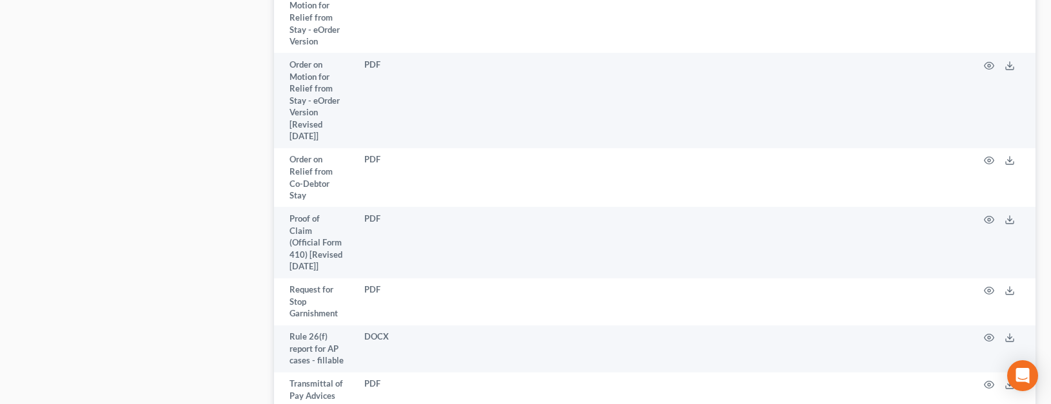
scroll to position [3451, 0]
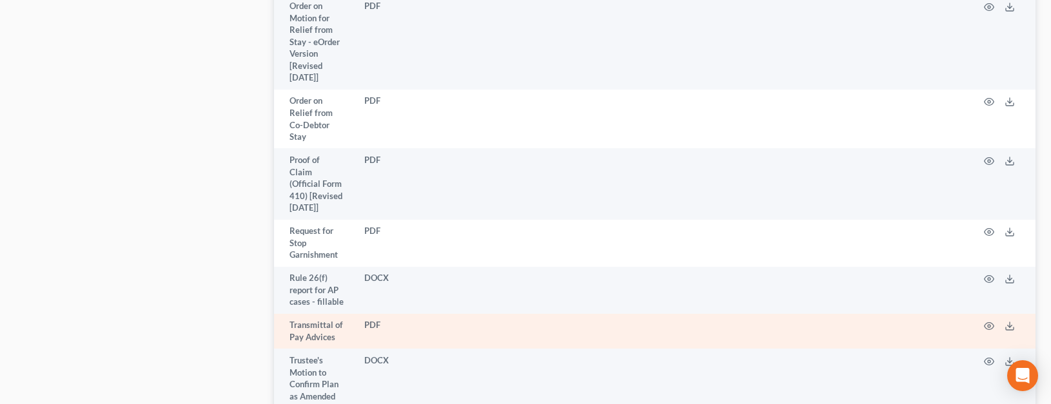
click at [355, 314] on td "Transmittal of Pay Advices" at bounding box center [314, 331] width 81 height 35
click at [1010, 322] on line at bounding box center [1010, 324] width 0 height 5
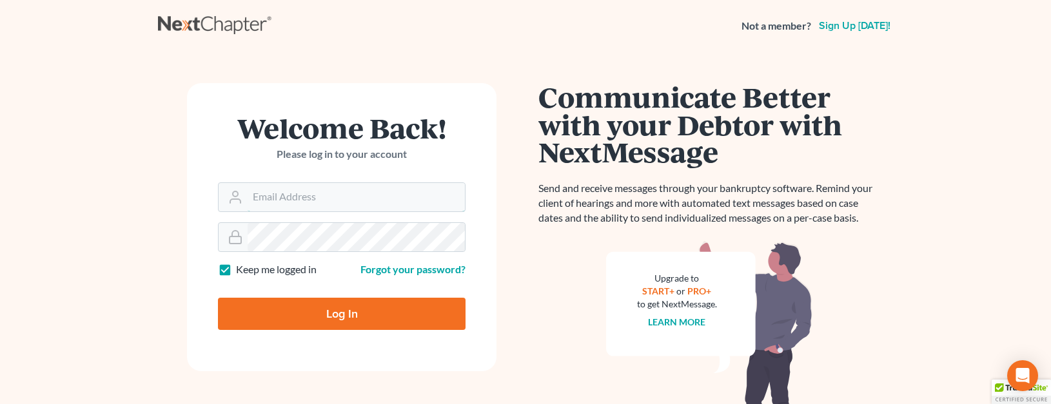
type input "[EMAIL_ADDRESS][DOMAIN_NAME]"
click at [391, 314] on input "Log In" at bounding box center [342, 314] width 248 height 32
type input "Thinking..."
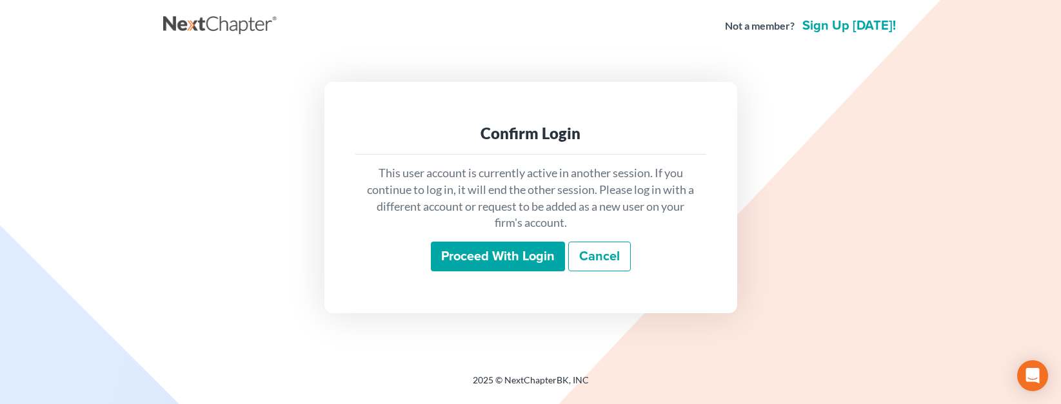
click at [482, 250] on input "Proceed with login" at bounding box center [498, 257] width 134 height 30
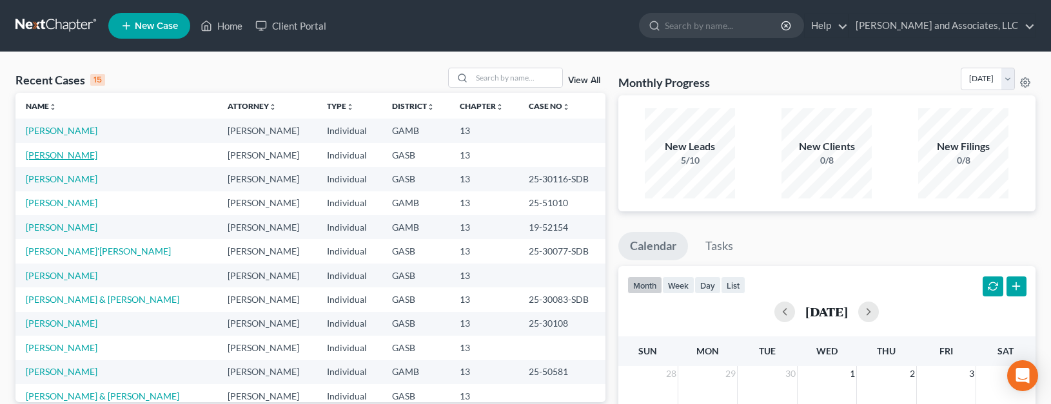
click at [64, 153] on link "[PERSON_NAME]" at bounding box center [62, 155] width 72 height 11
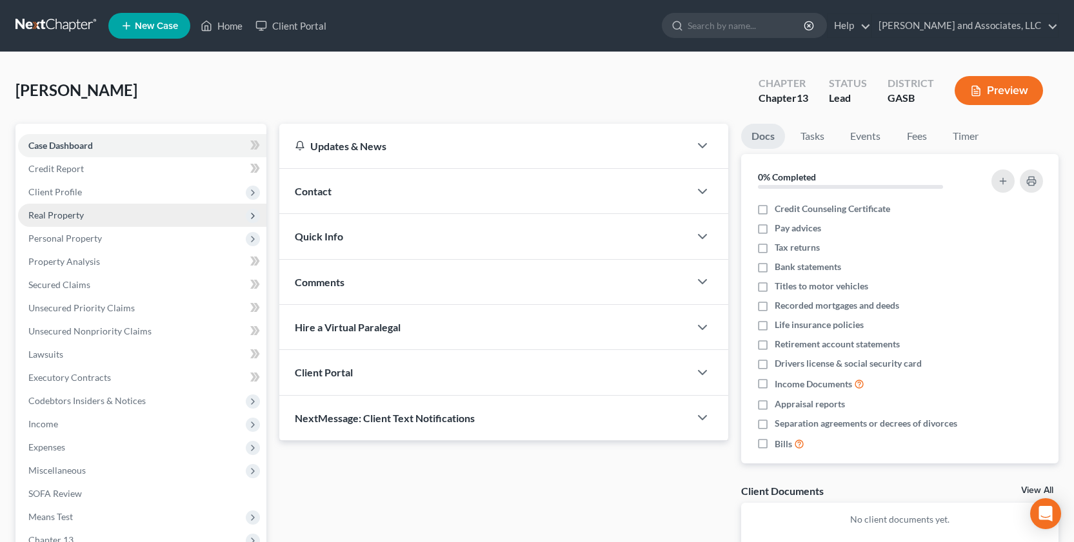
click at [68, 206] on span "Real Property" at bounding box center [142, 215] width 248 height 23
click at [64, 215] on span "Real Property" at bounding box center [55, 215] width 55 height 11
click at [77, 206] on span "Real Property" at bounding box center [142, 215] width 248 height 23
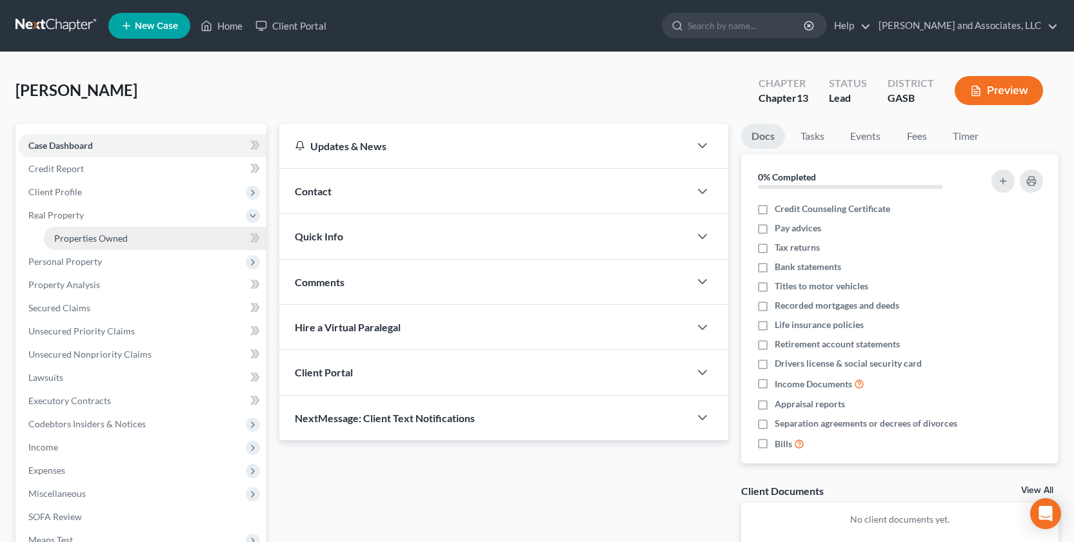
click at [104, 241] on span "Properties Owned" at bounding box center [91, 238] width 74 height 11
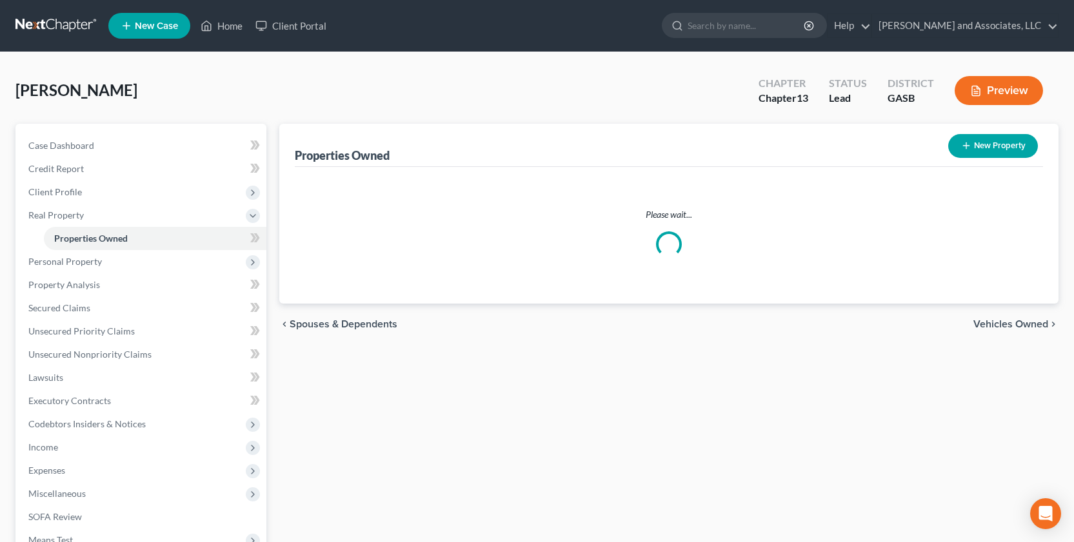
click at [985, 144] on button "New Property" at bounding box center [993, 146] width 90 height 24
select select "10"
select select "0"
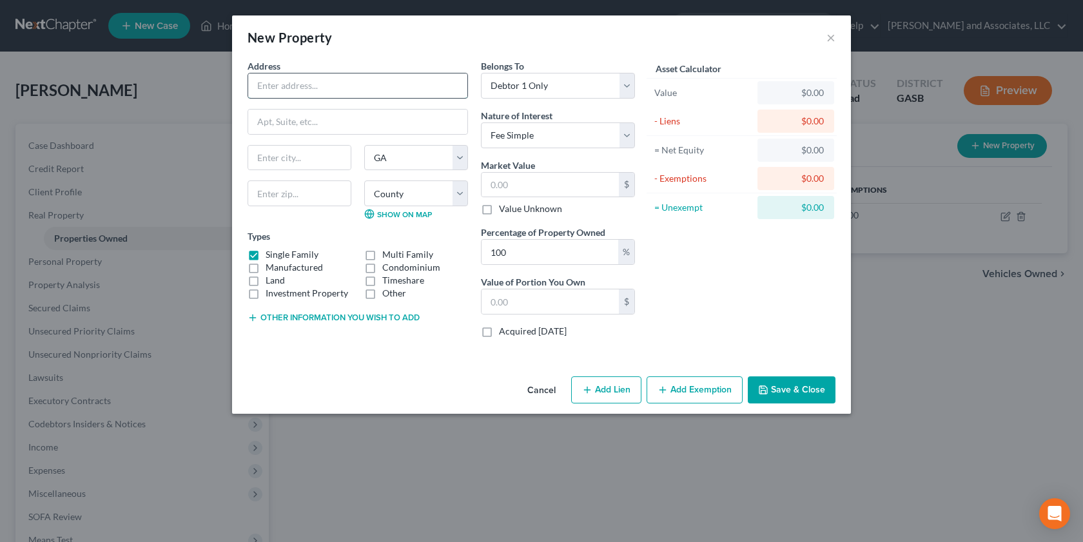
click at [273, 84] on input "text" at bounding box center [357, 86] width 219 height 25
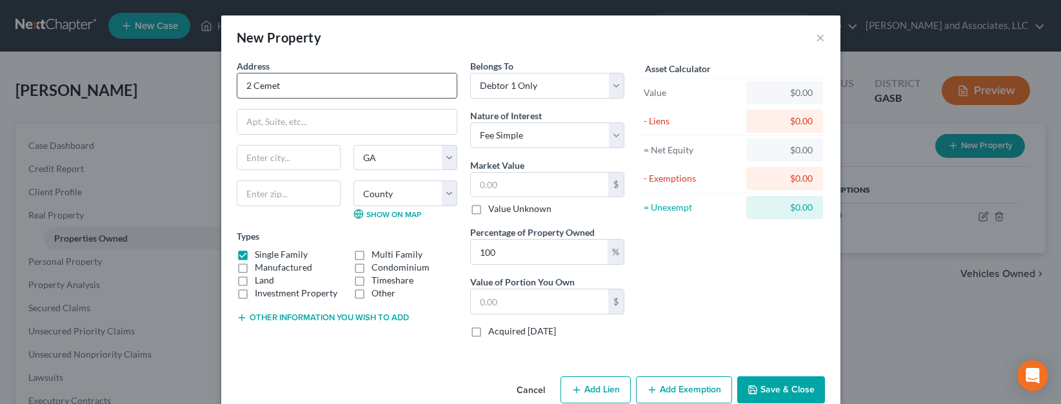
click at [277, 86] on input "2 Cemet" at bounding box center [346, 86] width 219 height 25
type input "2 Cemetery Plots"
click at [242, 121] on input "text" at bounding box center [346, 122] width 219 height 25
click at [237, 161] on input "text" at bounding box center [288, 158] width 103 height 25
drag, startPoint x: 282, startPoint y: 120, endPoint x: 158, endPoint y: 130, distance: 124.2
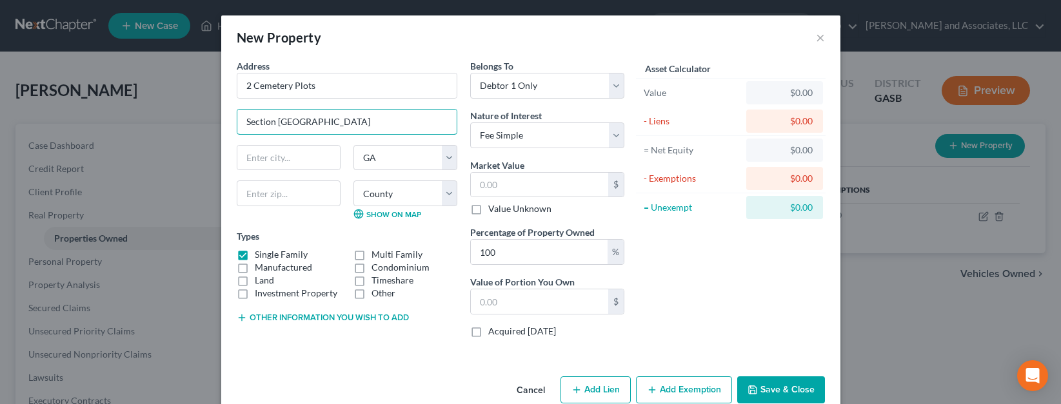
click at [189, 127] on div "New Property × Address * 2 Cemetery Plots Section 37 [GEOGRAPHIC_DATA] [US_STAT…" at bounding box center [530, 202] width 1061 height 404
type input "[GEOGRAPHIC_DATA]"
click at [321, 88] on input "2 Cemetery Plots" at bounding box center [346, 86] width 219 height 25
paste input "Section 37"
type input "2 Cemetery Plots Section 37"
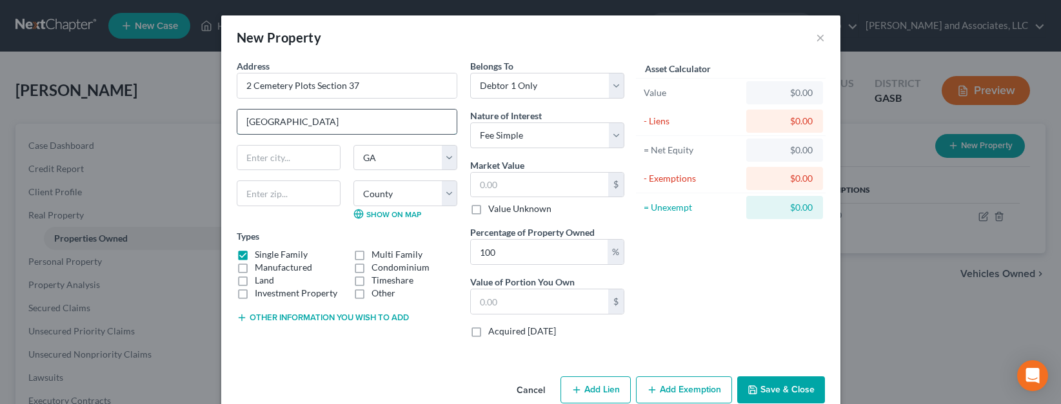
click at [335, 114] on input "[GEOGRAPHIC_DATA]" at bounding box center [346, 122] width 219 height 25
type input "[GEOGRAPHIC_DATA]"
type input "North Olmsted"
select select "36"
click at [251, 201] on input "text" at bounding box center [289, 194] width 104 height 26
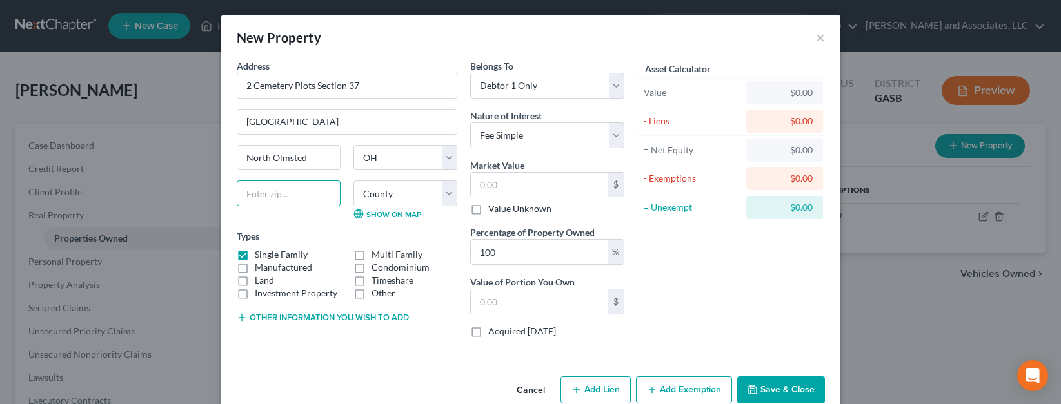
click at [242, 196] on input "text" at bounding box center [289, 194] width 104 height 26
type input "44070"
click at [392, 186] on select "County [GEOGRAPHIC_DATA] [GEOGRAPHIC_DATA] [GEOGRAPHIC_DATA] [GEOGRAPHIC_DATA] …" at bounding box center [405, 194] width 104 height 26
click at [323, 201] on input "44070" at bounding box center [289, 194] width 104 height 26
click at [427, 193] on select "County [GEOGRAPHIC_DATA] [GEOGRAPHIC_DATA] [GEOGRAPHIC_DATA] [GEOGRAPHIC_DATA] …" at bounding box center [405, 194] width 104 height 26
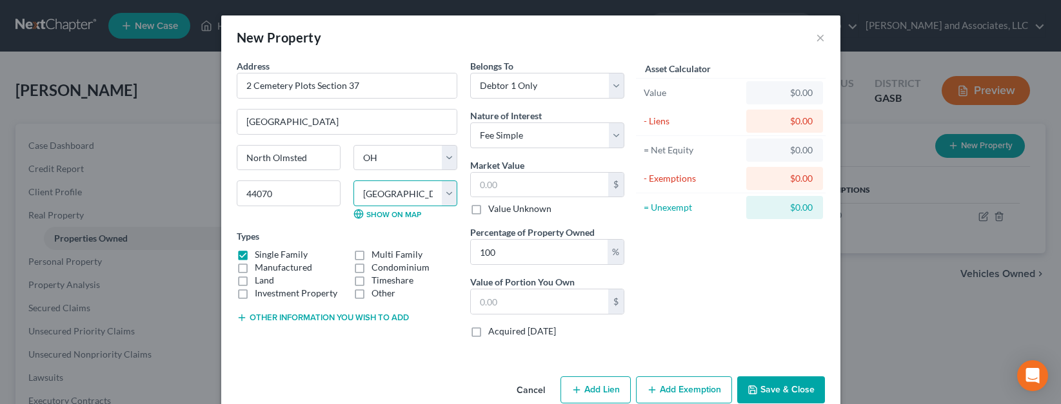
select select "17"
click at [353, 181] on select "County [GEOGRAPHIC_DATA] [GEOGRAPHIC_DATA] [GEOGRAPHIC_DATA] [GEOGRAPHIC_DATA] …" at bounding box center [405, 194] width 104 height 26
click at [371, 292] on label "Other" at bounding box center [383, 293] width 24 height 13
click at [377, 292] on input "Other" at bounding box center [381, 291] width 8 height 8
checkbox input "true"
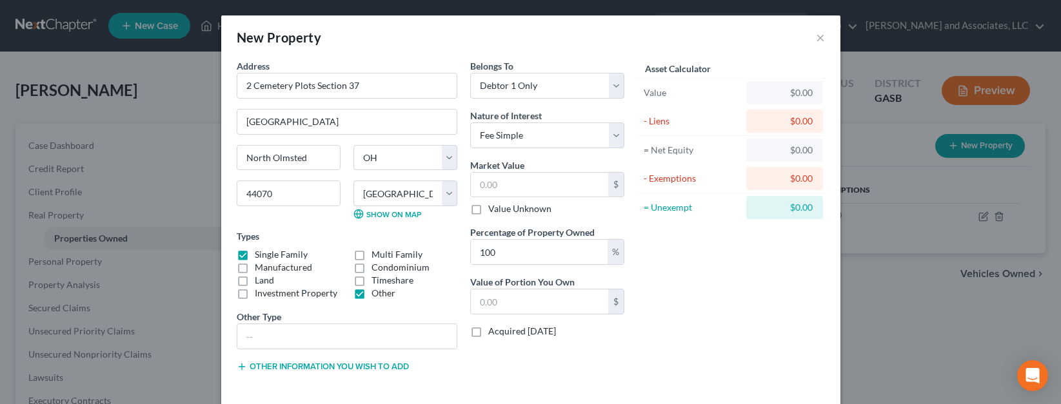
click at [255, 253] on label "Single Family" at bounding box center [281, 254] width 53 height 13
click at [260, 253] on input "Single Family" at bounding box center [264, 252] width 8 height 8
checkbox input "false"
click at [247, 340] on input "text" at bounding box center [346, 336] width 219 height 25
type input "2 Cemetery Plots"
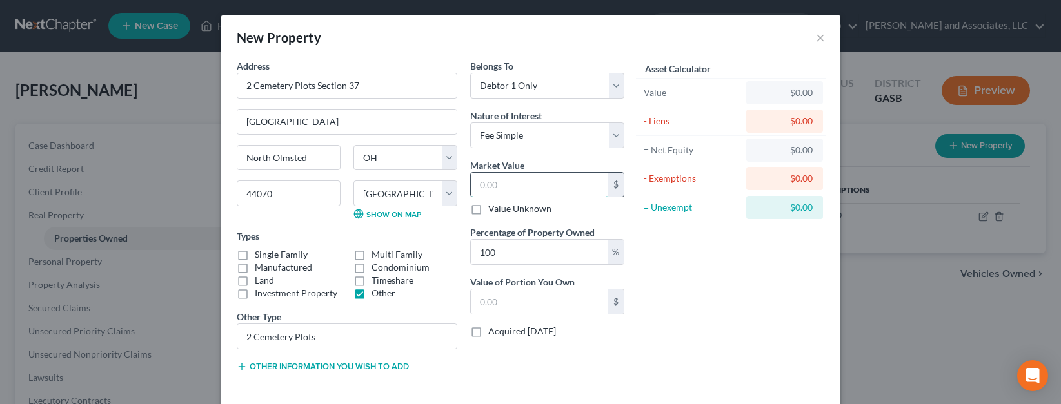
click at [494, 177] on input "text" at bounding box center [539, 185] width 137 height 25
type input "3"
type input "3.00"
type input "30"
type input "30.00"
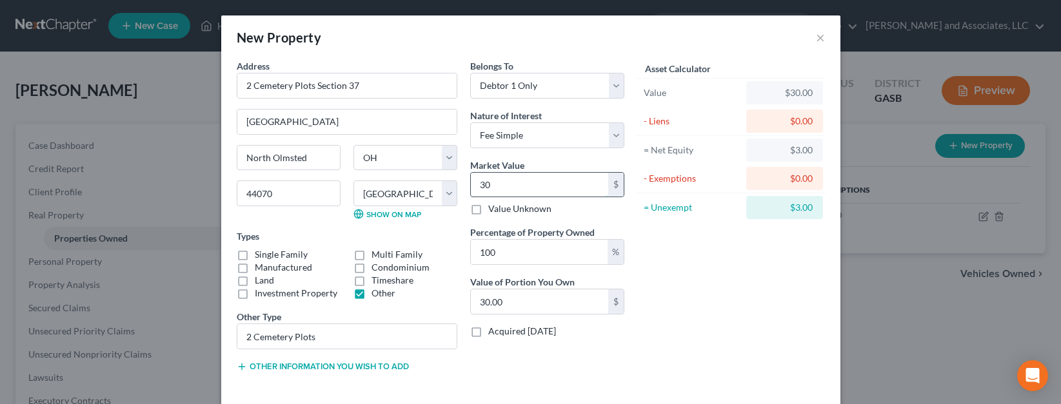
type input "300"
type input "300.00"
type input "3000"
type input "3,000.00"
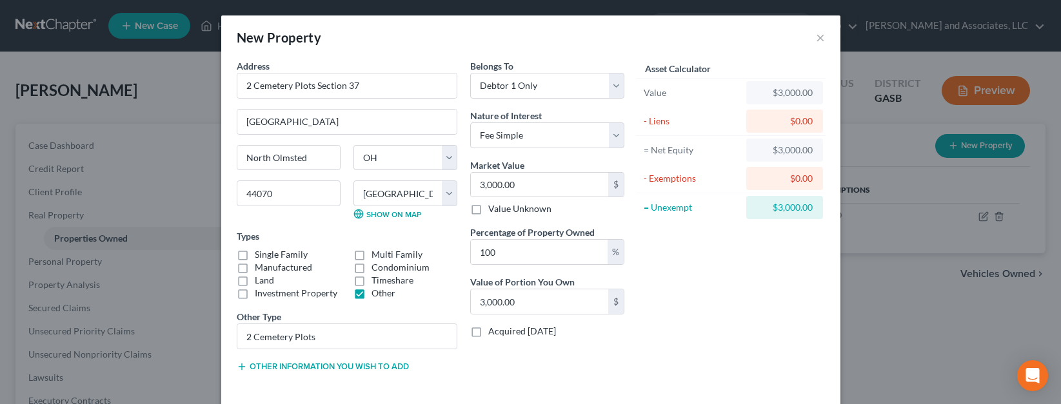
click at [239, 368] on icon "button" at bounding box center [242, 367] width 10 height 10
drag, startPoint x: 819, startPoint y: 35, endPoint x: 828, endPoint y: 40, distance: 10.1
click at [828, 40] on div "New Property ×" at bounding box center [530, 37] width 619 height 44
click at [725, 335] on div "Asset Calculator Value $3,000.00 - Liens $0.00 = Net Equity $3,000.00 - Exempti…" at bounding box center [731, 245] width 201 height 372
drag, startPoint x: 805, startPoint y: 371, endPoint x: 739, endPoint y: 389, distance: 68.0
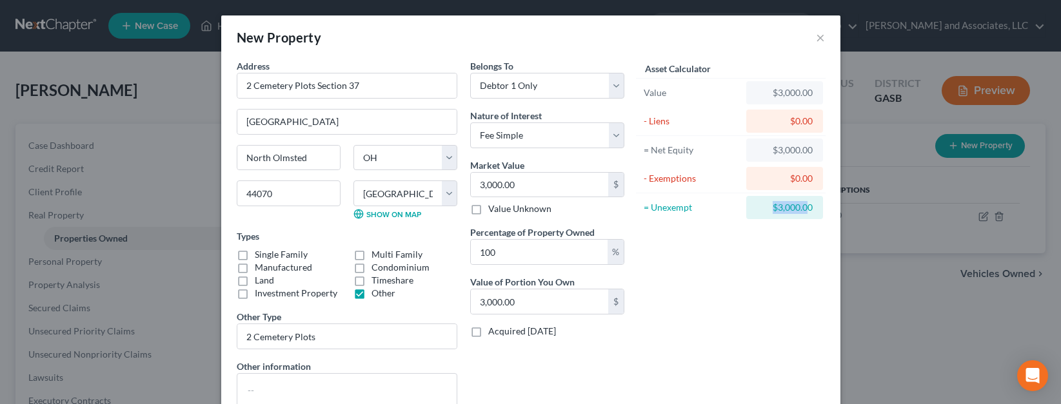
click at [739, 389] on div "Asset Calculator Value $3,000.00 - Liens $0.00 = Net Equity $3,000.00 - Exempti…" at bounding box center [731, 245] width 201 height 372
click at [714, 385] on div "Asset Calculator Value $3,000.00 - Liens $0.00 = Net Equity $3,000.00 - Exempti…" at bounding box center [731, 245] width 201 height 372
click at [780, 342] on div "Asset Calculator Value $3,000.00 - Liens $0.00 = Net Equity $3,000.00 - Exempti…" at bounding box center [731, 245] width 201 height 372
click at [827, 400] on div "Address * 2 Cemetery Plots Section 37 [GEOGRAPHIC_DATA] [GEOGRAPHIC_DATA] [US_S…" at bounding box center [530, 256] width 619 height 395
click at [720, 380] on div "Asset Calculator Value $3,000.00 - Liens $0.00 = Net Equity $3,000.00 - Exempti…" at bounding box center [731, 245] width 201 height 372
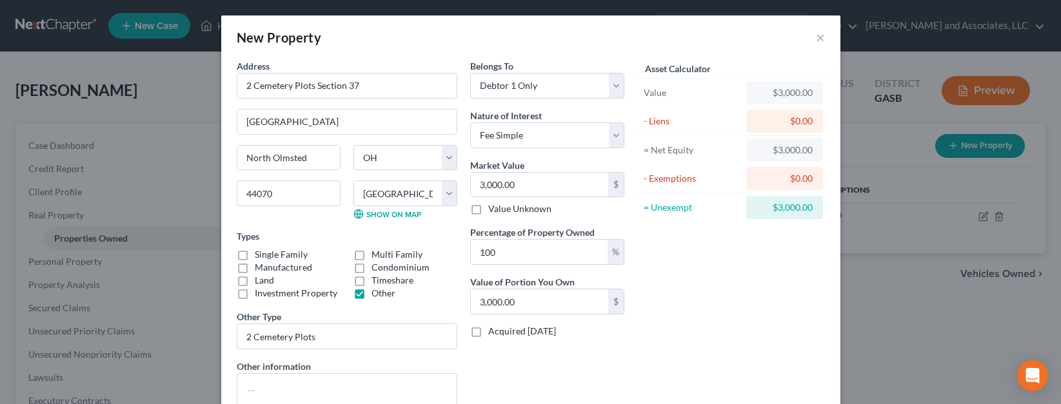
drag, startPoint x: 695, startPoint y: 310, endPoint x: 698, endPoint y: 296, distance: 13.9
click at [698, 304] on div "Asset Calculator Value $3,000.00 - Liens $0.00 = Net Equity $3,000.00 - Exempti…" at bounding box center [731, 245] width 201 height 372
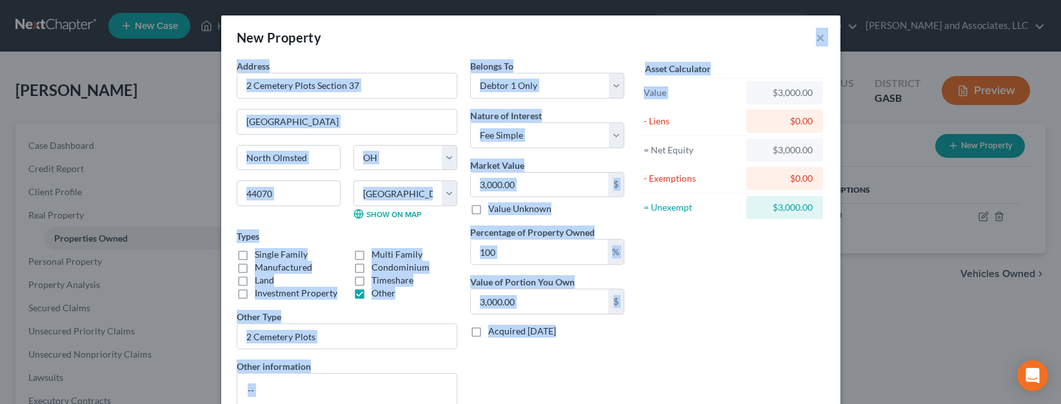
drag, startPoint x: 734, startPoint y: 44, endPoint x: 746, endPoint y: 100, distance: 57.4
click at [746, 101] on div "New Property × Address * 2 Cemetery Plots Section 37 [GEOGRAPHIC_DATA] [GEOGRAP…" at bounding box center [530, 256] width 619 height 482
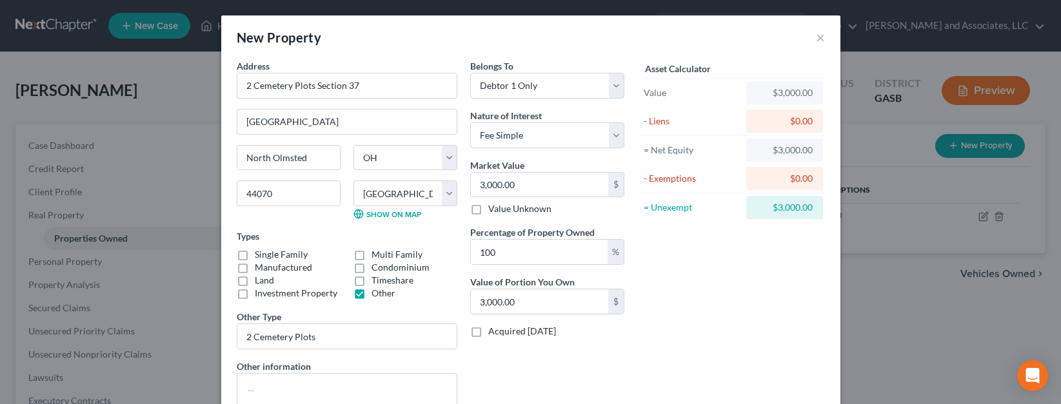
click at [744, 270] on div "Asset Calculator Value $3,000.00 - Liens $0.00 = Net Equity $3,000.00 - Exempti…" at bounding box center [731, 245] width 201 height 372
click at [744, 353] on div "Asset Calculator Value $3,000.00 - Liens $0.00 = Net Equity $3,000.00 - Exempti…" at bounding box center [731, 245] width 201 height 372
drag, startPoint x: 783, startPoint y: 32, endPoint x: 791, endPoint y: 32, distance: 7.7
click at [758, 24] on div "New Property ×" at bounding box center [530, 37] width 619 height 44
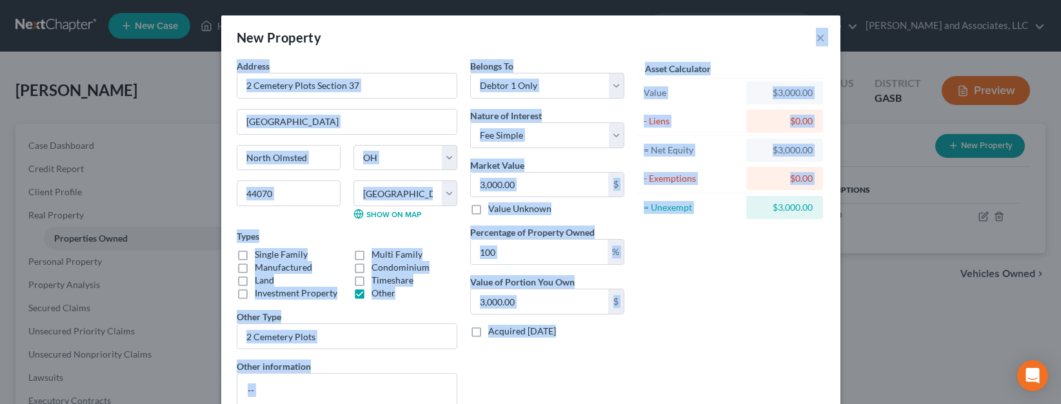
drag, startPoint x: 733, startPoint y: 33, endPoint x: 759, endPoint y: 297, distance: 265.6
click at [758, 304] on div "New Property × Address * 2 Cemetery Plots Section 37 [GEOGRAPHIC_DATA] [GEOGRAP…" at bounding box center [530, 256] width 619 height 482
click at [759, 295] on div "Asset Calculator Value $3,000.00 - Liens $0.00 = Net Equity $3,000.00 - Exempti…" at bounding box center [731, 245] width 201 height 372
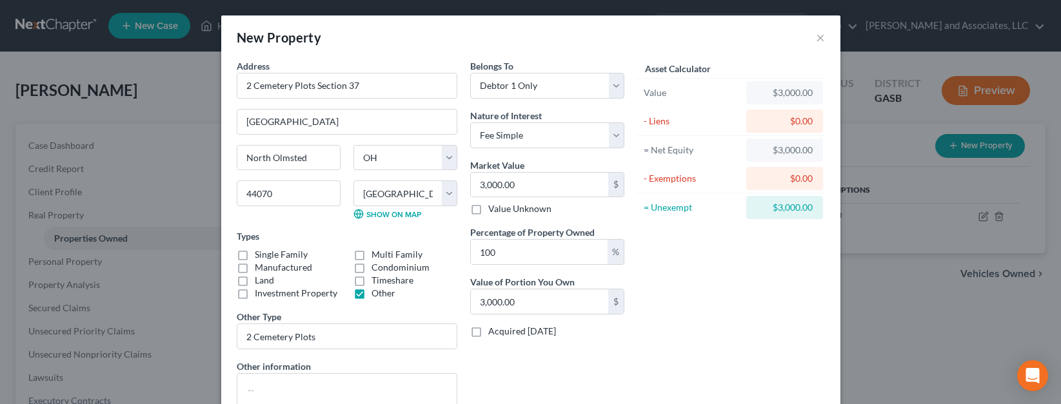
click at [909, 361] on div "New Property × Address * 2 Cemetery Plots Section 37 [GEOGRAPHIC_DATA] [GEOGRAP…" at bounding box center [530, 202] width 1061 height 404
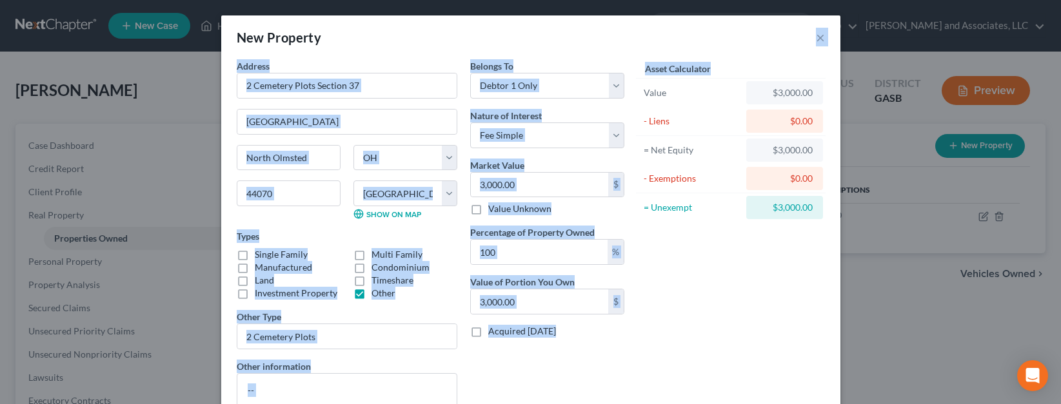
drag, startPoint x: 382, startPoint y: 27, endPoint x: 841, endPoint y: 66, distance: 460.2
click at [841, 66] on div "New Property × Address * 2 Cemetery Plots Section 37 [GEOGRAPHIC_DATA] [GEOGRAP…" at bounding box center [530, 202] width 1061 height 404
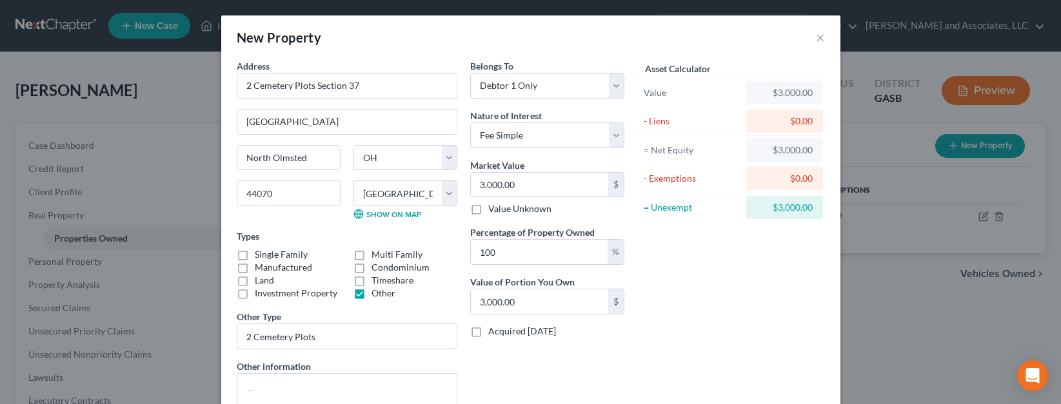
click at [745, 319] on div "Asset Calculator Value $3,000.00 - Liens $0.00 = Net Equity $3,000.00 - Exempti…" at bounding box center [731, 245] width 201 height 372
click at [817, 37] on button "×" at bounding box center [820, 37] width 9 height 15
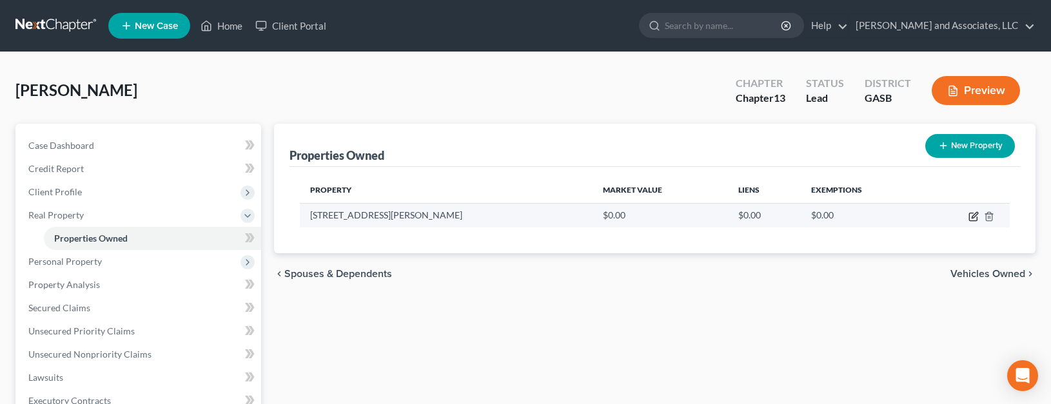
click at [974, 215] on icon "button" at bounding box center [974, 217] width 10 height 10
select select "10"
select select "35"
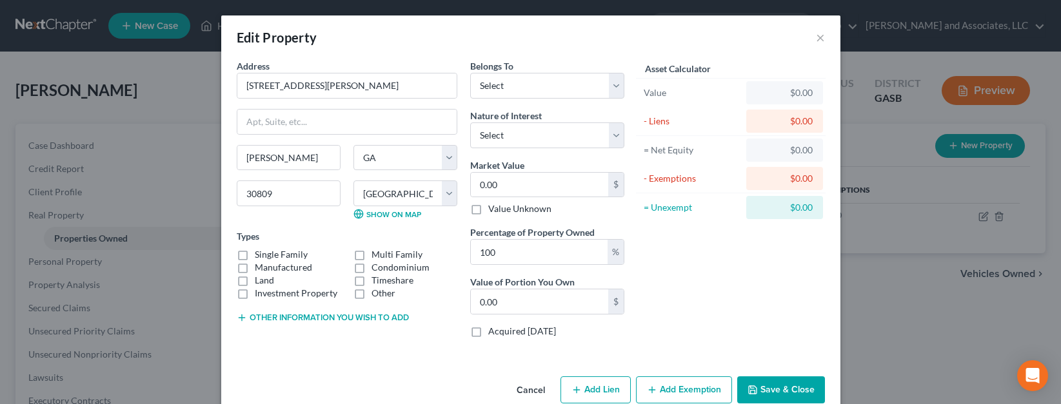
click at [780, 390] on button "Save & Close" at bounding box center [781, 390] width 88 height 27
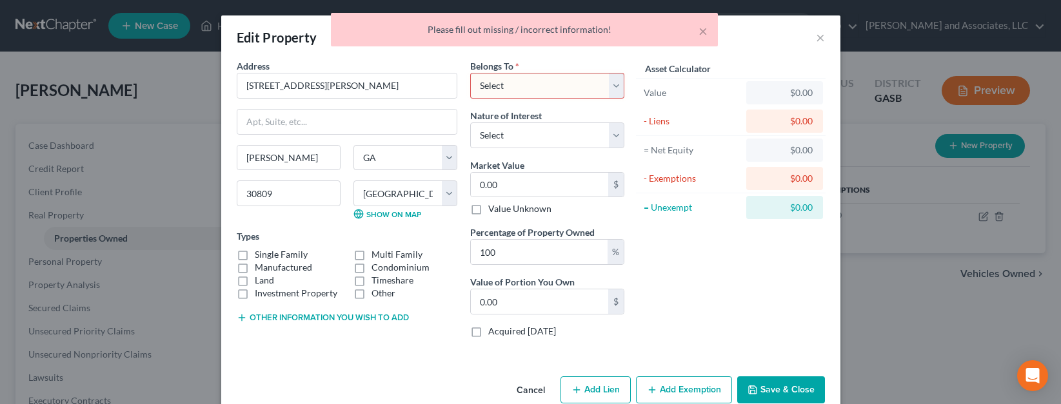
click at [614, 83] on select "Select Debtor 1 Only Debtor 2 Only Debtor 1 And Debtor 2 Only At Least One Of T…" at bounding box center [547, 86] width 154 height 26
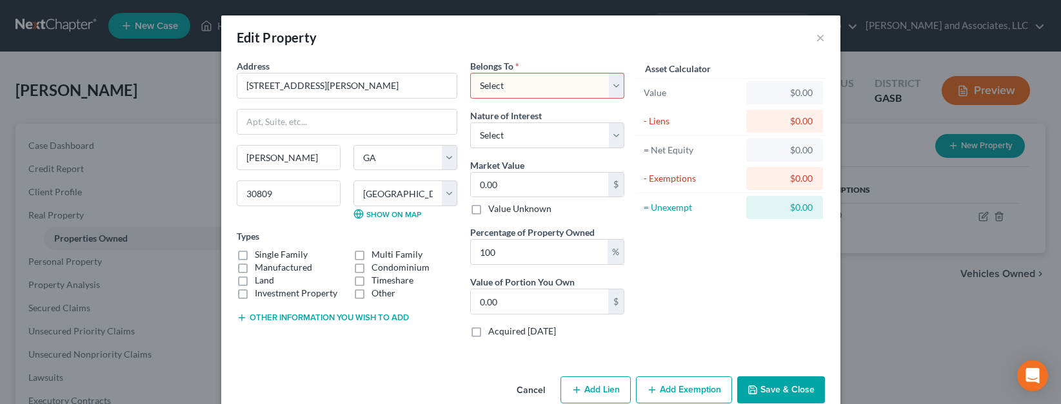
select select "0"
click at [470, 73] on select "Select Debtor 1 Only Debtor 2 Only Debtor 1 And Debtor 2 Only At Least One Of T…" at bounding box center [547, 86] width 154 height 26
click at [769, 384] on button "Save & Close" at bounding box center [781, 390] width 88 height 27
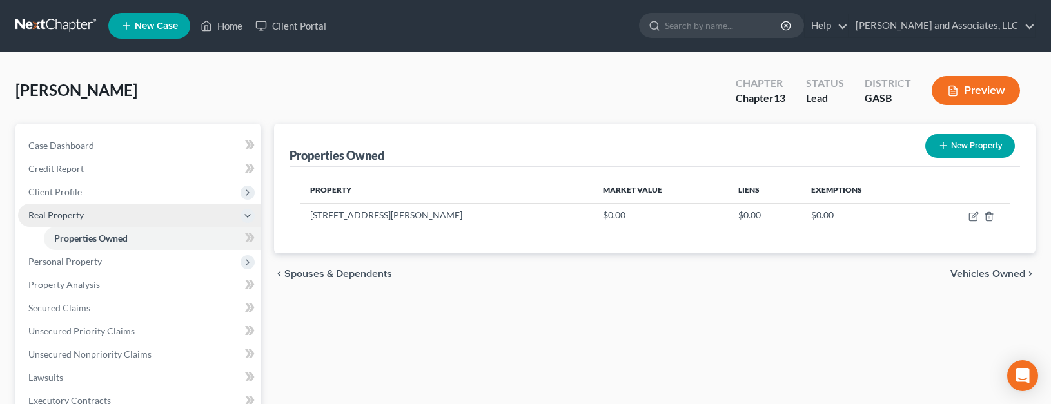
click at [53, 217] on span "Real Property" at bounding box center [55, 215] width 55 height 11
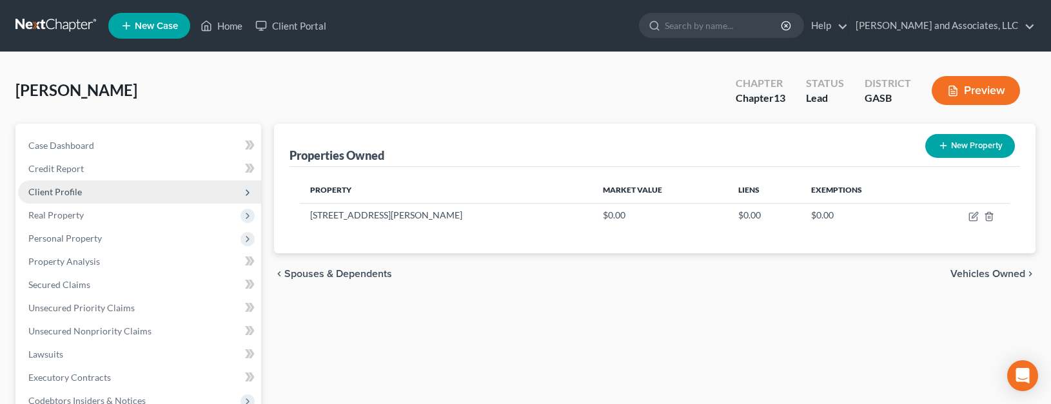
click at [57, 192] on span "Client Profile" at bounding box center [55, 191] width 54 height 11
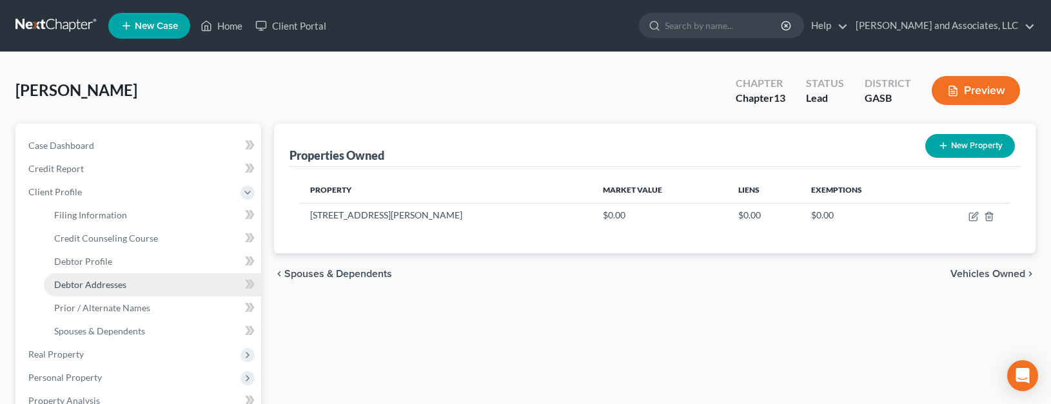
click at [96, 288] on span "Debtor Addresses" at bounding box center [90, 284] width 72 height 11
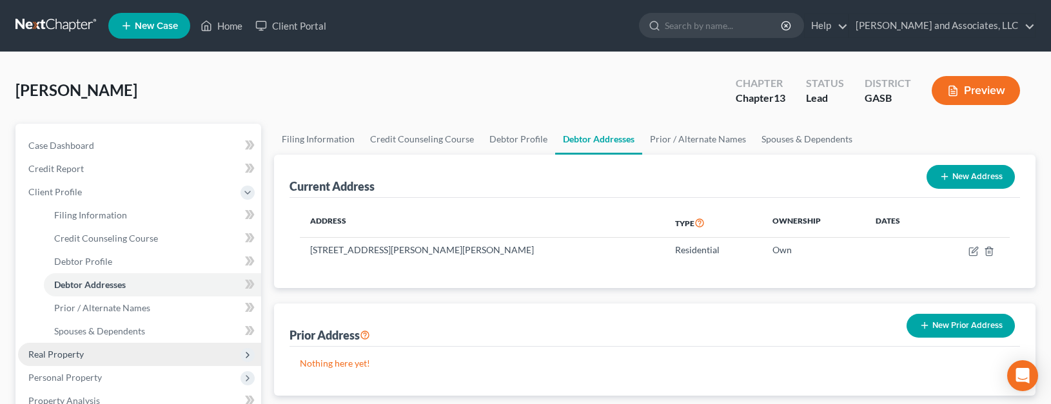
click at [64, 357] on span "Real Property" at bounding box center [55, 354] width 55 height 11
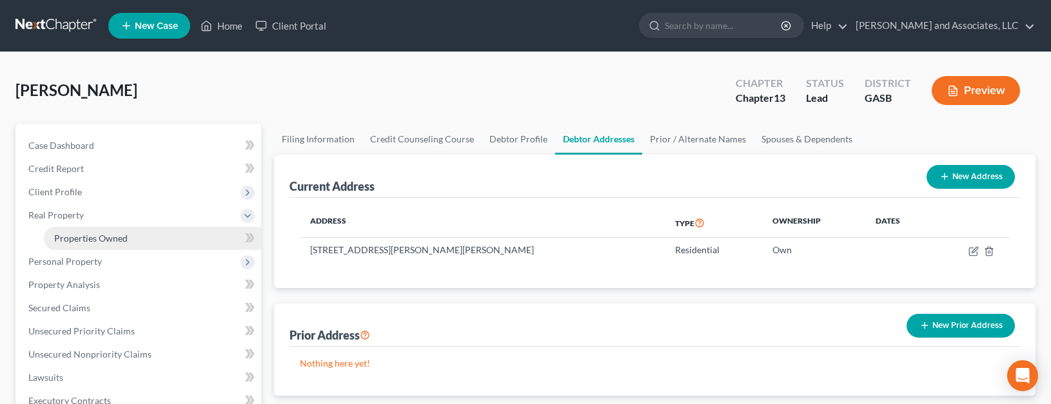
click at [94, 238] on span "Properties Owned" at bounding box center [91, 238] width 74 height 11
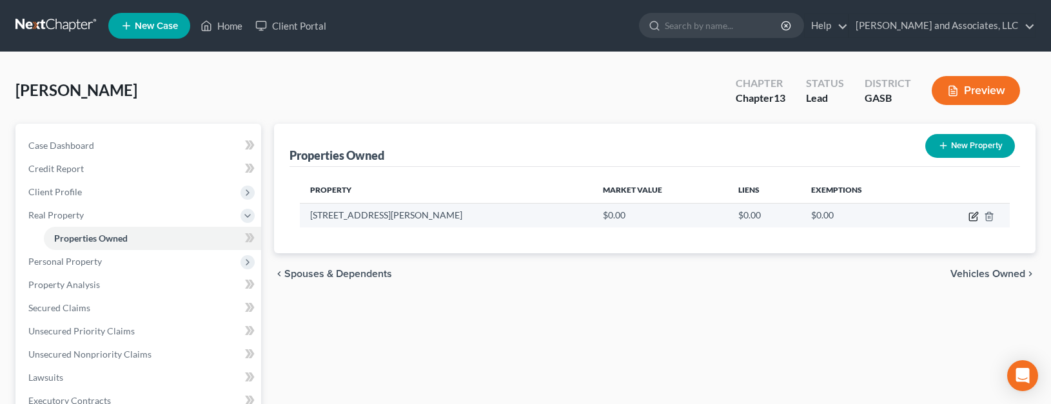
click at [973, 215] on icon "button" at bounding box center [975, 215] width 6 height 6
select select "10"
select select "35"
select select "0"
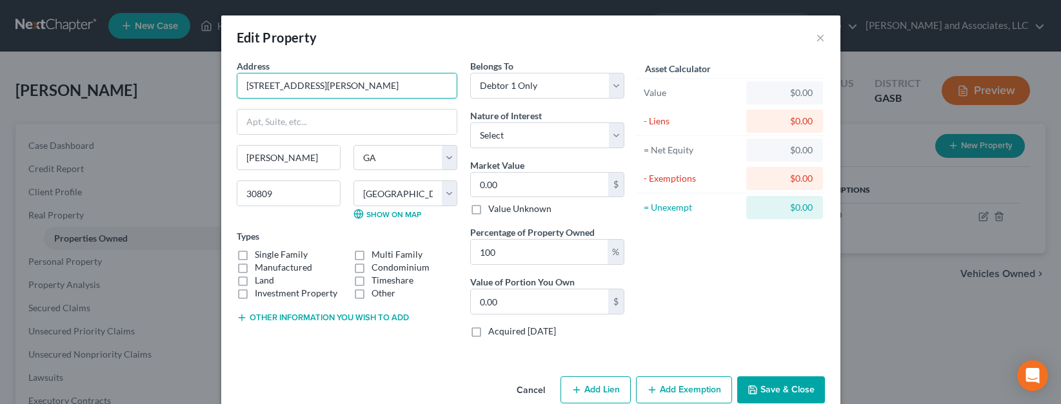
drag, startPoint x: 353, startPoint y: 88, endPoint x: 223, endPoint y: 84, distance: 130.3
click at [221, 82] on div "Address * 849 [PERSON_NAME] [PERSON_NAME][GEOGRAPHIC_DATA] [US_STATE][GEOGRAPHI…" at bounding box center [530, 215] width 619 height 312
click at [337, 123] on input "text" at bounding box center [346, 122] width 219 height 25
click at [368, 85] on input "2 Cemetery Plots Section 37" at bounding box center [346, 86] width 219 height 25
type input "2 Cemetery Plots Section 37 Sunset"
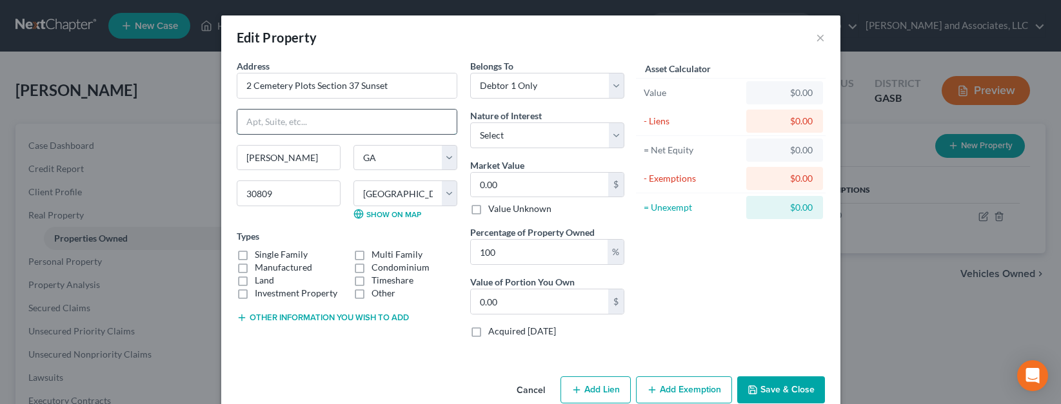
click at [246, 121] on input "text" at bounding box center [346, 122] width 219 height 25
type input "[GEOGRAPHIC_DATA] [STREET_ADDRESS]"
type input "North Olmsted"
select select "36"
select select
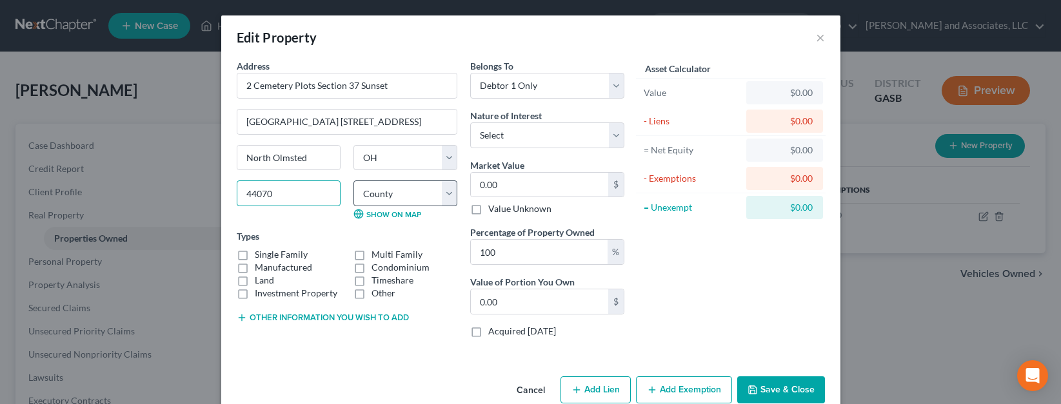
type input "44070"
click at [444, 199] on select "County [GEOGRAPHIC_DATA] [GEOGRAPHIC_DATA] [GEOGRAPHIC_DATA] [GEOGRAPHIC_DATA] …" at bounding box center [405, 194] width 104 height 26
select select "17"
click at [353, 181] on select "County [GEOGRAPHIC_DATA] [GEOGRAPHIC_DATA] [GEOGRAPHIC_DATA] [GEOGRAPHIC_DATA] …" at bounding box center [405, 194] width 104 height 26
click at [371, 295] on label "Other" at bounding box center [383, 293] width 24 height 13
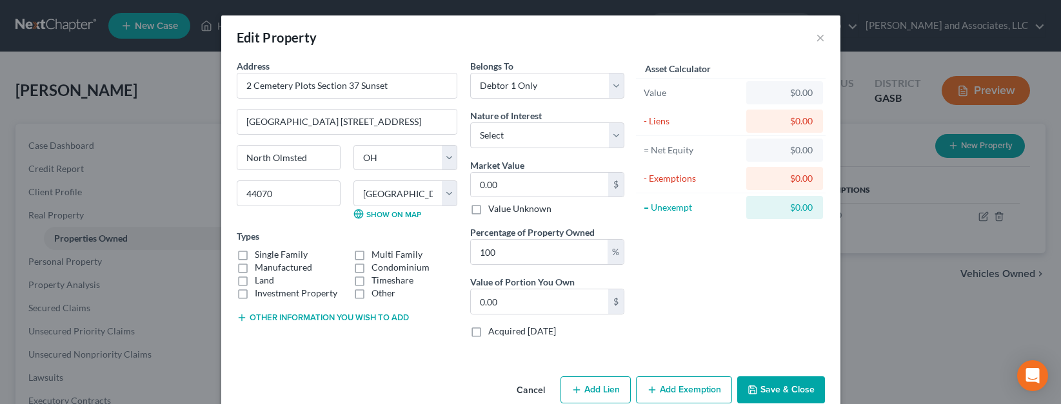
click at [377, 295] on input "Other" at bounding box center [381, 291] width 8 height 8
checkbox input "true"
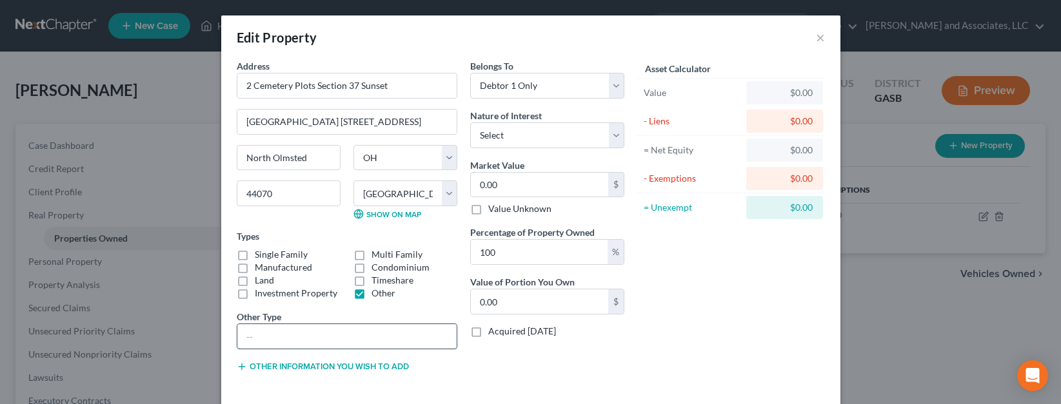
click at [244, 335] on input "text" at bounding box center [346, 336] width 219 height 25
type input "2 Cemetery Plots"
click at [610, 137] on select "Select Fee Simple Joint Tenant Life Estate Equitable Interest Future Interest T…" at bounding box center [547, 136] width 154 height 26
select select "0"
click at [470, 123] on select "Select Fee Simple Joint Tenant Life Estate Equitable Interest Future Interest T…" at bounding box center [547, 136] width 154 height 26
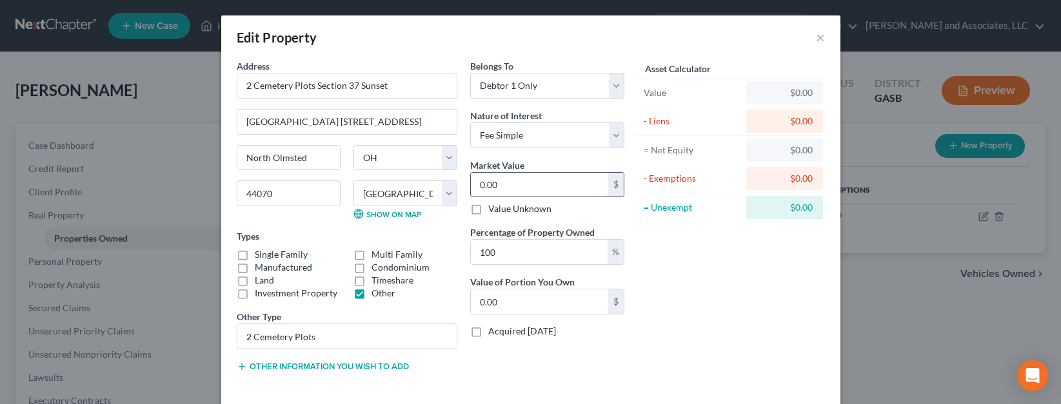
click at [519, 186] on input "0.00" at bounding box center [539, 185] width 137 height 25
type input "3"
type input "3.00"
type input "30"
type input "30.00"
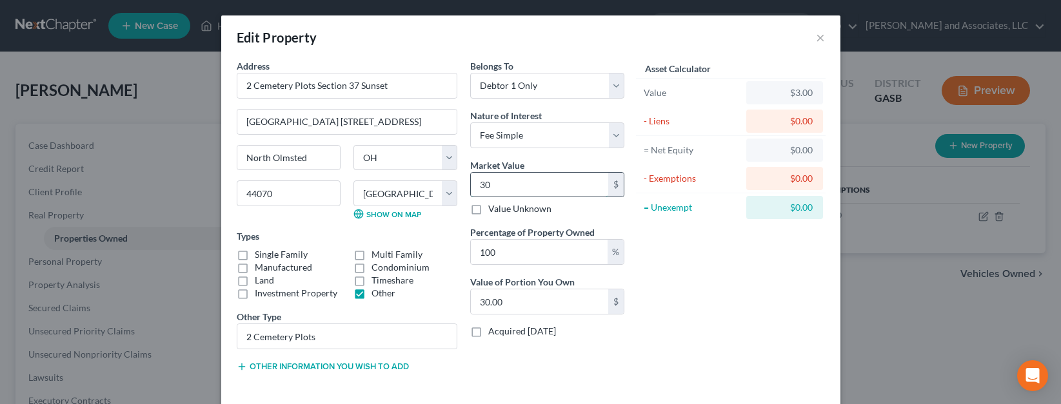
type input "300"
type input "300.00"
type input "3000"
type input "3,000.00"
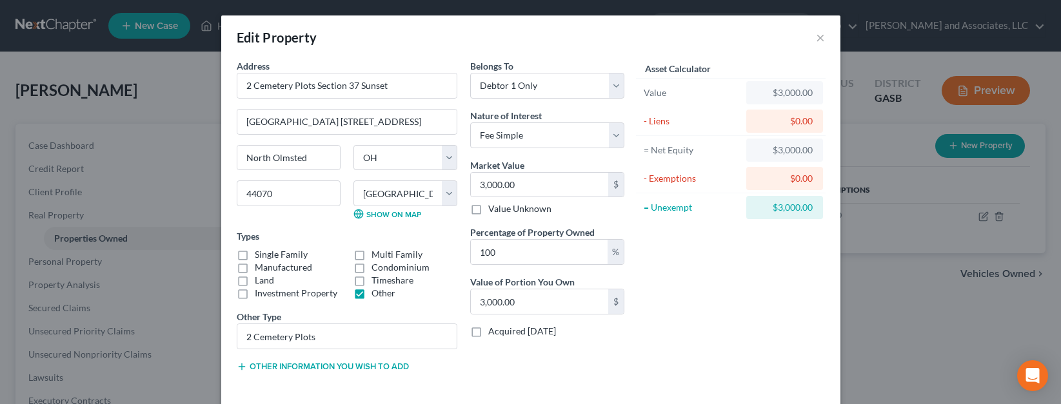
drag, startPoint x: 739, startPoint y: 314, endPoint x: 932, endPoint y: 34, distance: 340.7
click at [756, 270] on div "Asset Calculator Value $3,000.00 - Liens $0.00 = Net Equity $3,000.00 - Exempti…" at bounding box center [731, 221] width 201 height 324
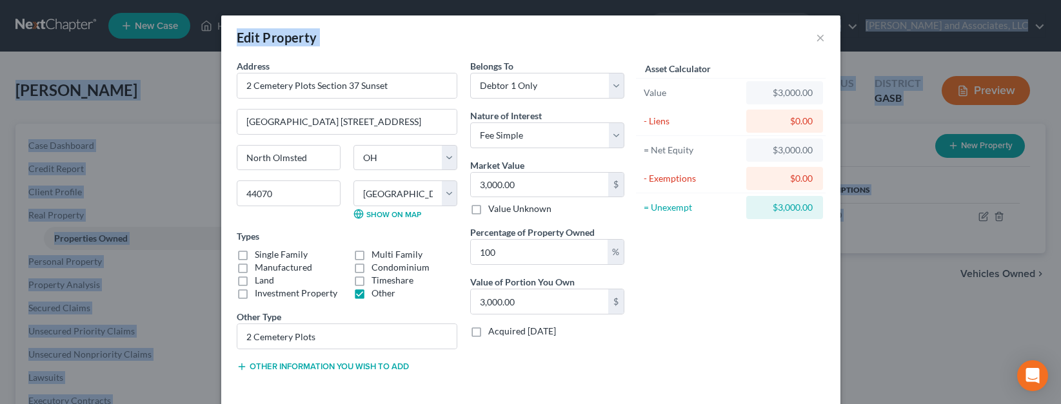
drag, startPoint x: 705, startPoint y: 34, endPoint x: 727, endPoint y: -47, distance: 83.4
click at [727, 0] on html "Home New Case Client Portal [PERSON_NAME] and Associates, LLC [EMAIL_ADDRESS][D…" at bounding box center [530, 366] width 1061 height 732
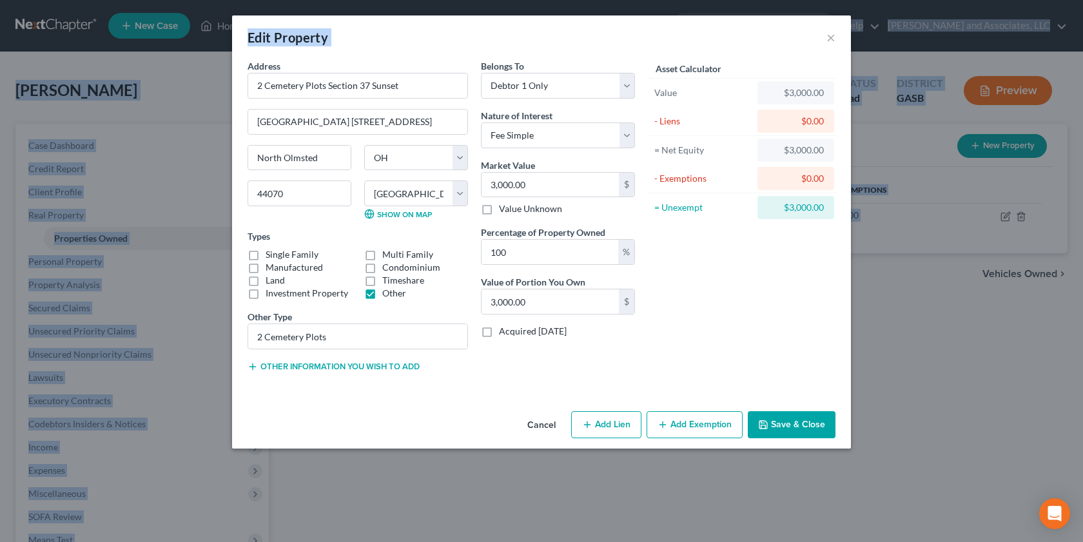
click at [776, 404] on button "Save & Close" at bounding box center [792, 424] width 88 height 27
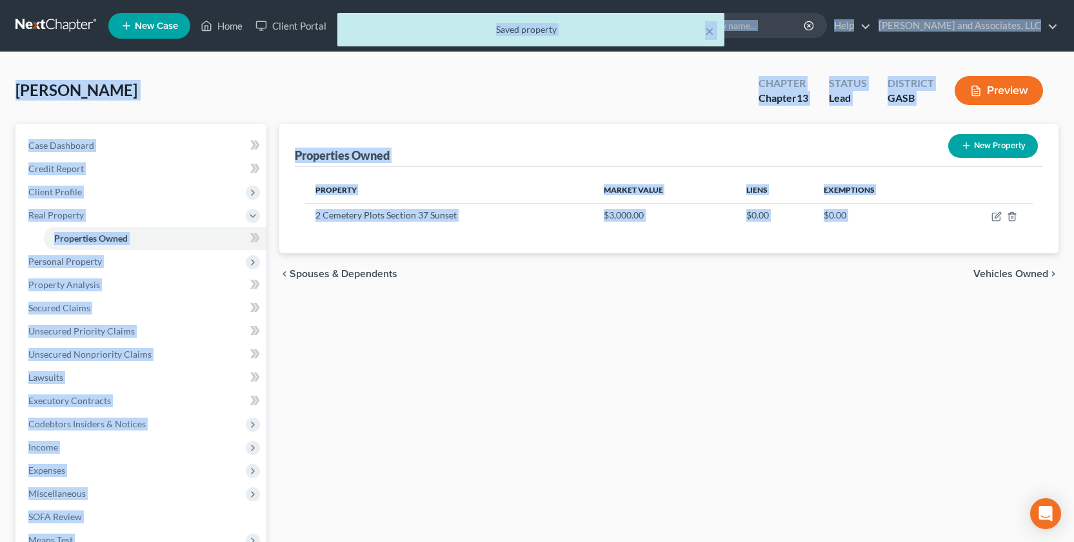
click at [905, 404] on div "Properties Owned New Property Property Market Value Liens Exemptions 2 Cemetery…" at bounding box center [669, 403] width 792 height 559
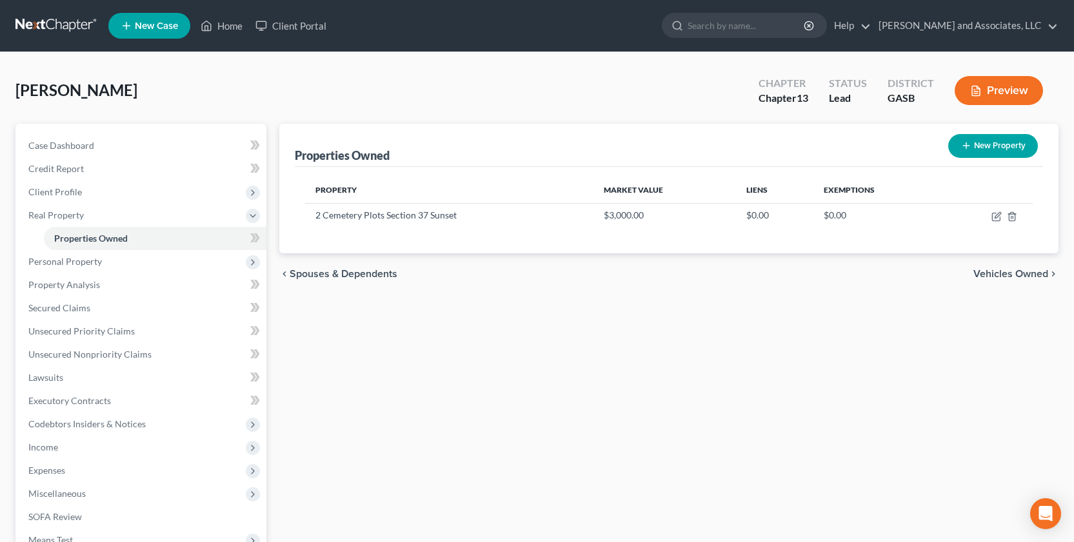
click at [983, 148] on button "New Property" at bounding box center [993, 146] width 90 height 24
select select "10"
select select "35"
select select "0"
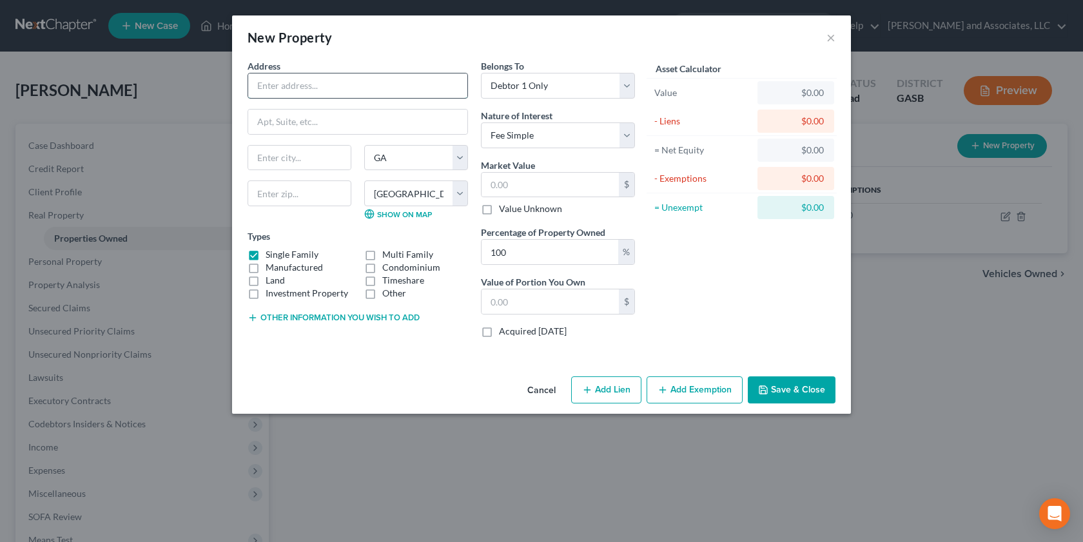
click at [298, 88] on input "text" at bounding box center [357, 86] width 219 height 25
type input "[STREET_ADDRESS][PERSON_NAME]"
drag, startPoint x: 274, startPoint y: 156, endPoint x: 293, endPoint y: 176, distance: 27.8
click at [280, 157] on input "text" at bounding box center [299, 158] width 103 height 25
type input "[PERSON_NAME]"
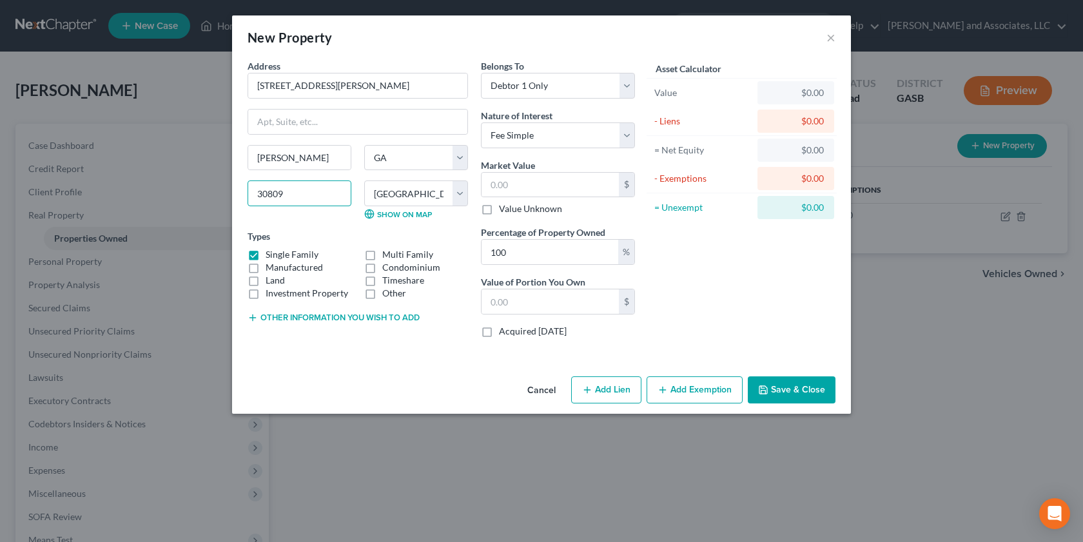
type input "30809"
drag, startPoint x: 253, startPoint y: 281, endPoint x: 272, endPoint y: 319, distance: 42.4
click at [266, 282] on label "Land" at bounding box center [275, 280] width 19 height 13
click at [271, 282] on input "Land" at bounding box center [275, 278] width 8 height 8
checkbox input "true"
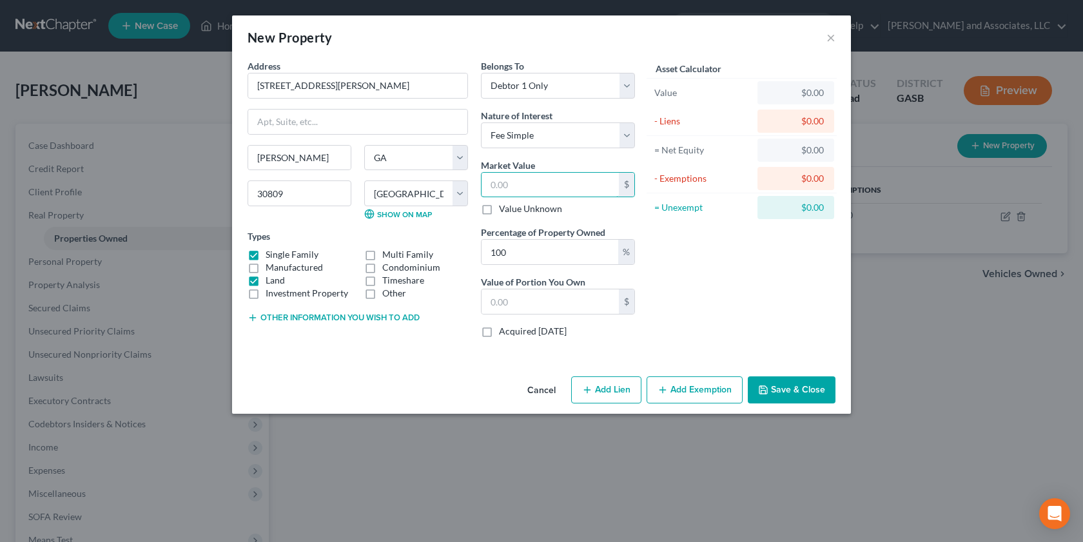
drag, startPoint x: 540, startPoint y: 181, endPoint x: 540, endPoint y: 162, distance: 18.1
click at [540, 164] on div "Market Value $ Value Unknown" at bounding box center [558, 187] width 154 height 57
type input "5"
type input "5.00"
type input "52"
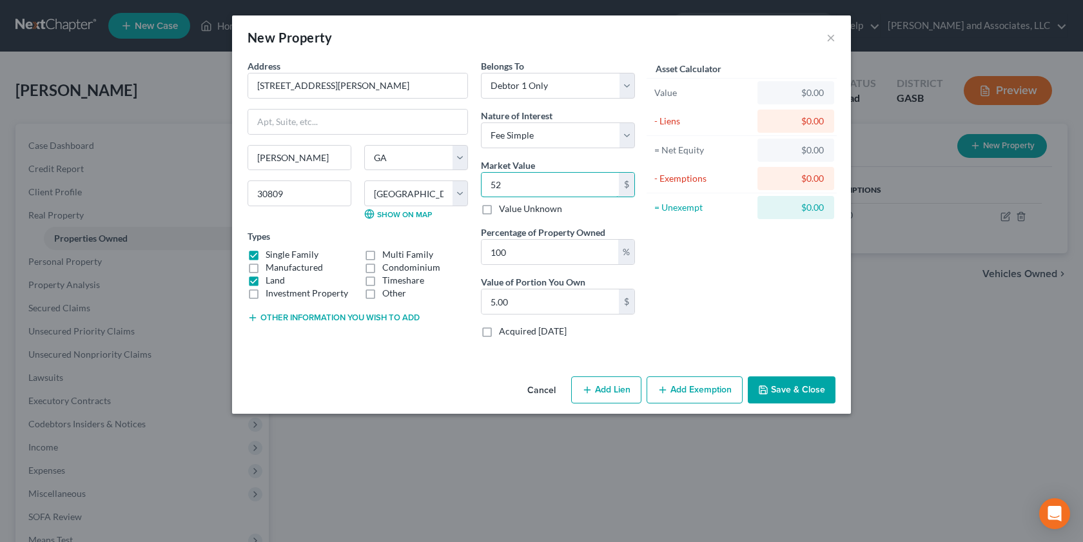
type input "52.00"
type input "525"
type input "525.00"
type input "5259"
type input "5,259.00"
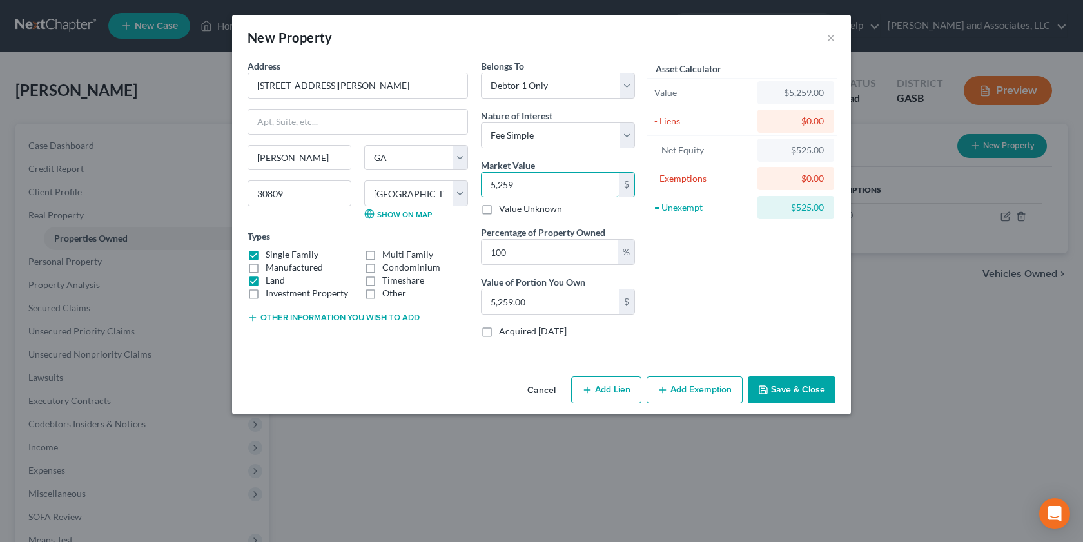
type input "5,2590"
type input "52,590.00"
type input "52,5900"
type input "525,900.00"
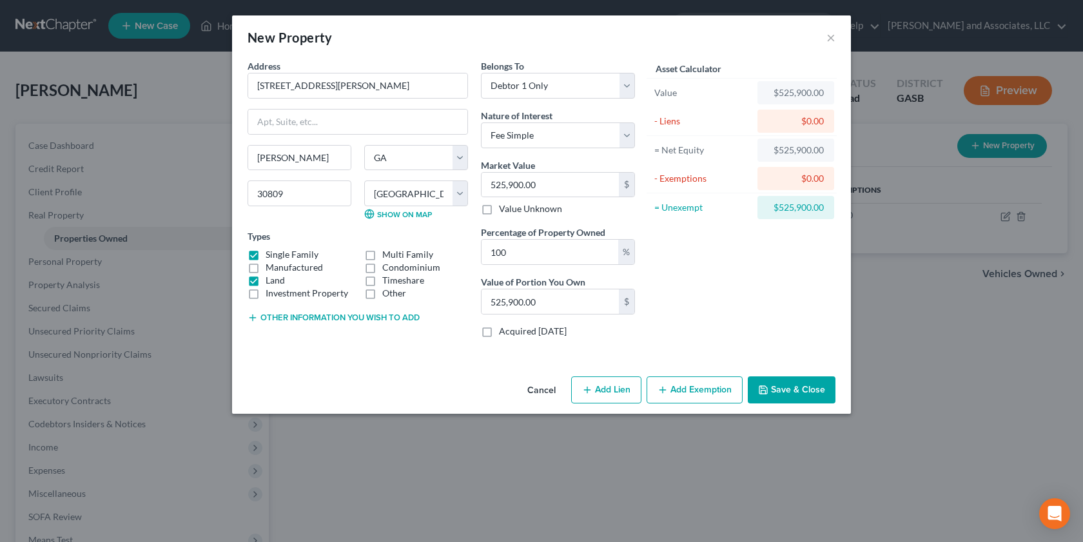
click at [783, 399] on button "Save & Close" at bounding box center [792, 390] width 88 height 27
